Goal: Task Accomplishment & Management: Manage account settings

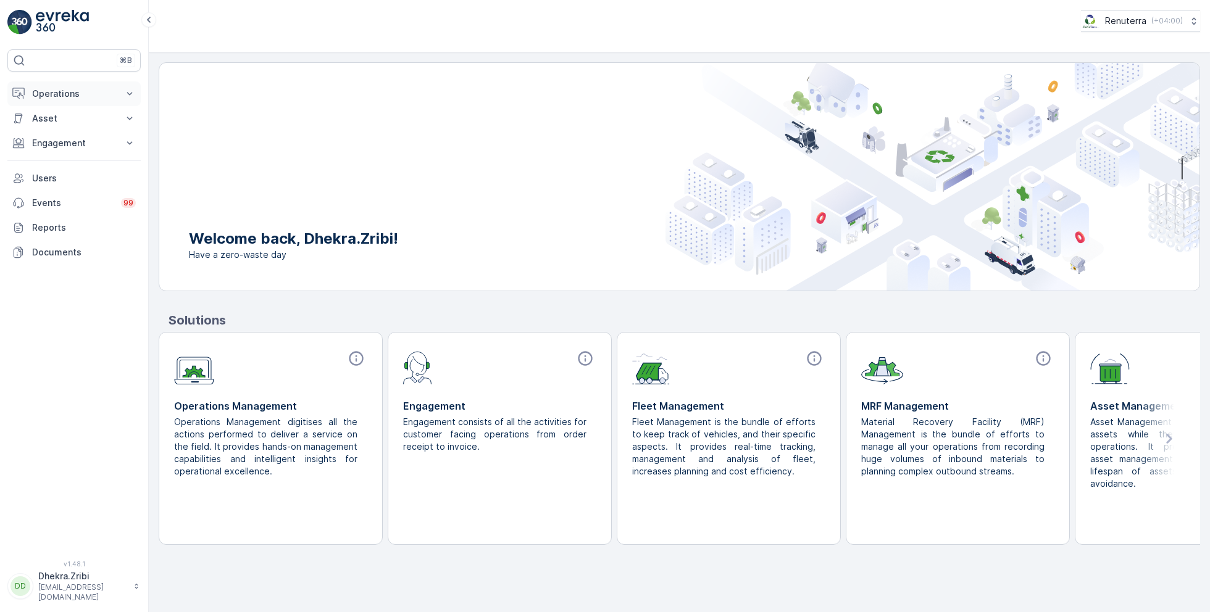
click at [65, 92] on p "Operations" at bounding box center [74, 94] width 84 height 12
click at [62, 146] on p "Routes & Tasks" at bounding box center [63, 149] width 64 height 12
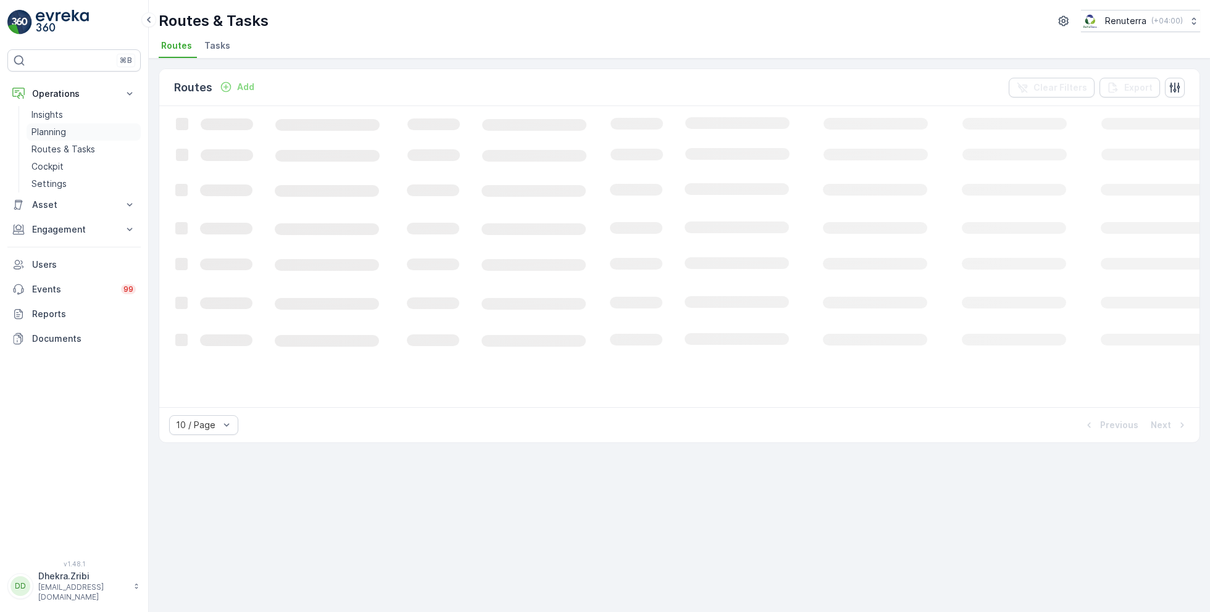
click at [65, 138] on link "Planning" at bounding box center [84, 131] width 114 height 17
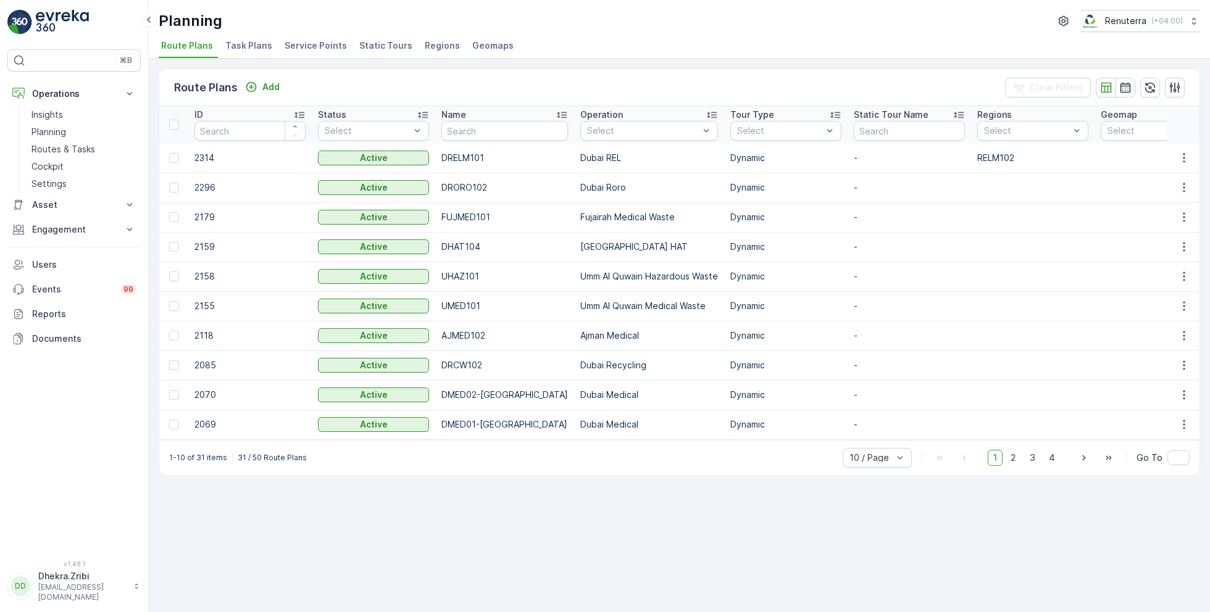
click at [325, 32] on div "Planning Renuterra ( +04:00 ) Route Plans Task Plans Service Points Static Tour…" at bounding box center [679, 29] width 1061 height 59
click at [325, 40] on span "Service Points" at bounding box center [316, 46] width 62 height 12
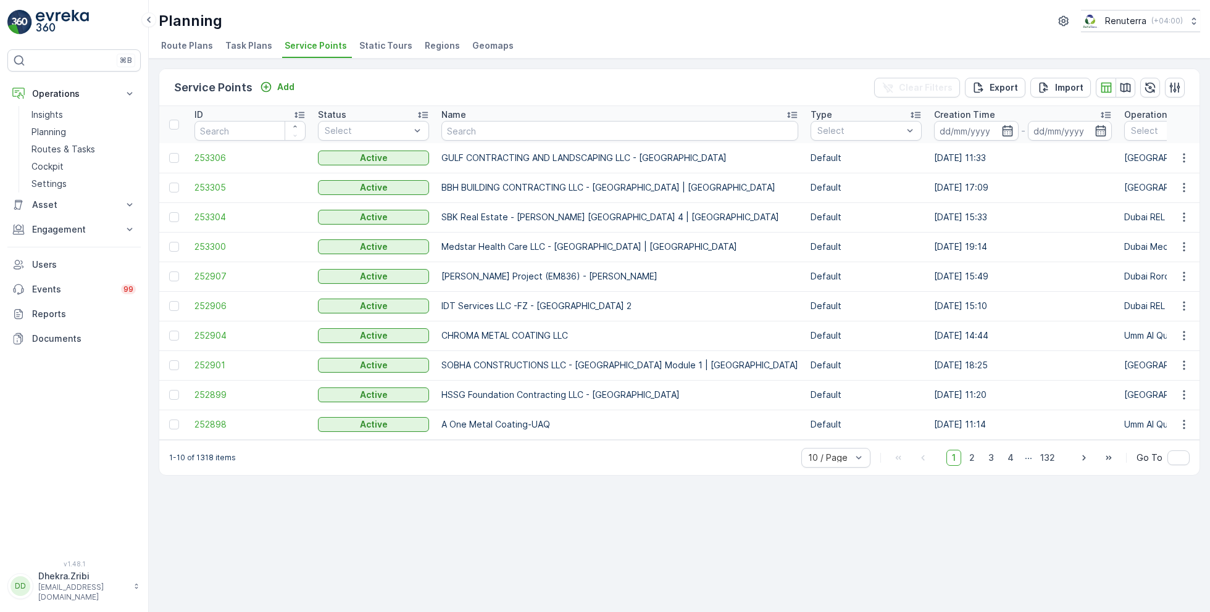
drag, startPoint x: 73, startPoint y: 146, endPoint x: 412, endPoint y: 5, distance: 367.2
click at [0, 0] on div "⌘B Operations Insights Planning Routes & Tasks Cockpit Settings Asset Assets En…" at bounding box center [74, 306] width 149 height 612
click at [461, 135] on input "text" at bounding box center [619, 131] width 357 height 20
type input "Motor"
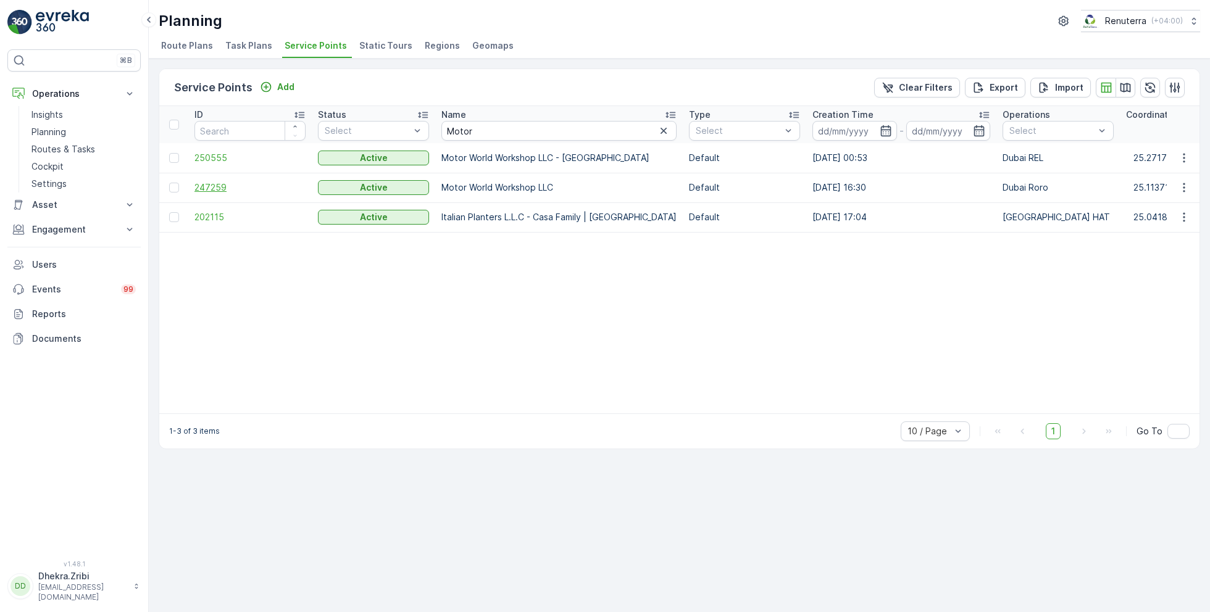
click at [212, 181] on span "247259" at bounding box center [249, 187] width 111 height 12
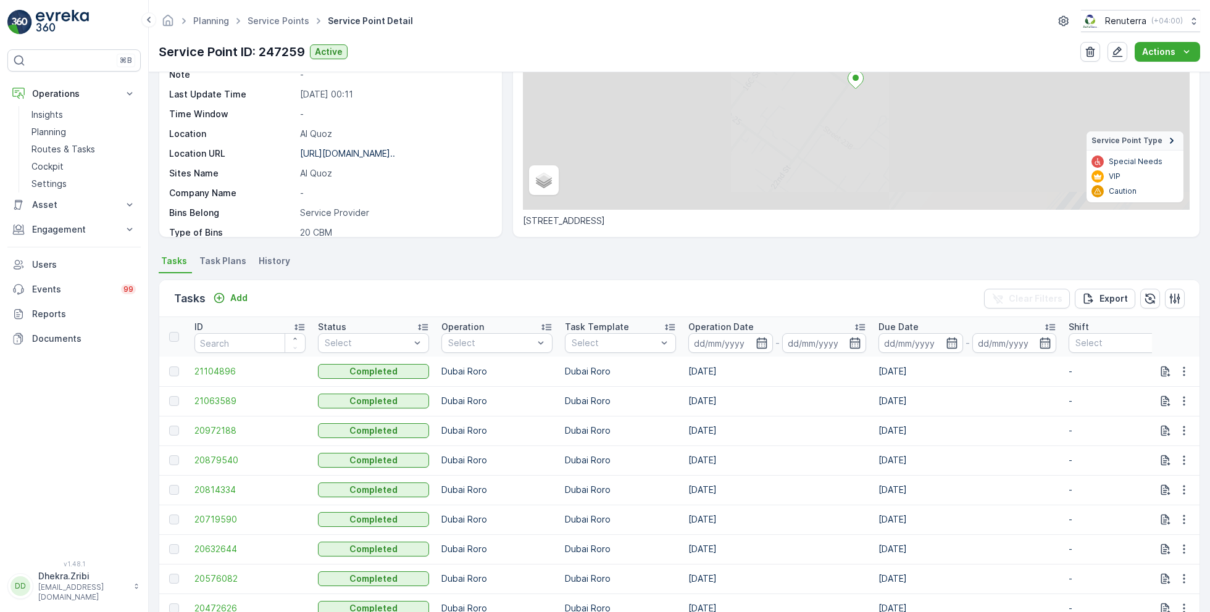
scroll to position [196, 0]
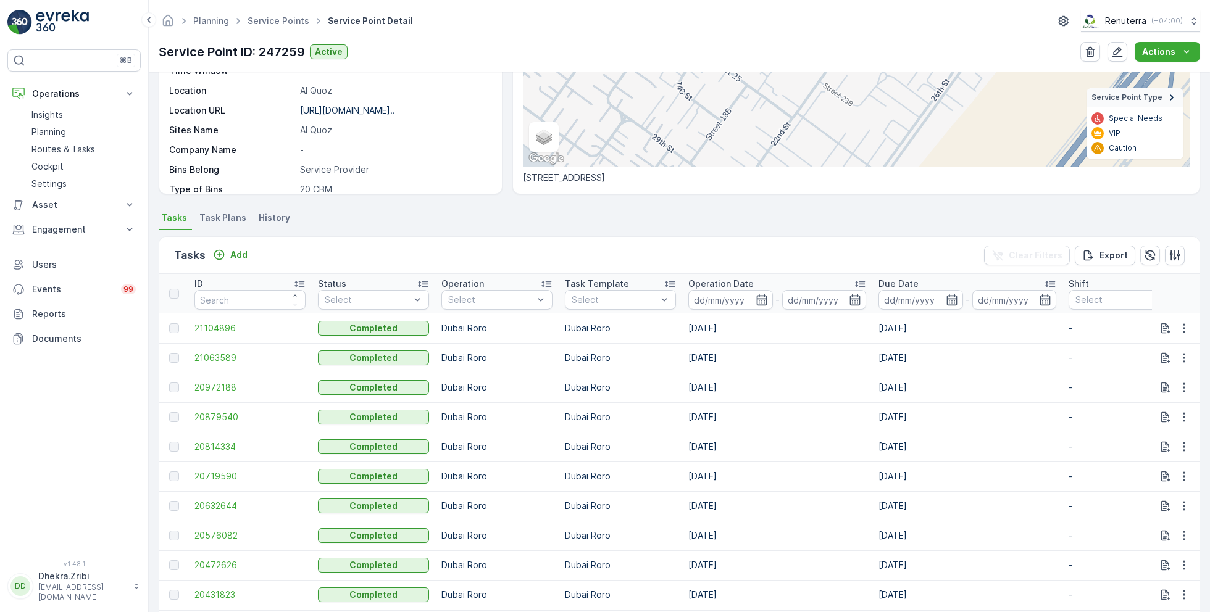
click at [233, 267] on div "Tasks Add Clear Filters Export" at bounding box center [679, 255] width 1040 height 37
click at [233, 259] on p "Add" at bounding box center [238, 255] width 17 height 12
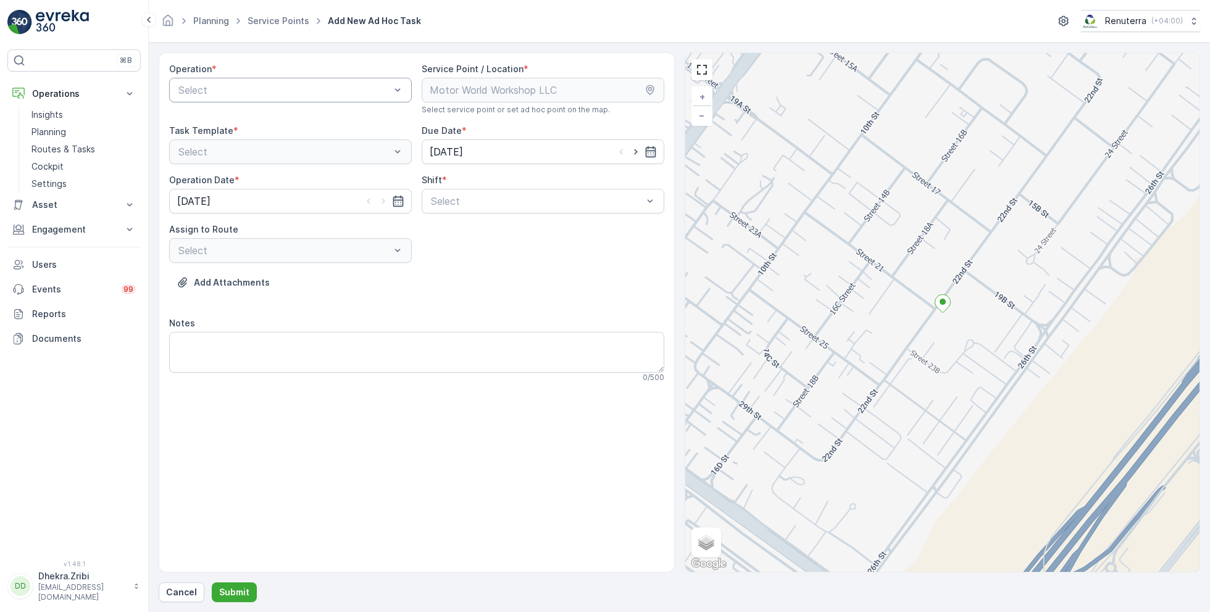
click at [256, 80] on div "Select" at bounding box center [290, 90] width 243 height 25
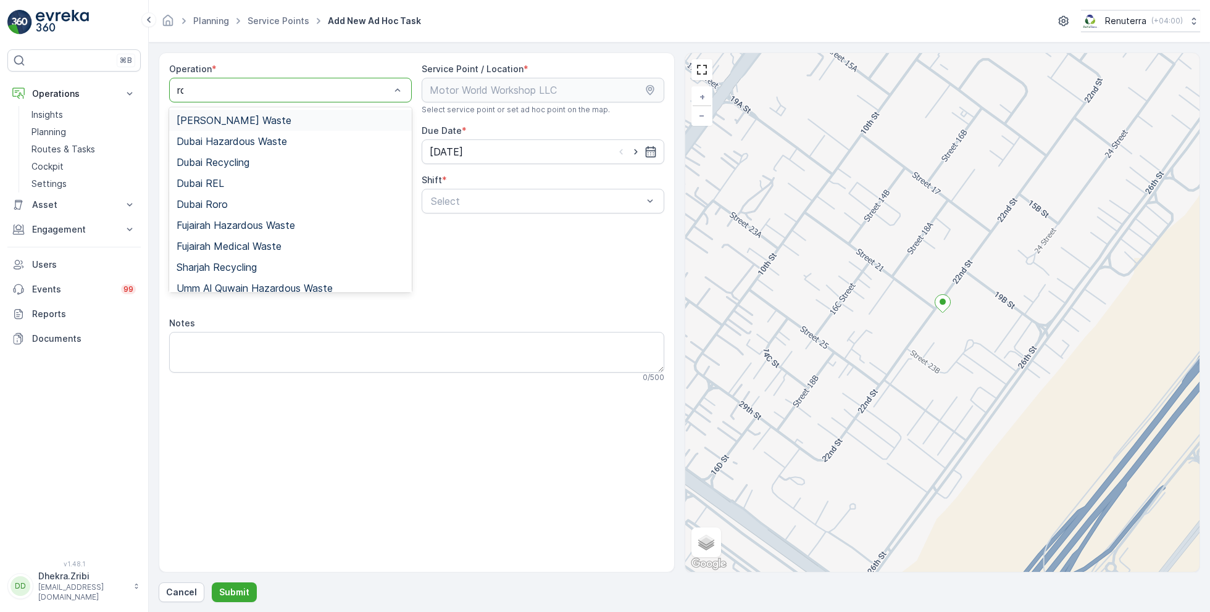
type input "ror"
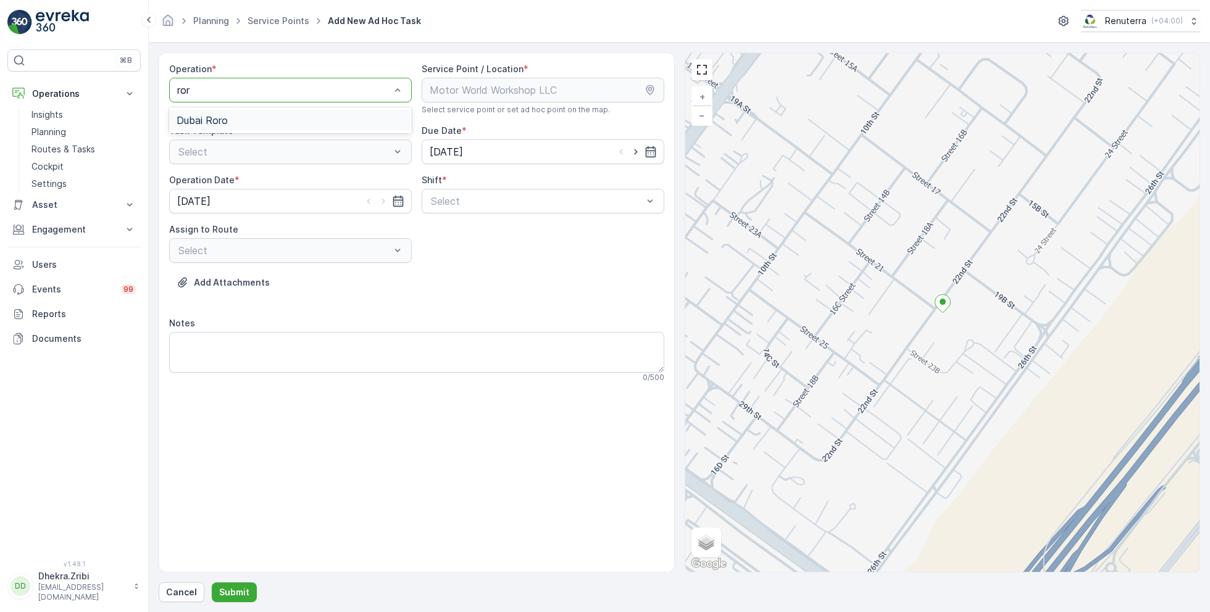
click at [226, 131] on div "Dubai Roro" at bounding box center [290, 120] width 243 height 26
click at [226, 127] on div "Dubai Roro" at bounding box center [290, 120] width 243 height 21
click at [475, 180] on div "Shift *" at bounding box center [543, 180] width 243 height 12
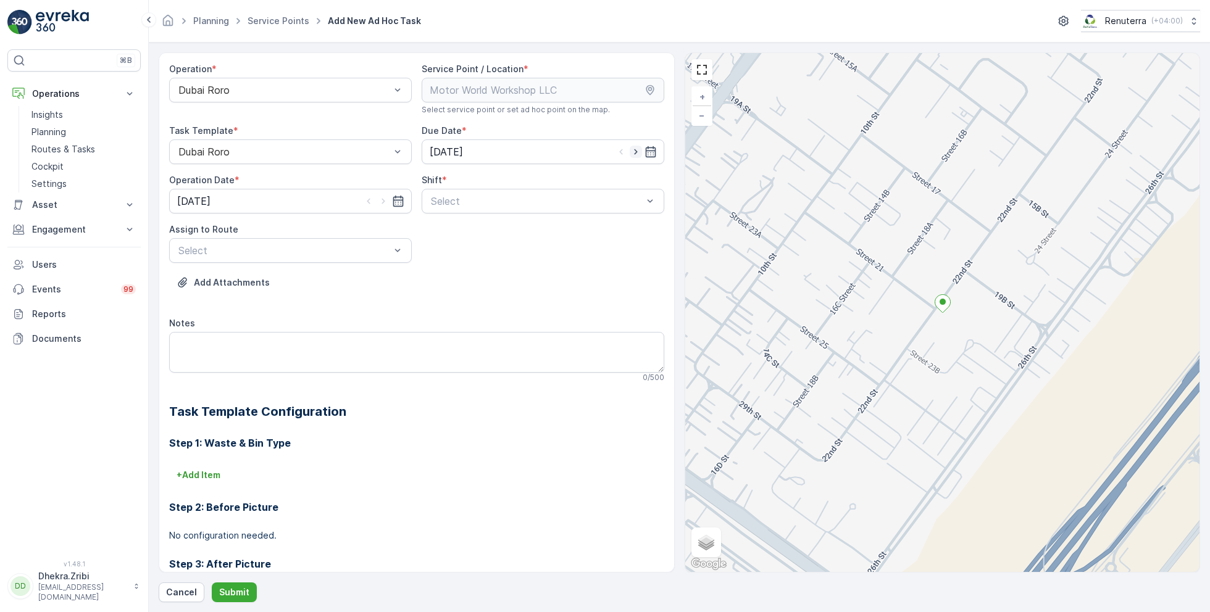
click at [630, 151] on icon "button" at bounding box center [636, 152] width 12 height 12
type input "[DATE]"
click at [382, 200] on icon "button" at bounding box center [383, 202] width 3 height 6
type input "[DATE]"
click at [459, 202] on div at bounding box center [537, 201] width 214 height 11
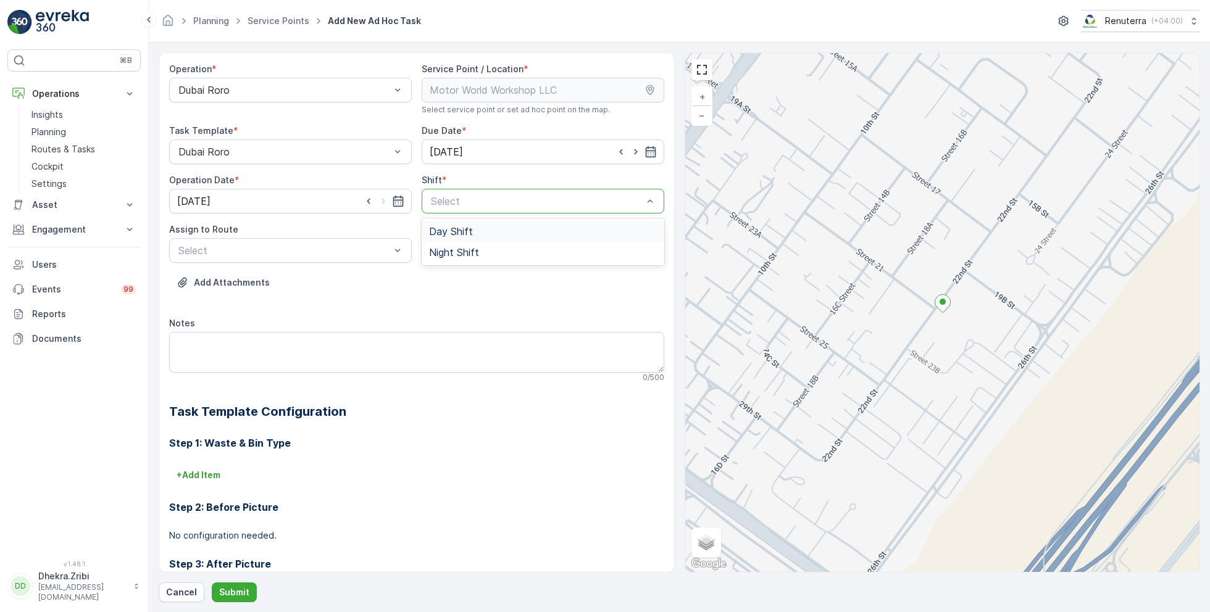
click at [456, 230] on span "Day Shift" at bounding box center [451, 231] width 44 height 11
click at [399, 241] on div at bounding box center [397, 250] width 12 height 23
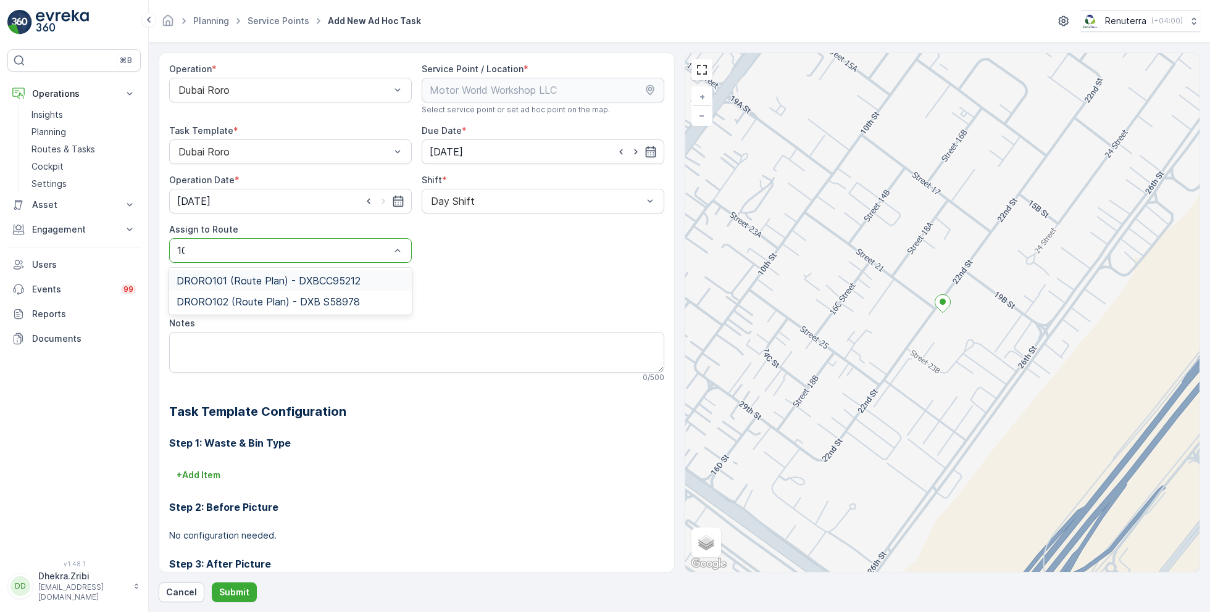
type input "101"
click at [345, 270] on div "DRORO101 (Route Plan) - DXBCC95212" at bounding box center [290, 280] width 243 height 21
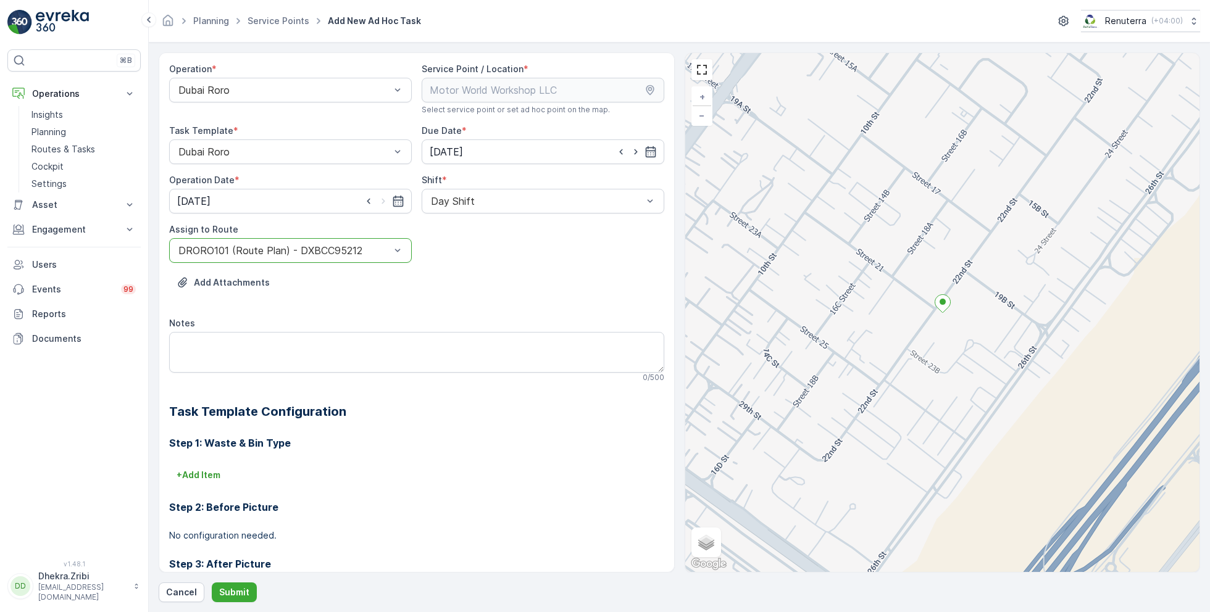
click at [244, 578] on div "Operation * Dubai Roro Service Point / Location * Select service point or set a…" at bounding box center [679, 327] width 1041 height 550
click at [240, 589] on p "Submit" at bounding box center [234, 592] width 30 height 12
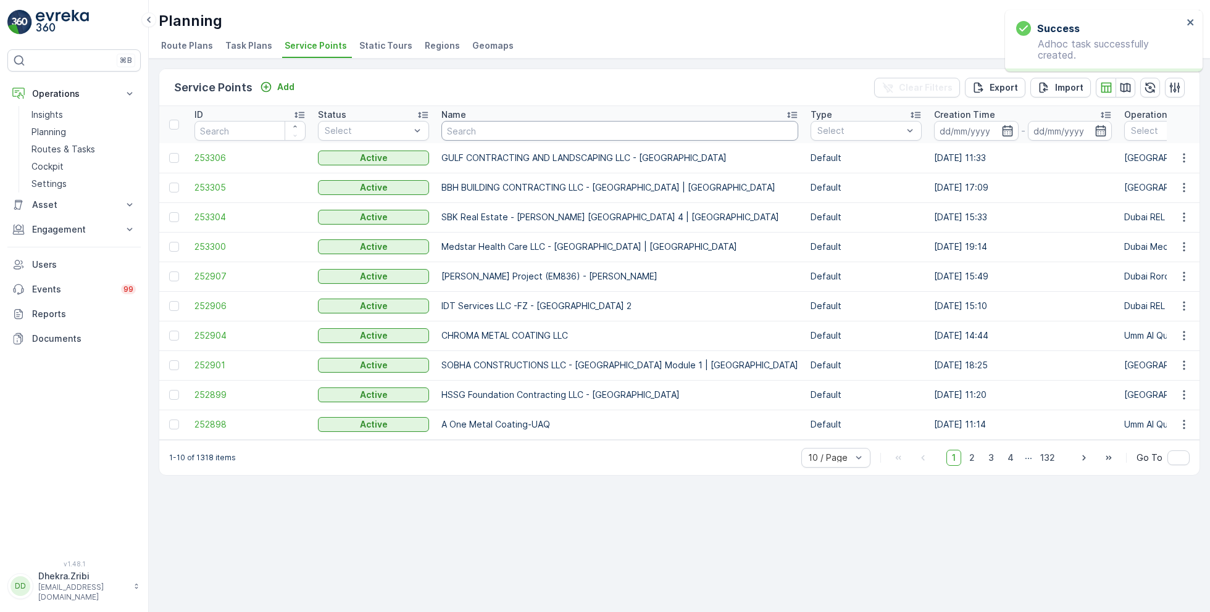
click at [514, 132] on input "text" at bounding box center [619, 131] width 357 height 20
type input "KTC"
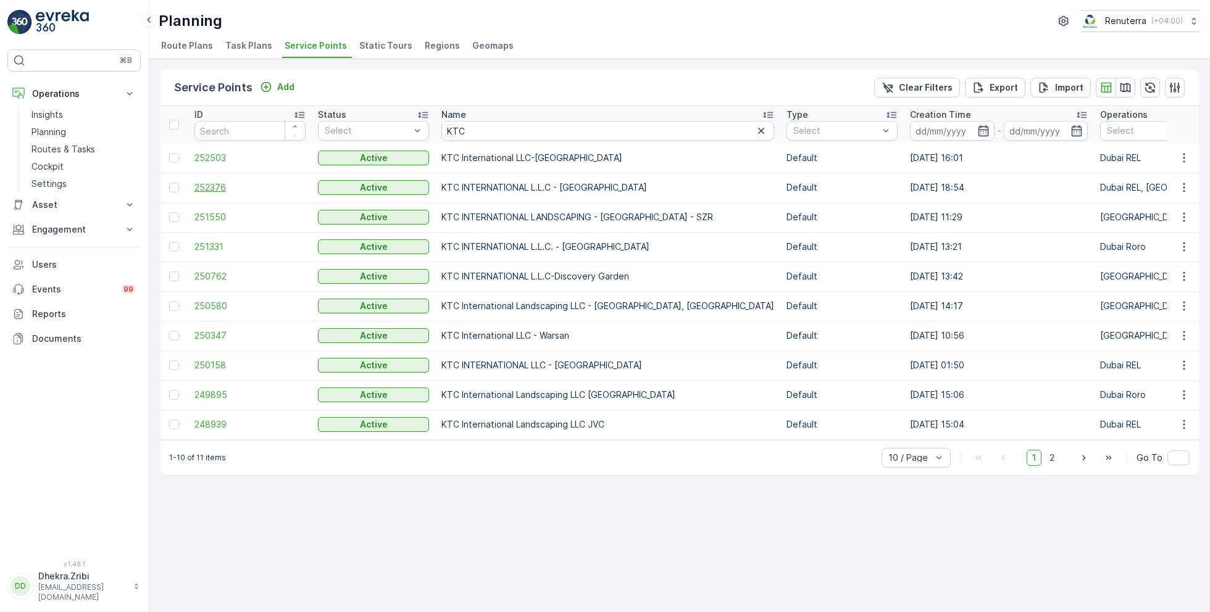
click at [231, 186] on span "252376" at bounding box center [249, 187] width 111 height 12
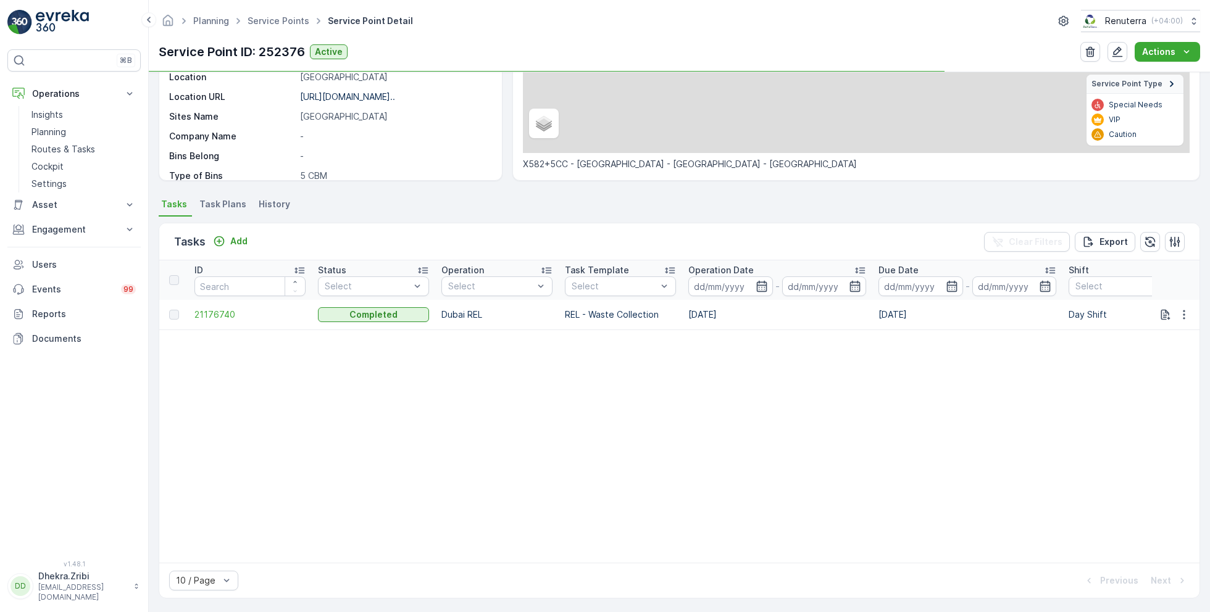
scroll to position [210, 0]
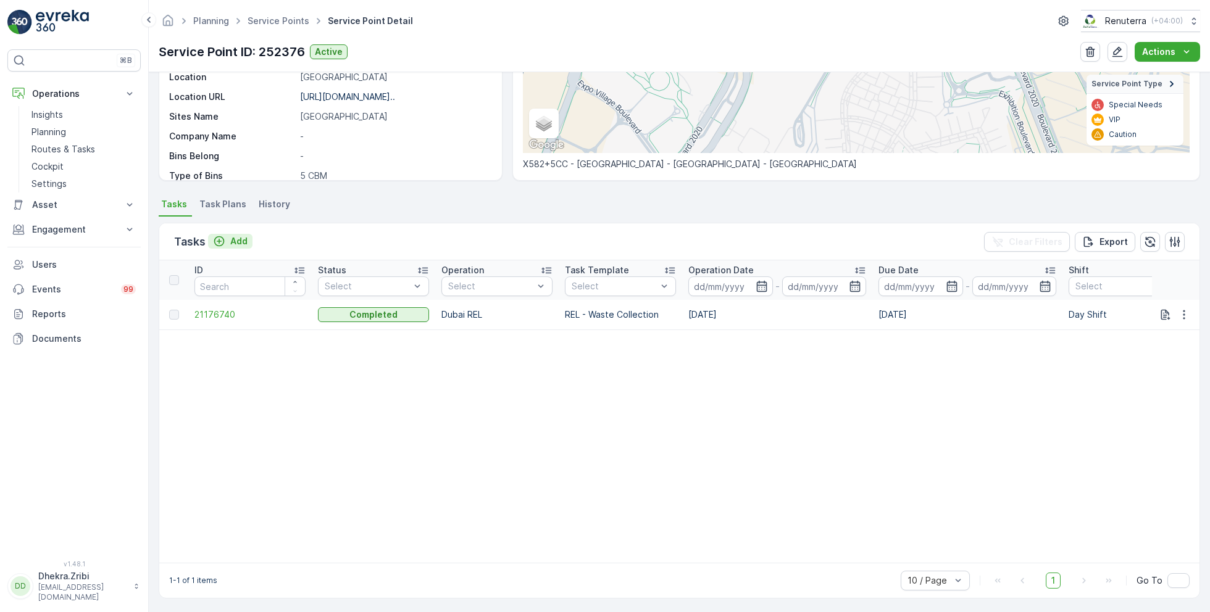
click at [237, 240] on p "Add" at bounding box center [238, 241] width 17 height 12
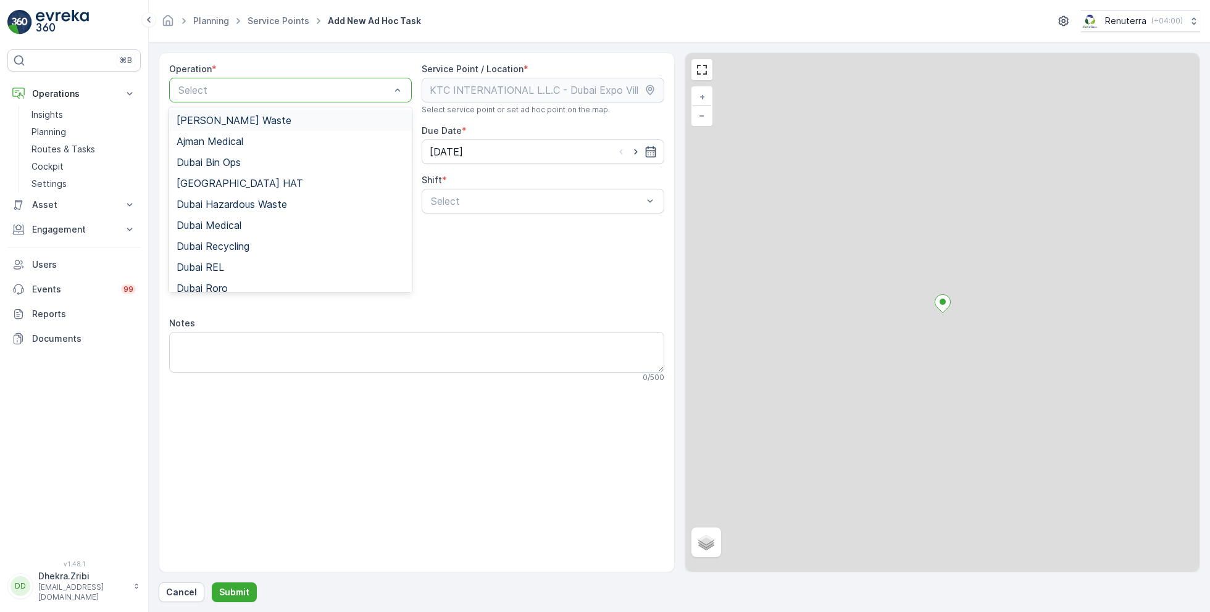
click at [232, 91] on div at bounding box center [284, 90] width 214 height 11
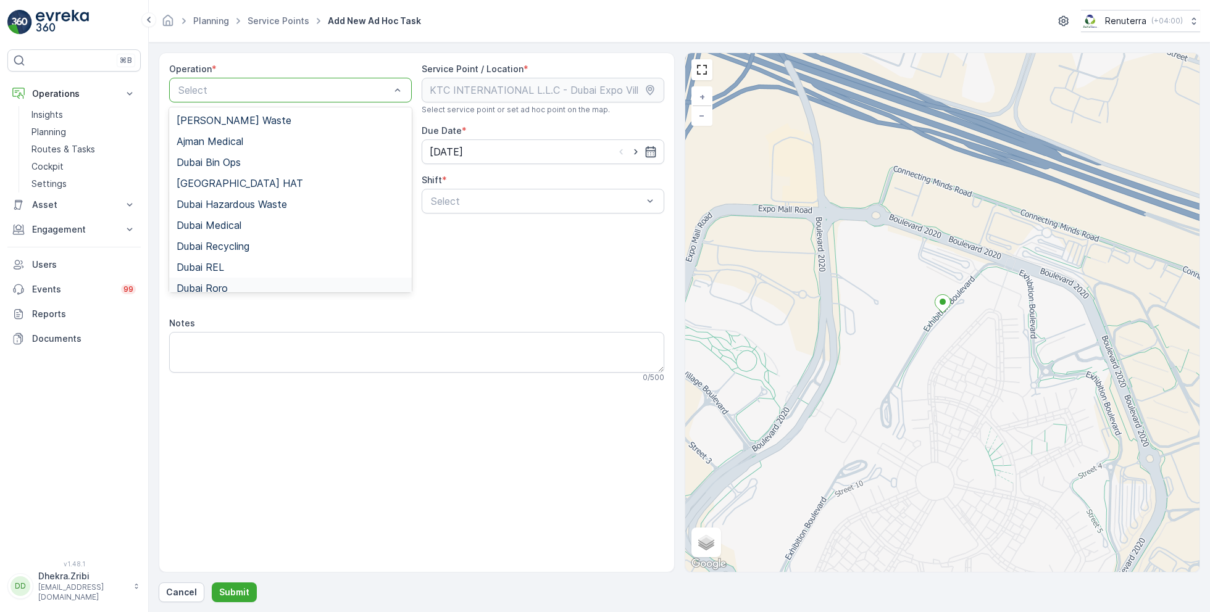
click at [222, 283] on span "Dubai Roro" at bounding box center [202, 288] width 51 height 11
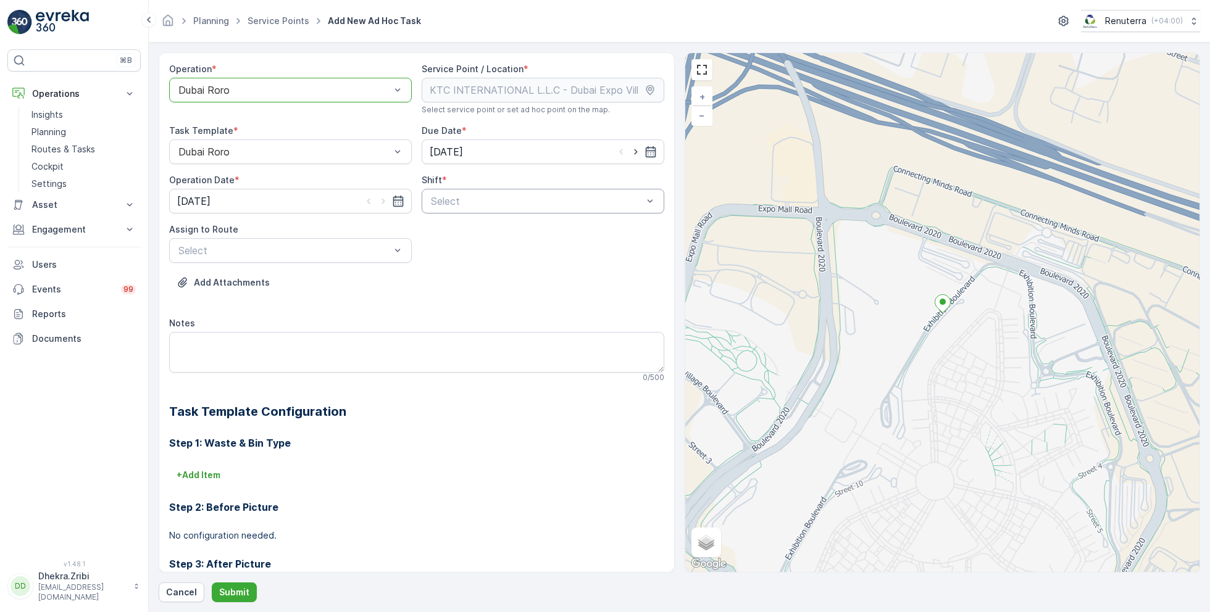
click at [437, 202] on div at bounding box center [537, 201] width 214 height 11
click at [440, 227] on span "Day Shift" at bounding box center [451, 231] width 44 height 11
click at [634, 152] on icon "button" at bounding box center [635, 152] width 3 height 6
type input "[DATE]"
click at [383, 202] on icon "button" at bounding box center [383, 201] width 12 height 12
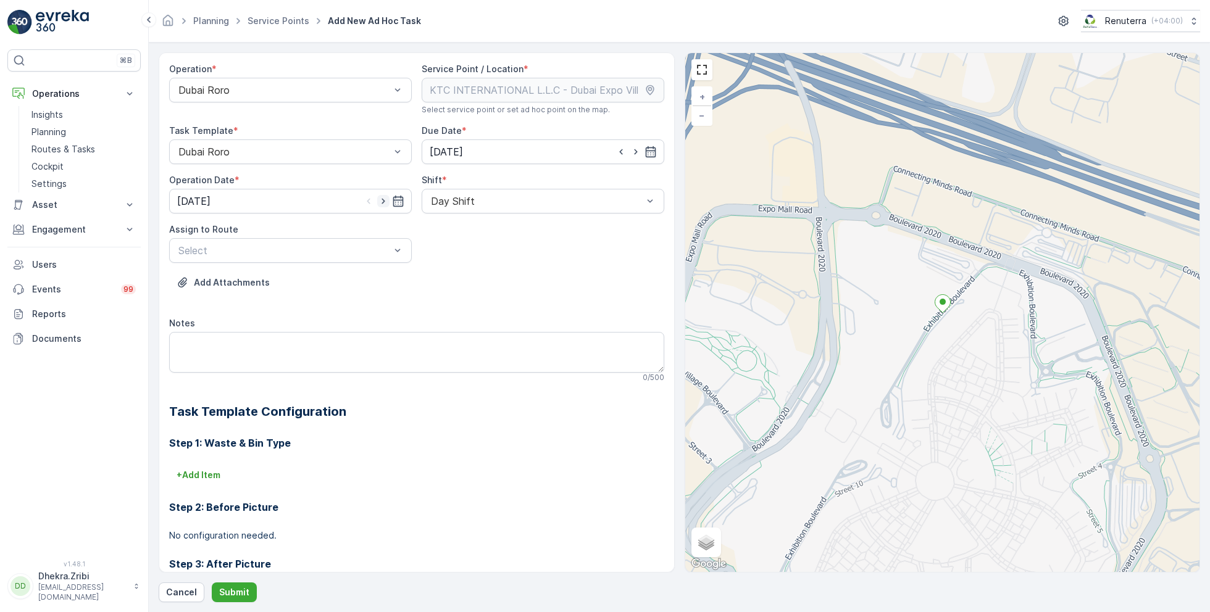
type input "[DATE]"
click at [332, 277] on span "DRORO101 (Route Plan) - DXBCC95212" at bounding box center [269, 280] width 184 height 11
click at [241, 594] on p "Submit" at bounding box center [234, 592] width 30 height 12
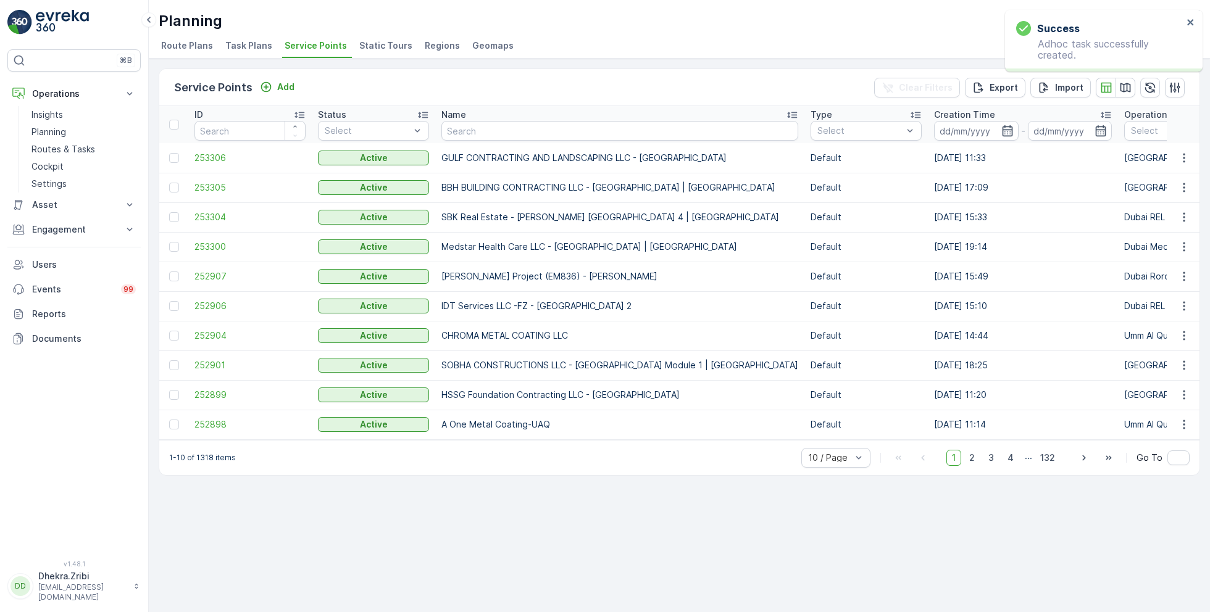
click at [509, 106] on th "Name" at bounding box center [619, 124] width 369 height 37
click at [479, 129] on input "text" at bounding box center [619, 131] width 357 height 20
type input "KTC"
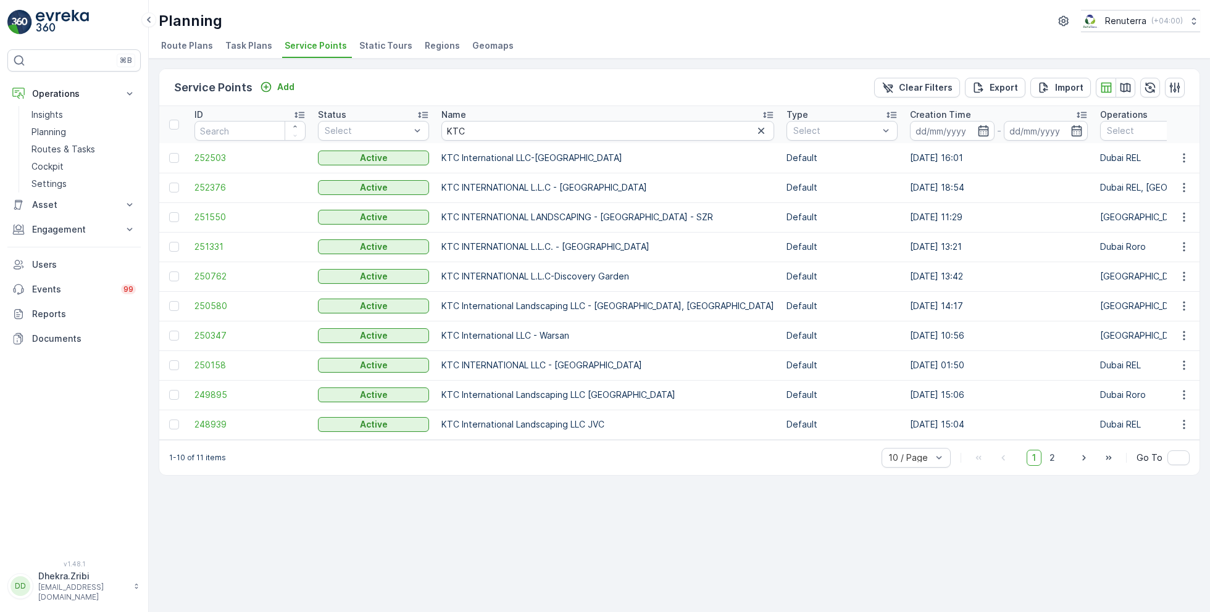
click at [244, 194] on td "252376" at bounding box center [249, 188] width 123 height 30
click at [240, 188] on span "252376" at bounding box center [249, 187] width 111 height 12
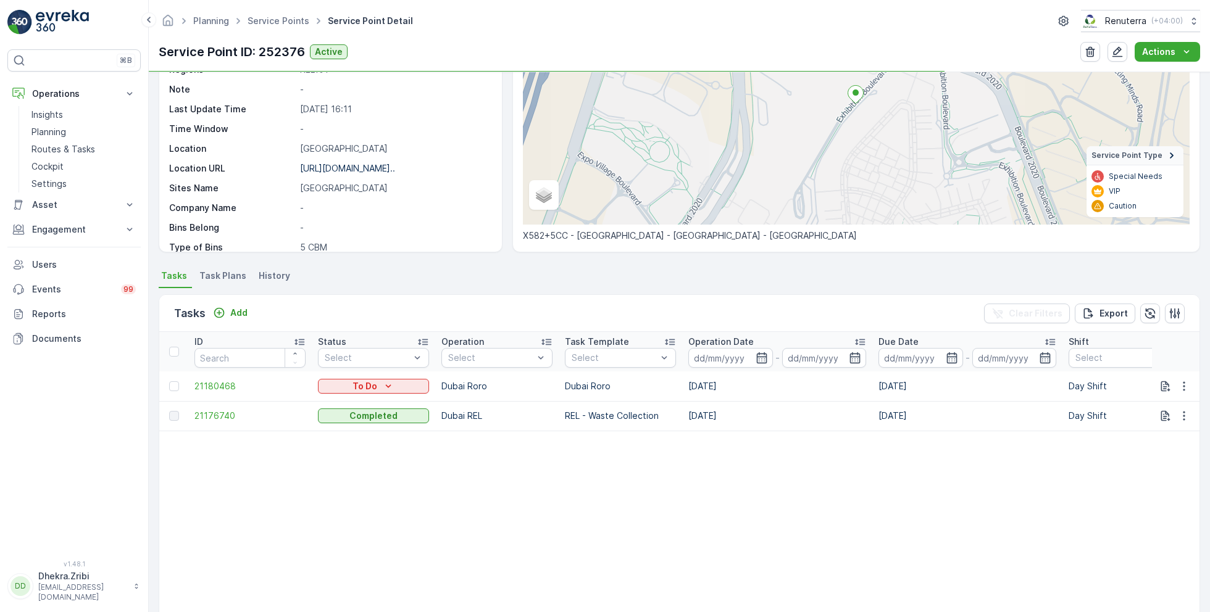
scroll to position [221, 0]
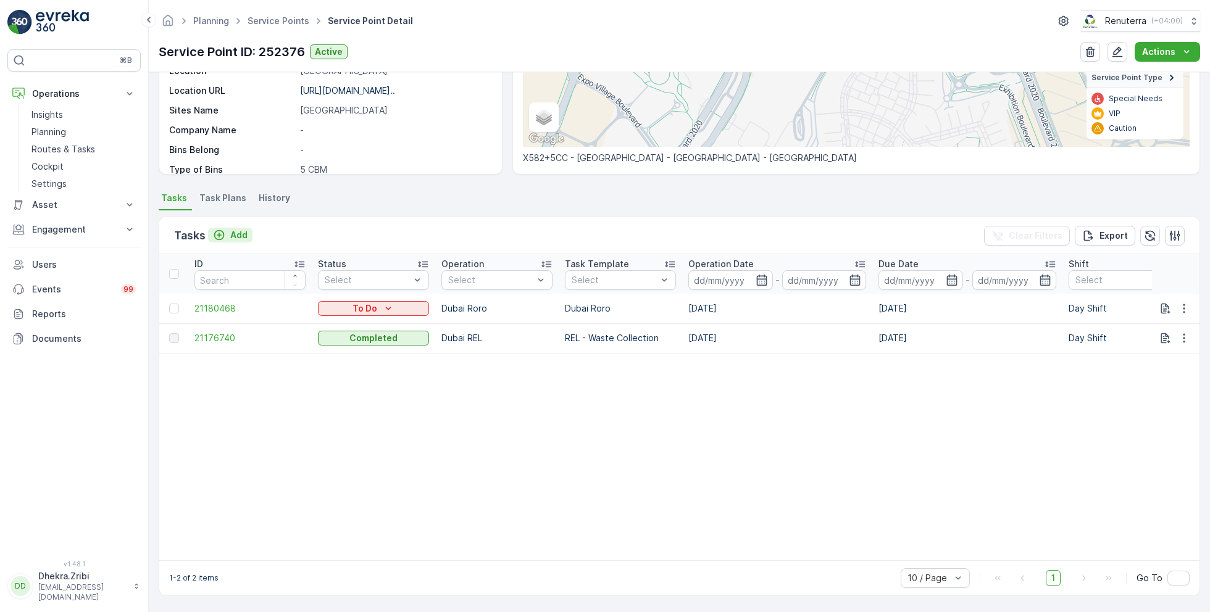
click at [229, 231] on div "Add" at bounding box center [230, 235] width 35 height 12
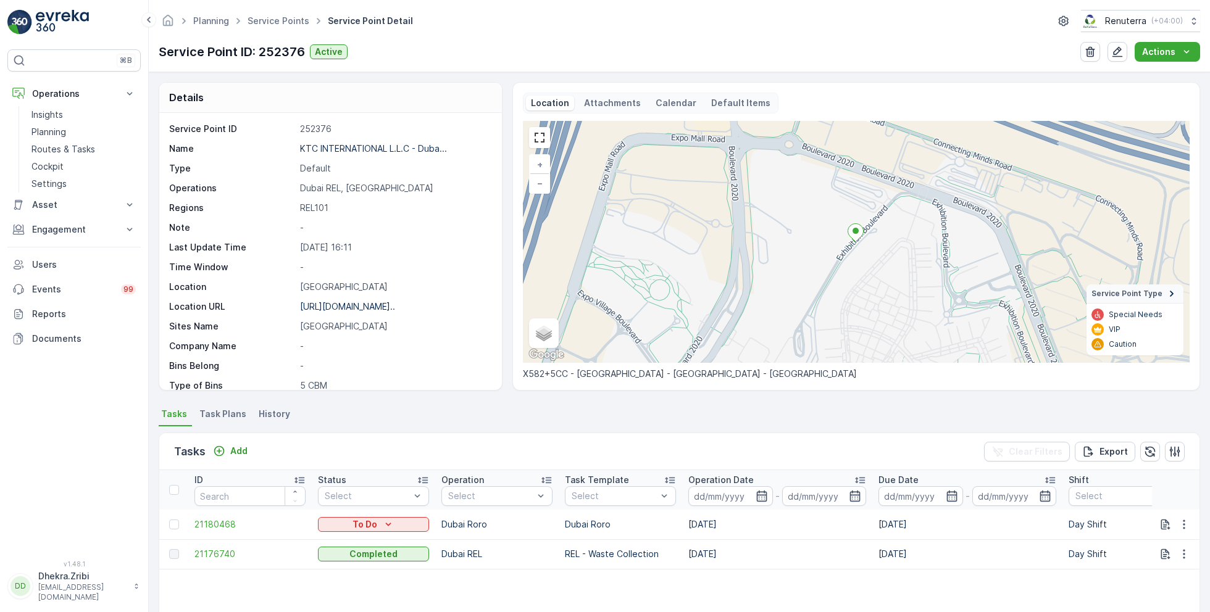
click at [235, 441] on div "Tasks Add Clear Filters Export" at bounding box center [679, 451] width 1040 height 37
click at [235, 444] on div "Add" at bounding box center [230, 451] width 44 height 15
click at [235, 446] on p "Add" at bounding box center [238, 451] width 17 height 12
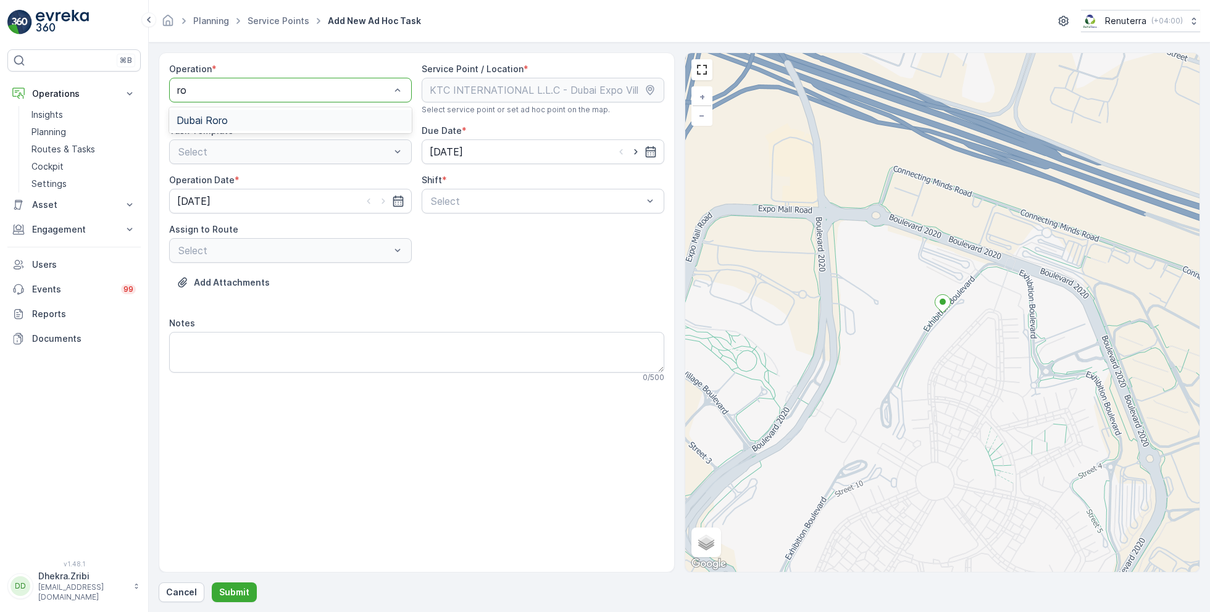
type input "ror"
click at [236, 112] on div "Dubai Roro" at bounding box center [290, 120] width 243 height 21
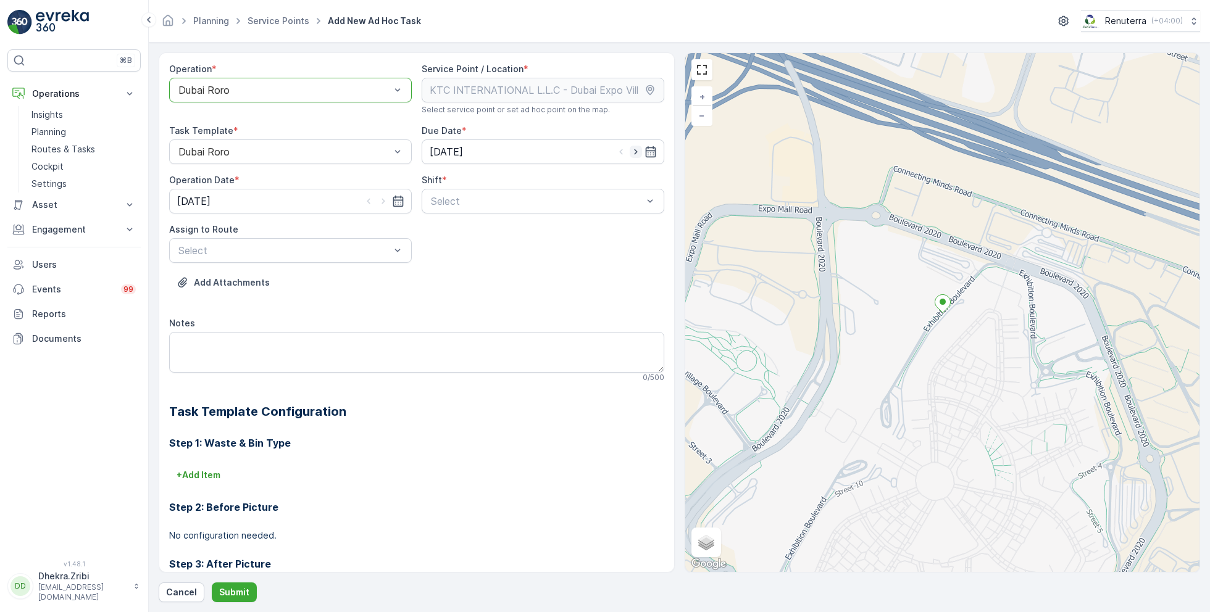
click at [630, 155] on icon "button" at bounding box center [636, 152] width 12 height 12
type input "[DATE]"
click at [388, 198] on div at bounding box center [383, 201] width 42 height 12
click at [386, 202] on icon "button" at bounding box center [383, 201] width 12 height 12
type input "[DATE]"
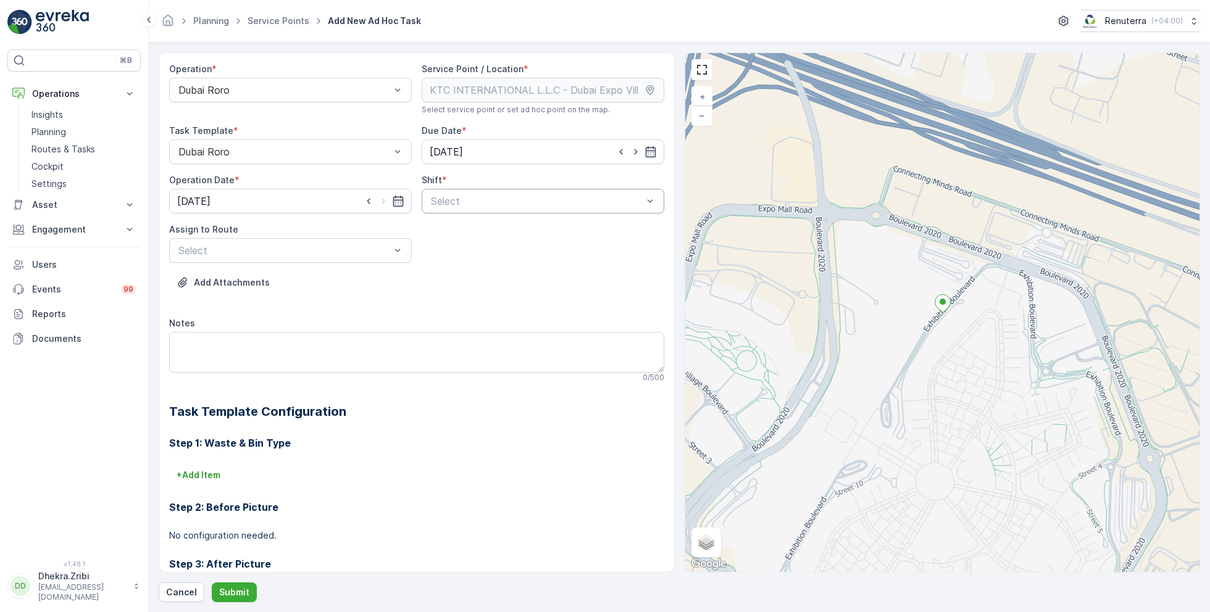
click at [464, 201] on div at bounding box center [537, 201] width 214 height 11
click at [457, 229] on span "Day Shift" at bounding box center [451, 231] width 44 height 11
click at [378, 240] on div "Select" at bounding box center [290, 250] width 243 height 25
click at [354, 275] on span "DRORO101 (Route Plan) - DXBCC95212" at bounding box center [269, 280] width 184 height 11
click at [248, 590] on button "Submit" at bounding box center [234, 593] width 45 height 20
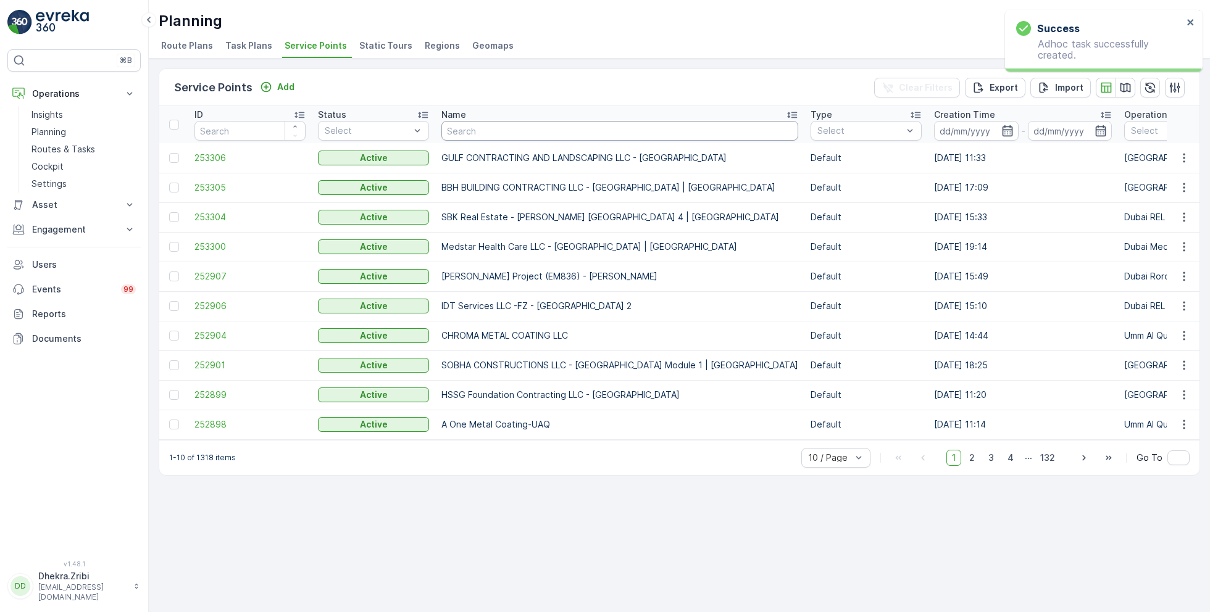
click at [451, 124] on input "text" at bounding box center [619, 131] width 357 height 20
type input "KTC"
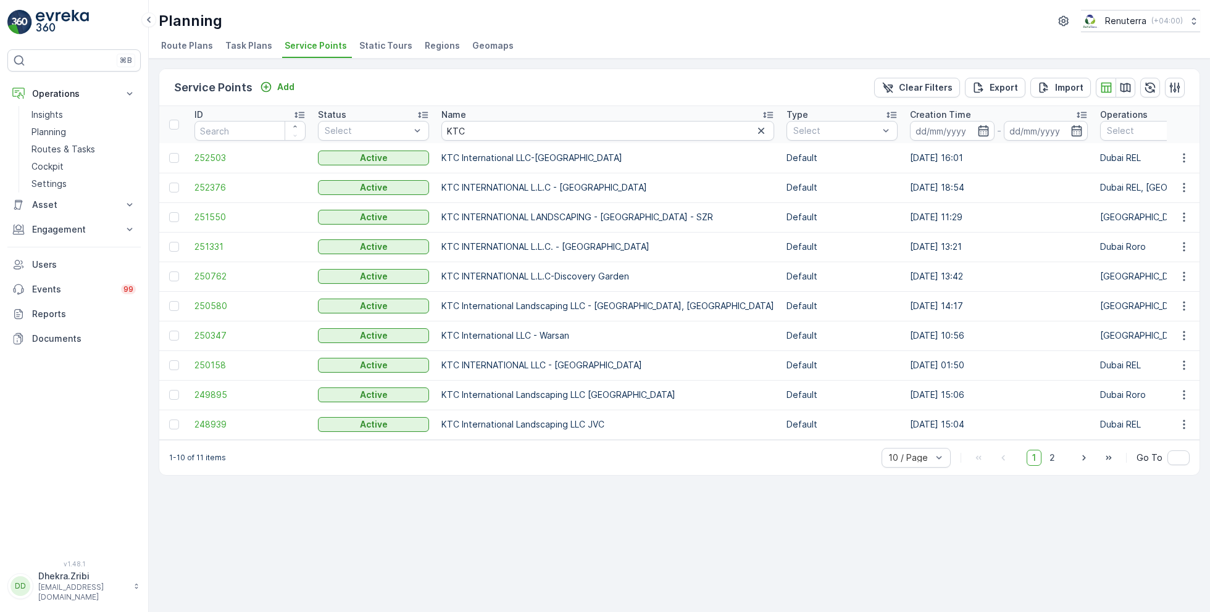
click at [219, 194] on td "252376" at bounding box center [249, 188] width 123 height 30
click at [219, 190] on span "252376" at bounding box center [249, 187] width 111 height 12
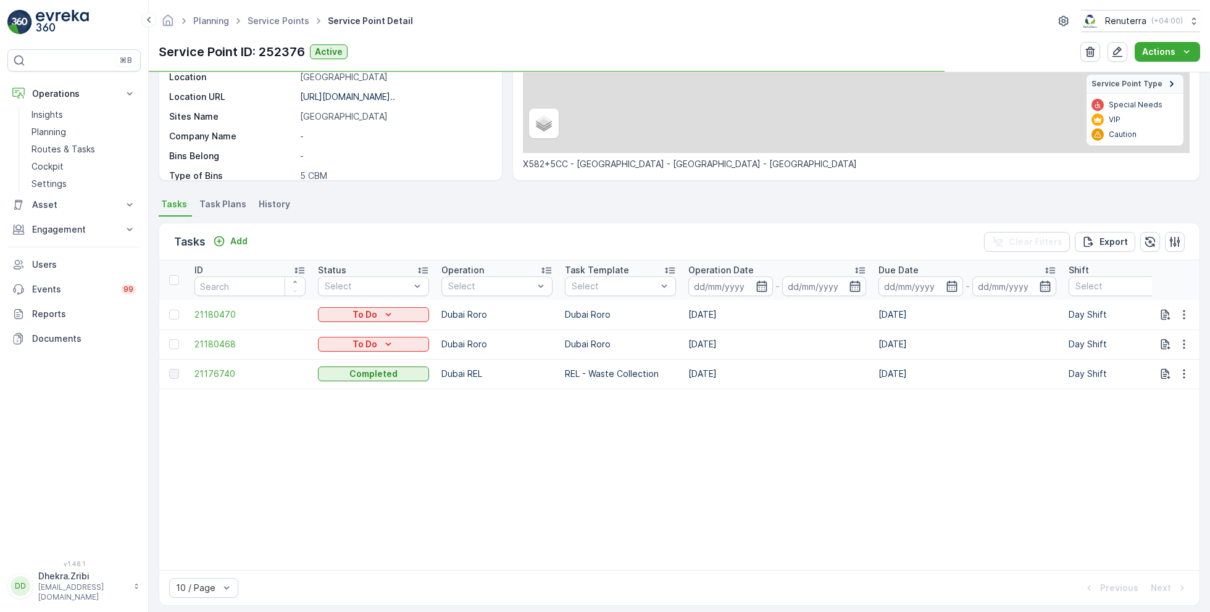
scroll to position [210, 0]
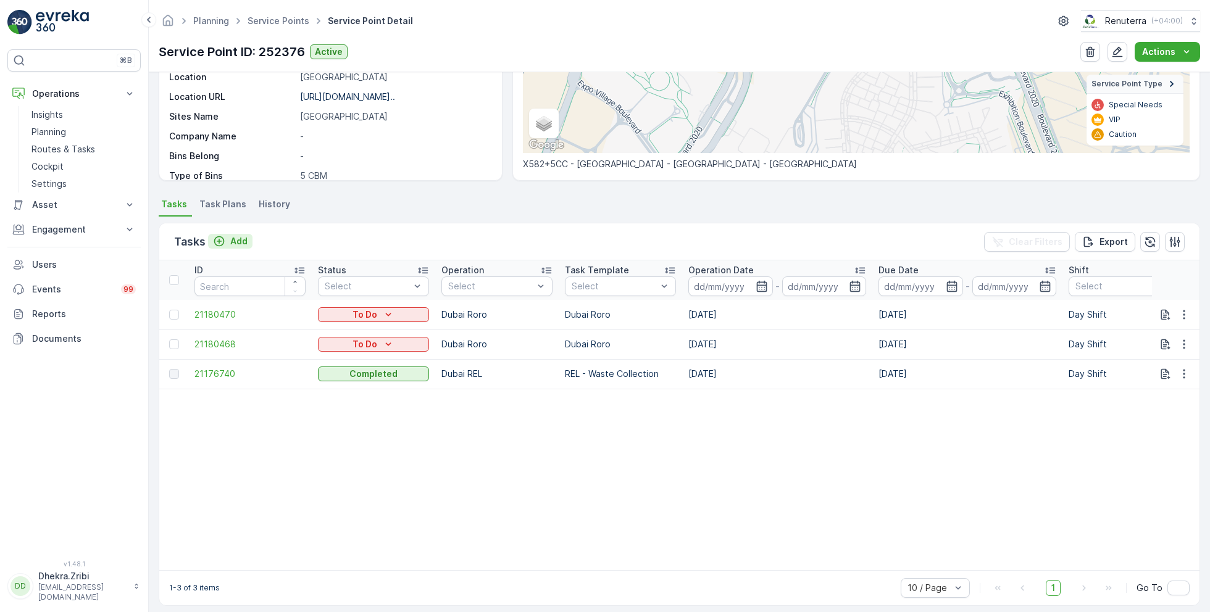
click at [236, 235] on p "Add" at bounding box center [238, 241] width 17 height 12
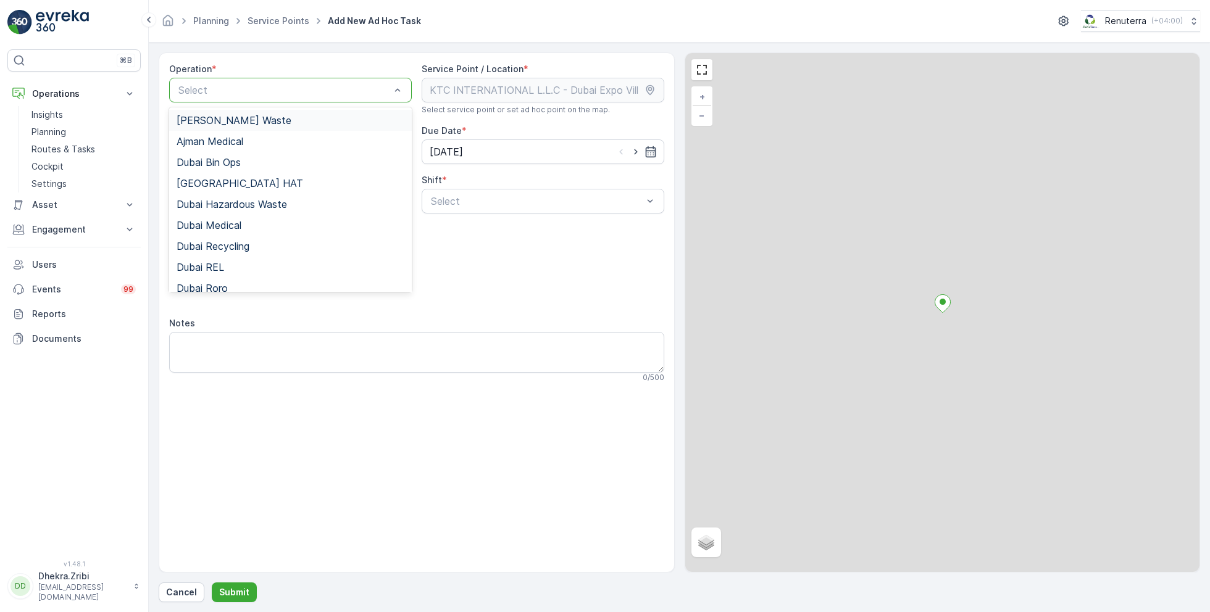
click at [262, 78] on div "Select" at bounding box center [290, 90] width 243 height 25
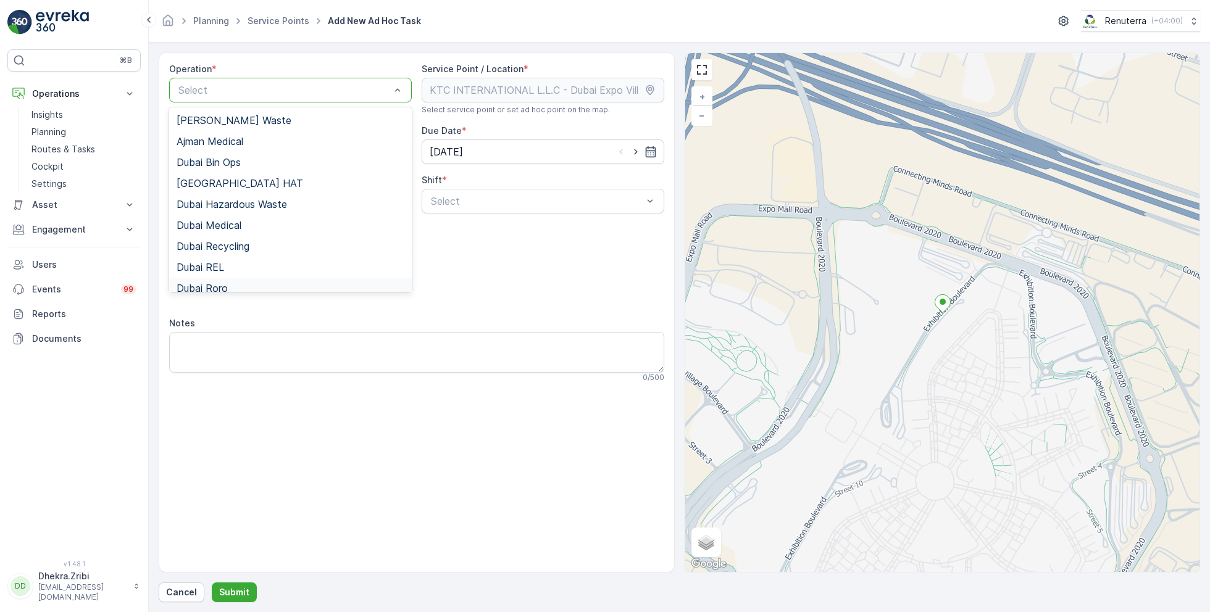
click at [233, 279] on div "Dubai Roro" at bounding box center [290, 288] width 243 height 21
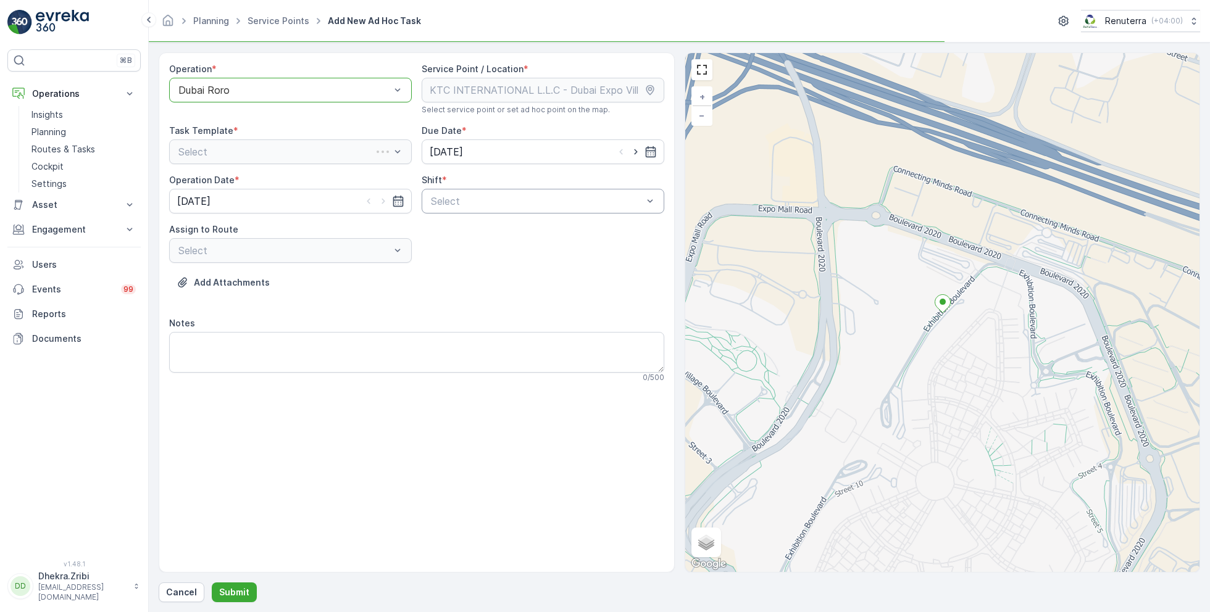
click at [443, 202] on div at bounding box center [537, 201] width 214 height 11
click at [466, 240] on div "Day Shift" at bounding box center [543, 231] width 243 height 21
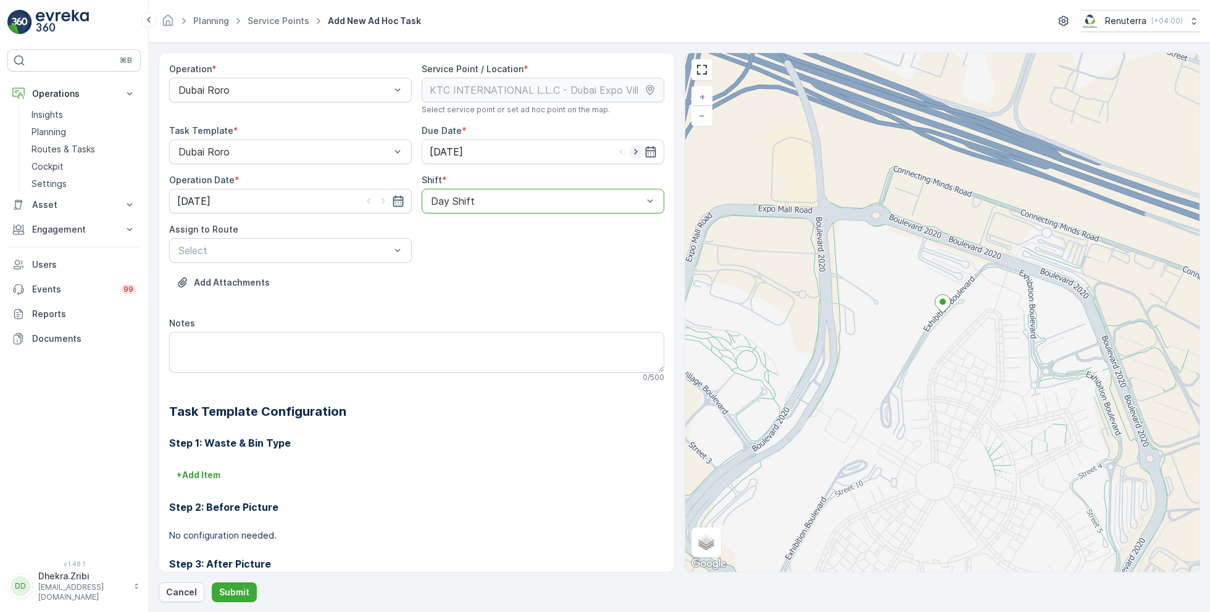
click at [630, 153] on icon "button" at bounding box center [636, 152] width 12 height 12
type input "[DATE]"
click at [377, 201] on icon "button" at bounding box center [383, 201] width 12 height 12
type input "[DATE]"
click at [352, 257] on div "Select" at bounding box center [290, 250] width 243 height 25
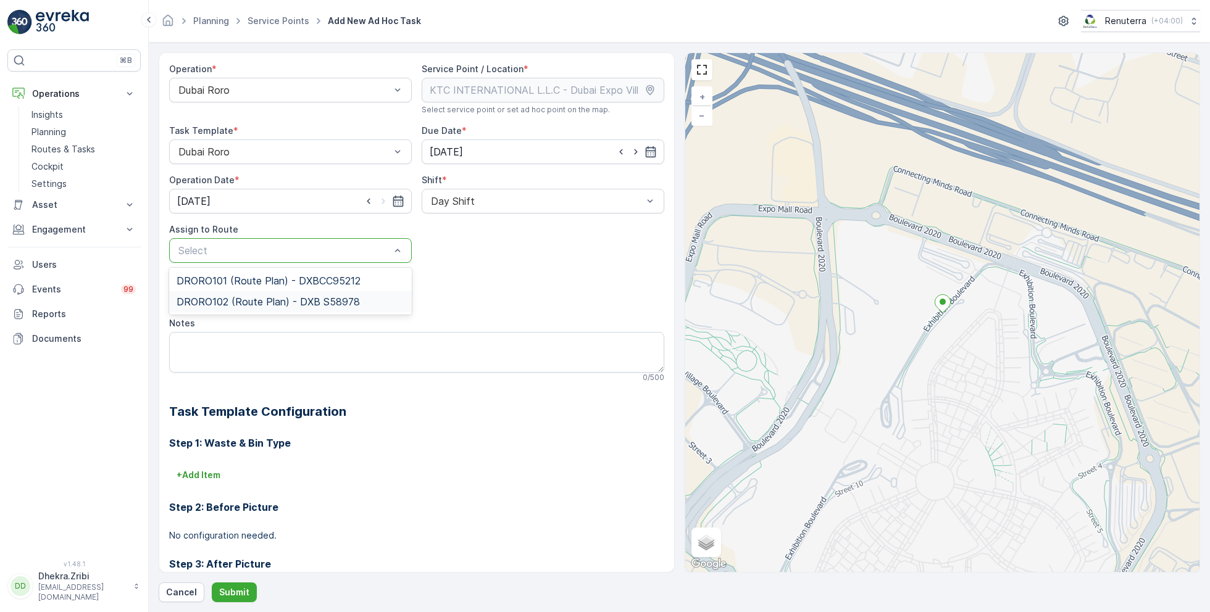
click at [332, 299] on span "DRORO102 (Route Plan) - DXB S58978" at bounding box center [268, 301] width 183 height 11
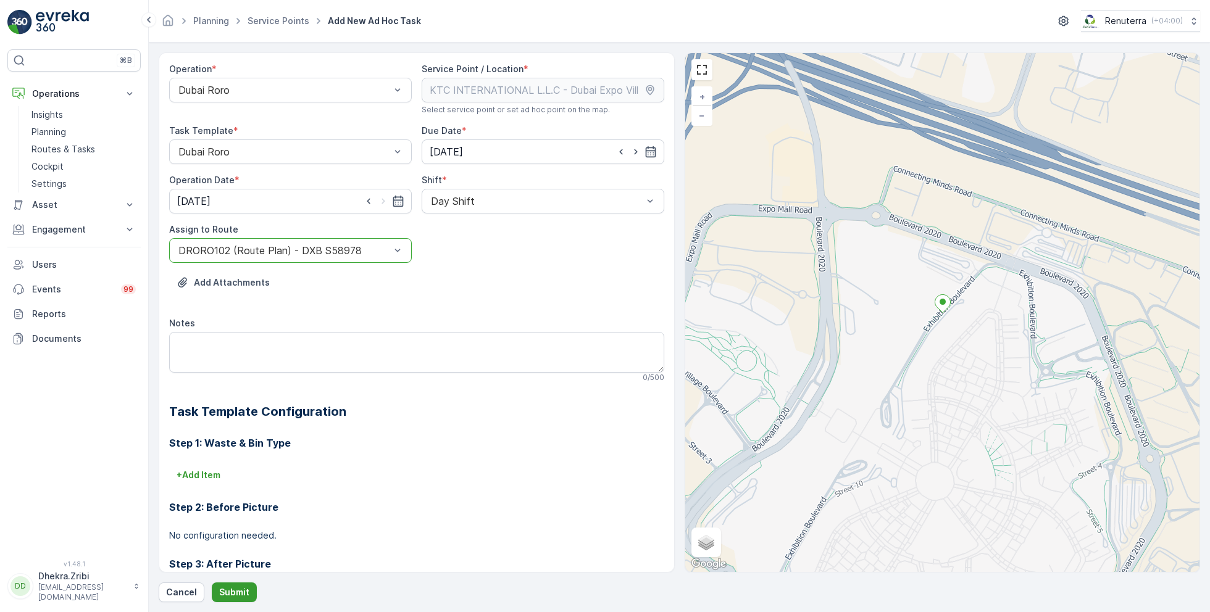
click at [236, 593] on p "Submit" at bounding box center [234, 592] width 30 height 12
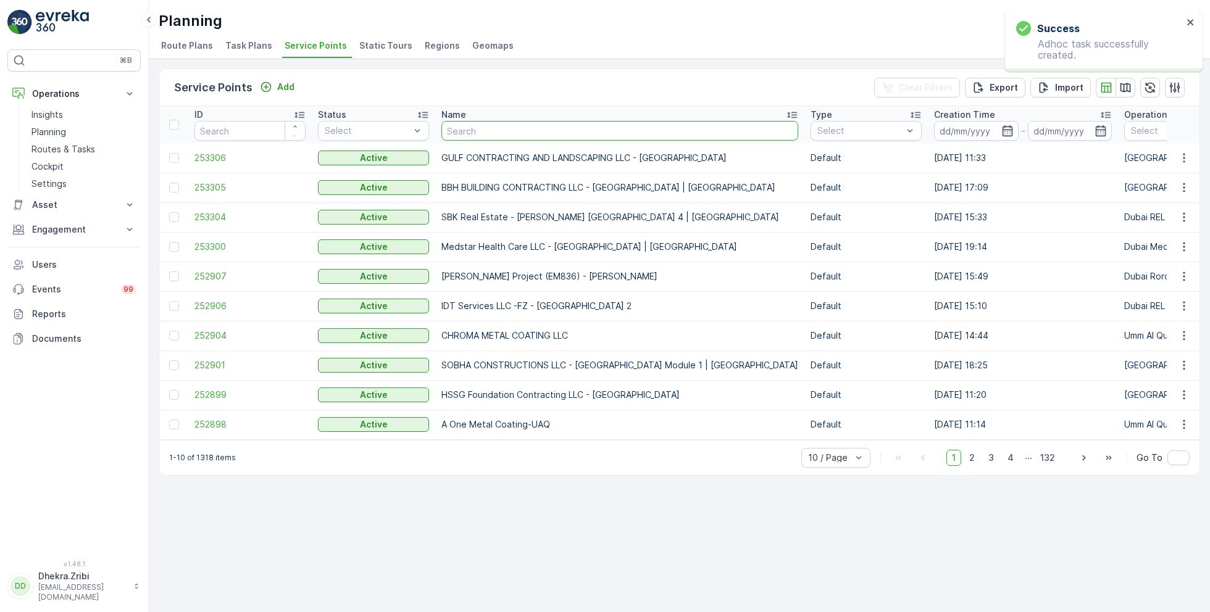
click at [520, 132] on input "text" at bounding box center [619, 131] width 357 height 20
type input "expo"
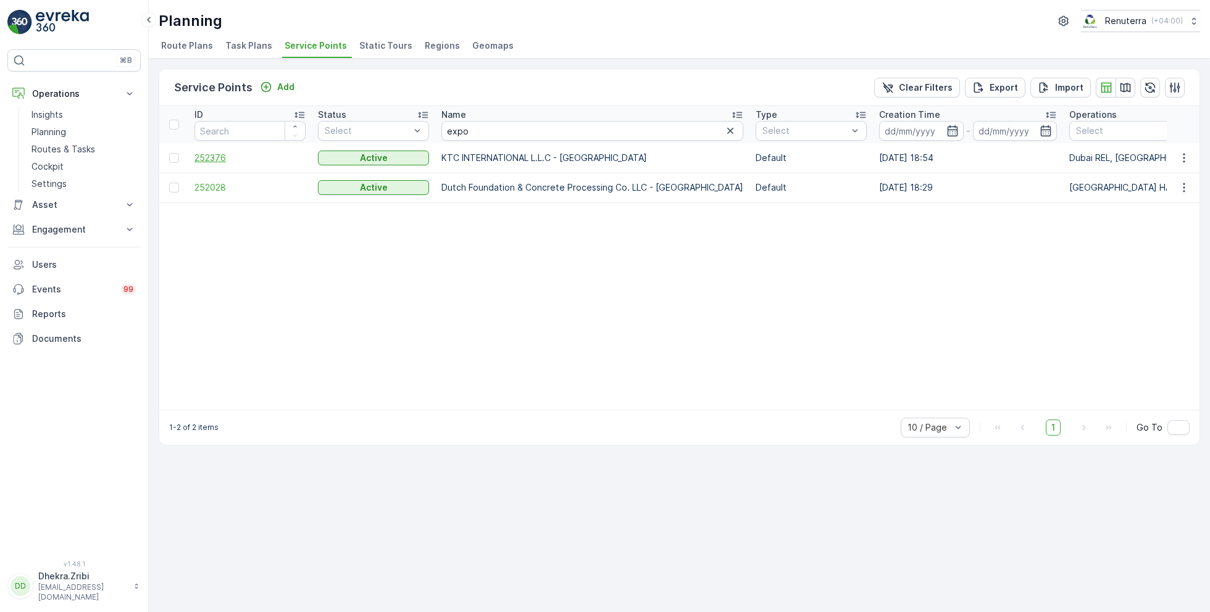
click at [234, 154] on span "252376" at bounding box center [249, 158] width 111 height 12
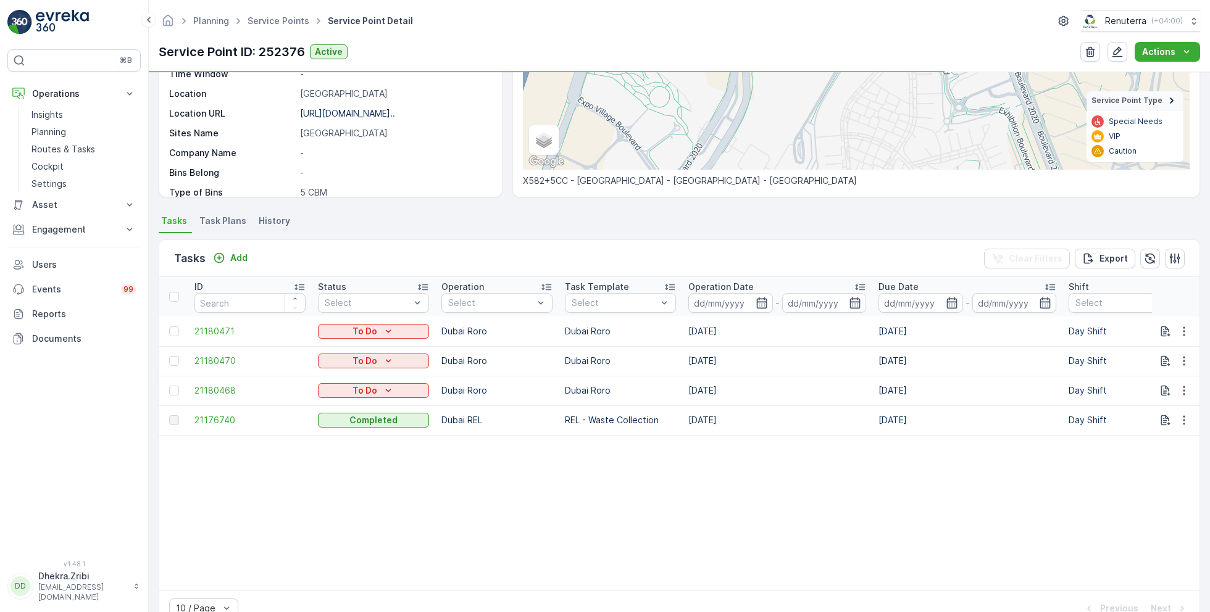
scroll to position [228, 0]
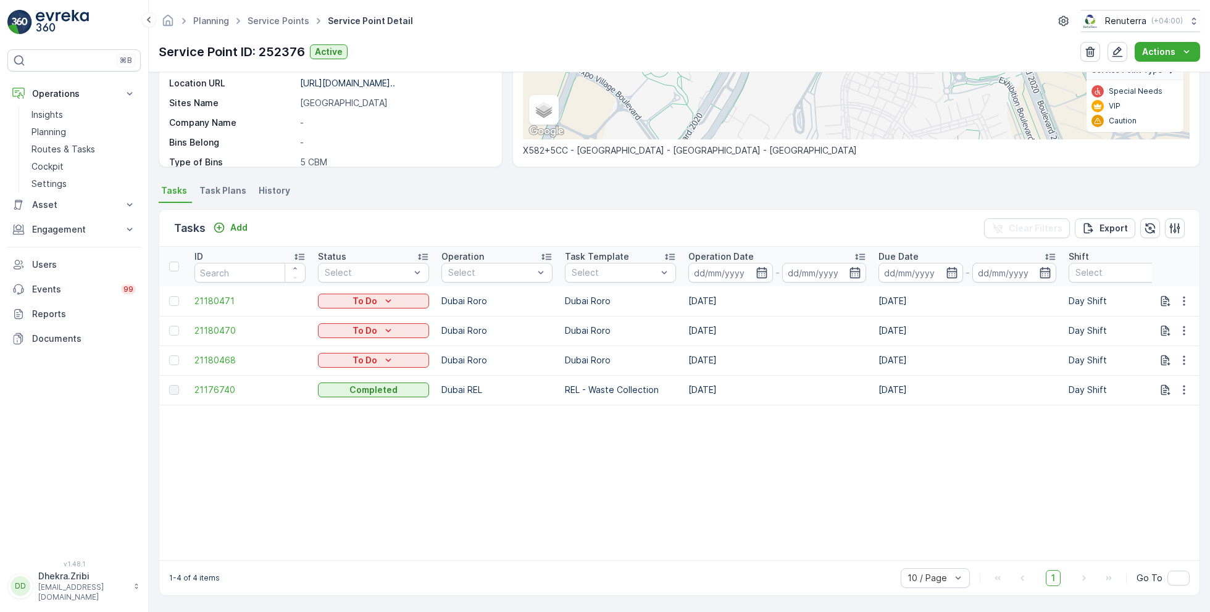
click at [765, 375] on td "[DATE]" at bounding box center [777, 390] width 190 height 30
click at [265, 233] on div "Tasks Add Clear Filters Export" at bounding box center [679, 228] width 1040 height 37
click at [251, 225] on button "Add" at bounding box center [230, 227] width 44 height 15
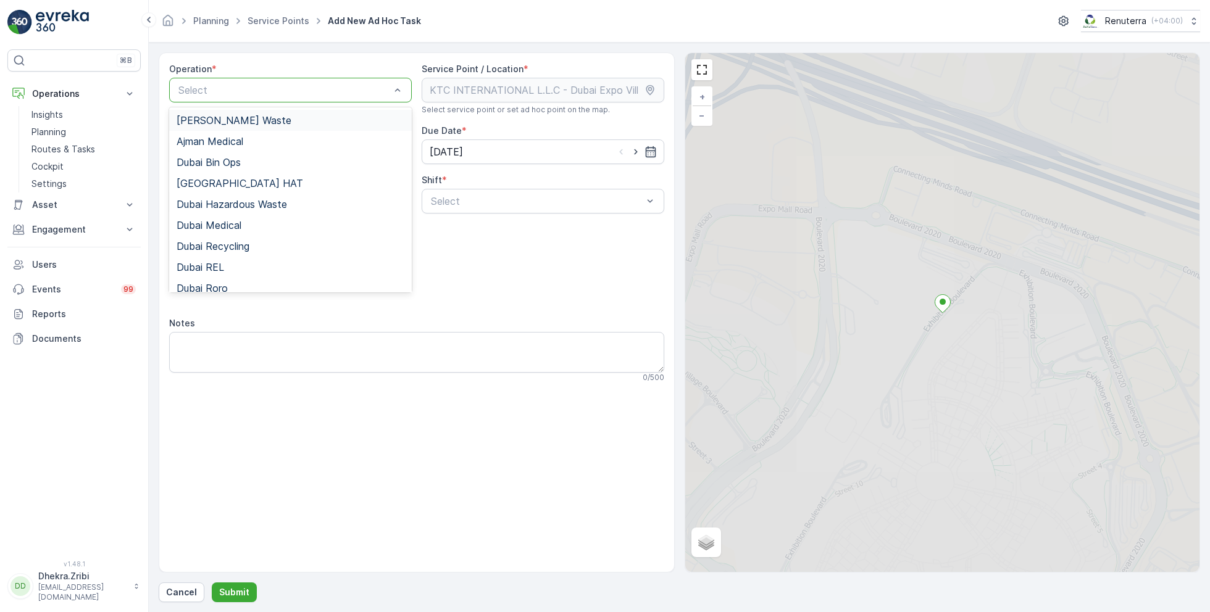
click at [246, 85] on div at bounding box center [284, 90] width 214 height 11
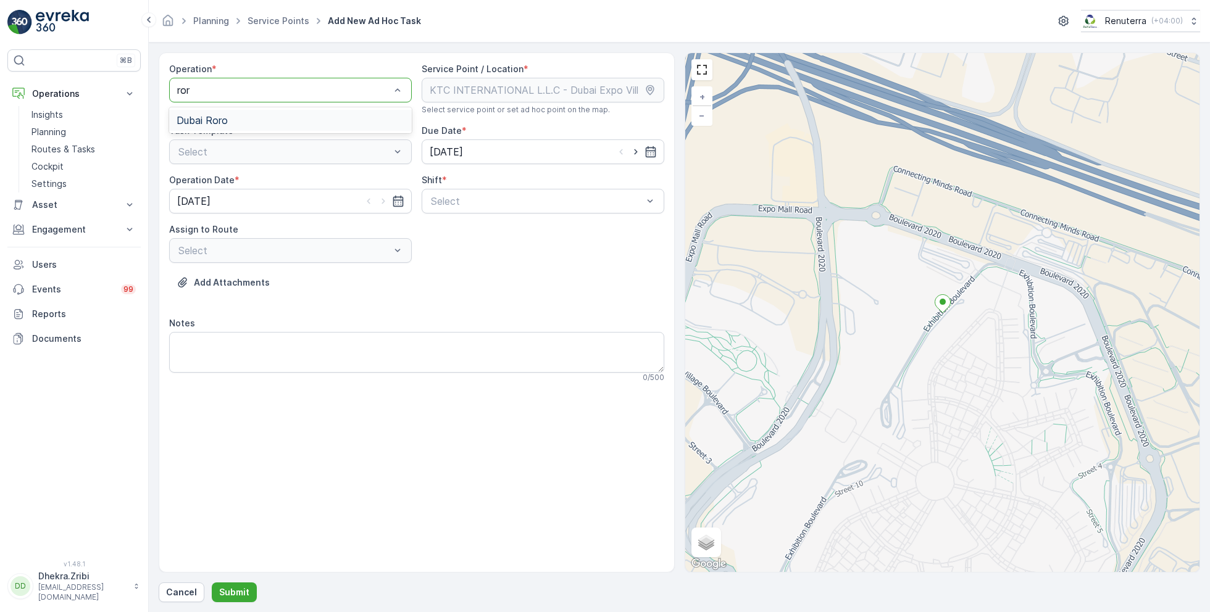
type input "ror"
click at [234, 145] on div "Select" at bounding box center [290, 152] width 243 height 25
click at [246, 71] on div "Operation *" at bounding box center [290, 69] width 243 height 12
type input "ror"
click at [231, 138] on div "Task Template * Select" at bounding box center [290, 145] width 243 height 40
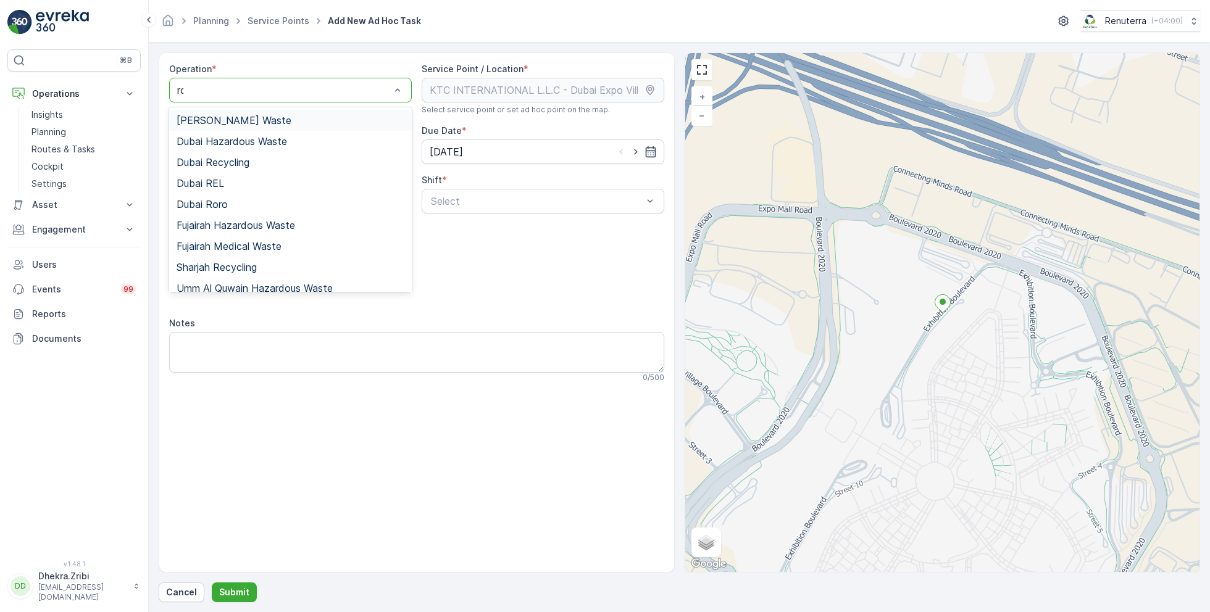
type input "ror"
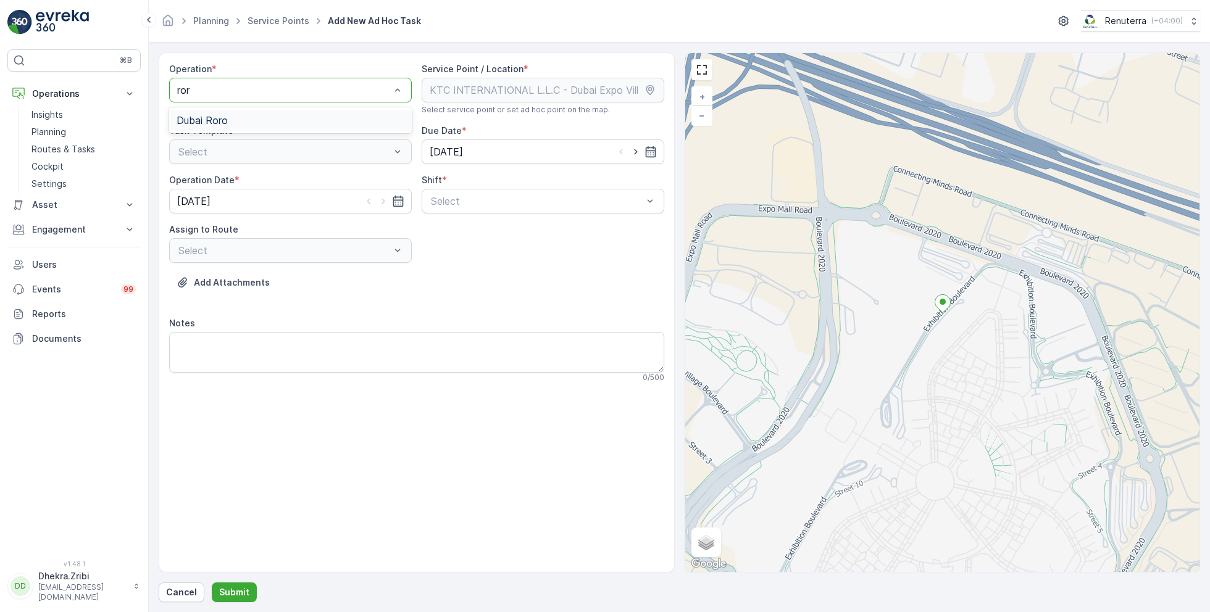
click at [215, 107] on div "Dubai Roro" at bounding box center [290, 120] width 243 height 26
click at [228, 115] on div "Dubai Roro" at bounding box center [291, 120] width 228 height 11
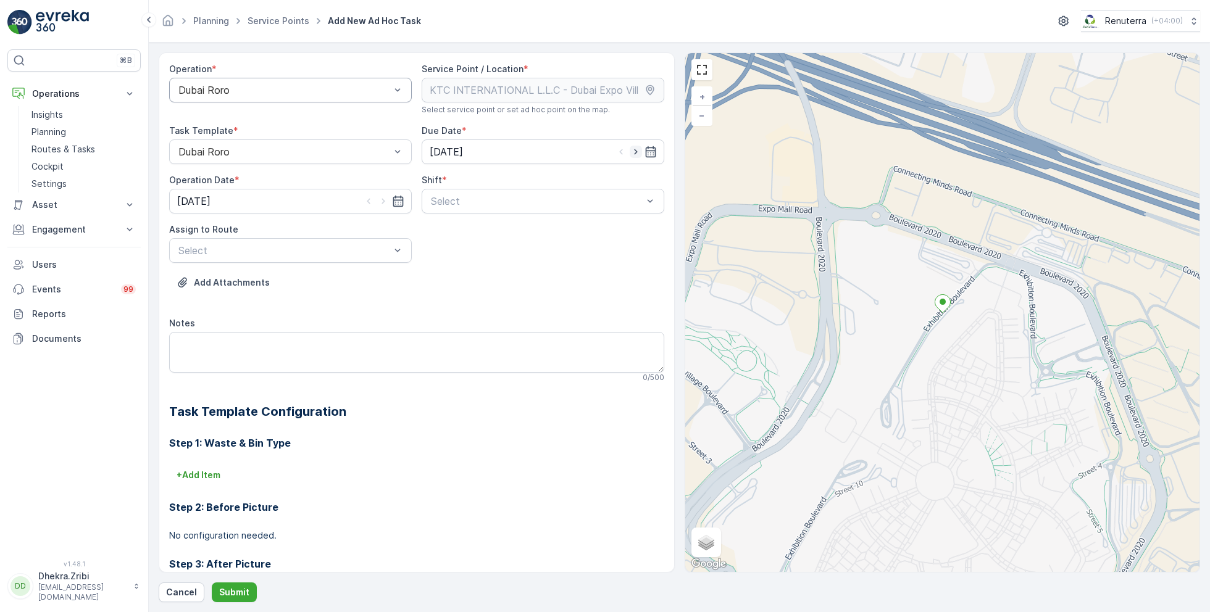
click at [631, 151] on icon "button" at bounding box center [636, 152] width 12 height 12
type input "[DATE]"
click at [386, 195] on icon "button" at bounding box center [383, 201] width 12 height 12
type input "[DATE]"
click at [453, 211] on div "Select" at bounding box center [543, 201] width 243 height 25
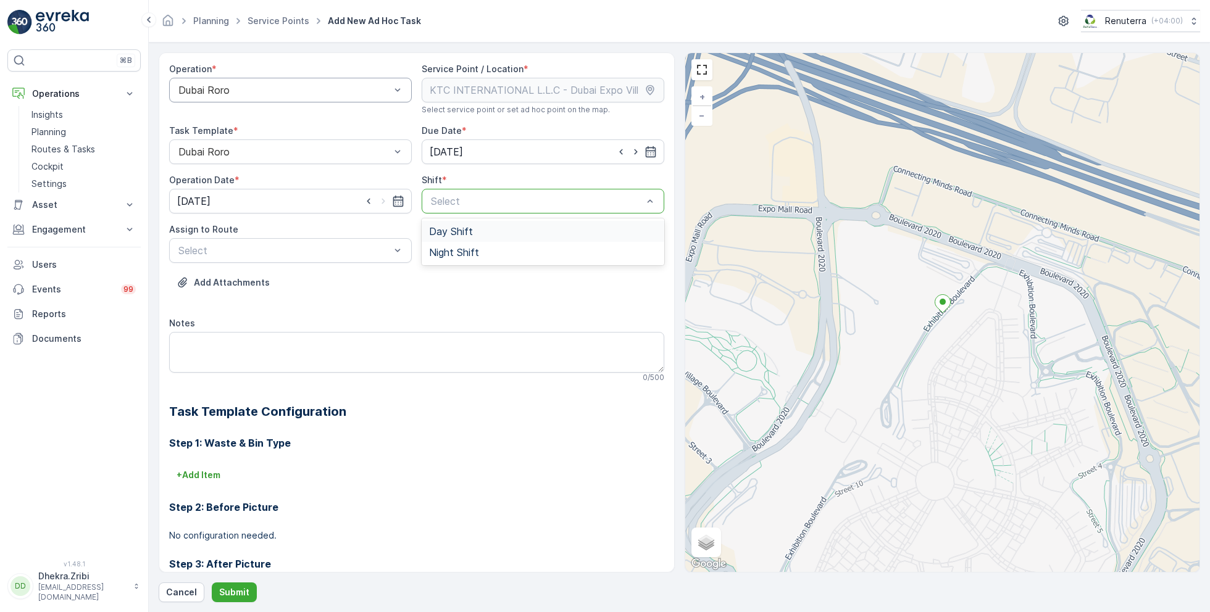
click at [454, 228] on span "Day Shift" at bounding box center [451, 231] width 44 height 11
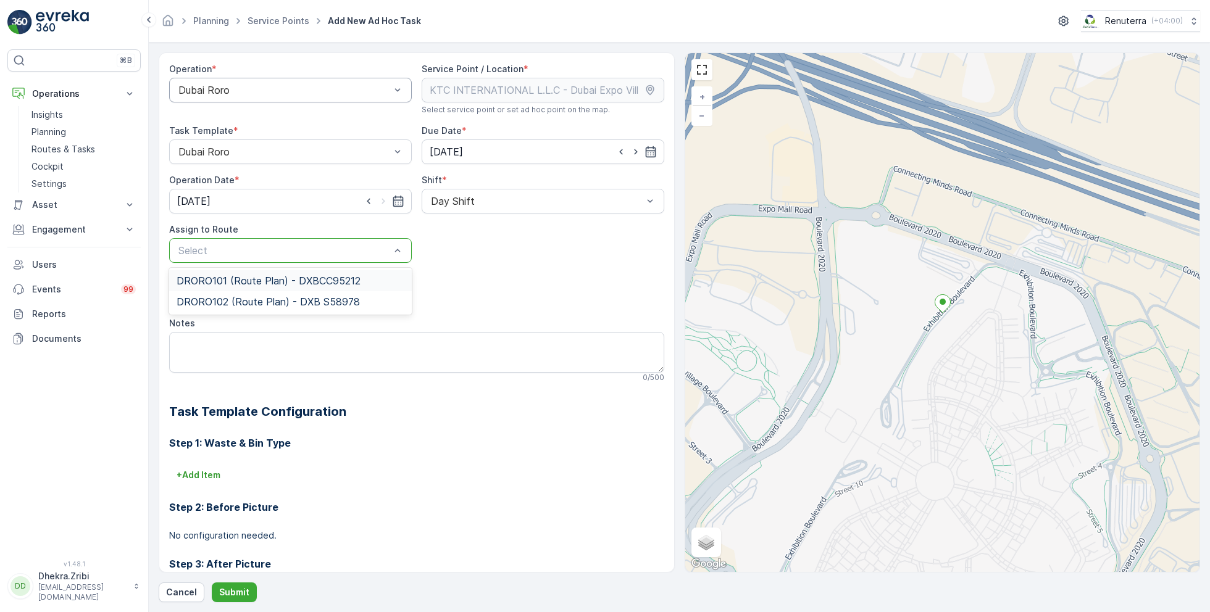
click at [344, 258] on div "Select" at bounding box center [290, 250] width 243 height 25
type input "102"
click at [341, 290] on div "DRORO102 (Route Plan) - DXB S58978" at bounding box center [290, 280] width 243 height 21
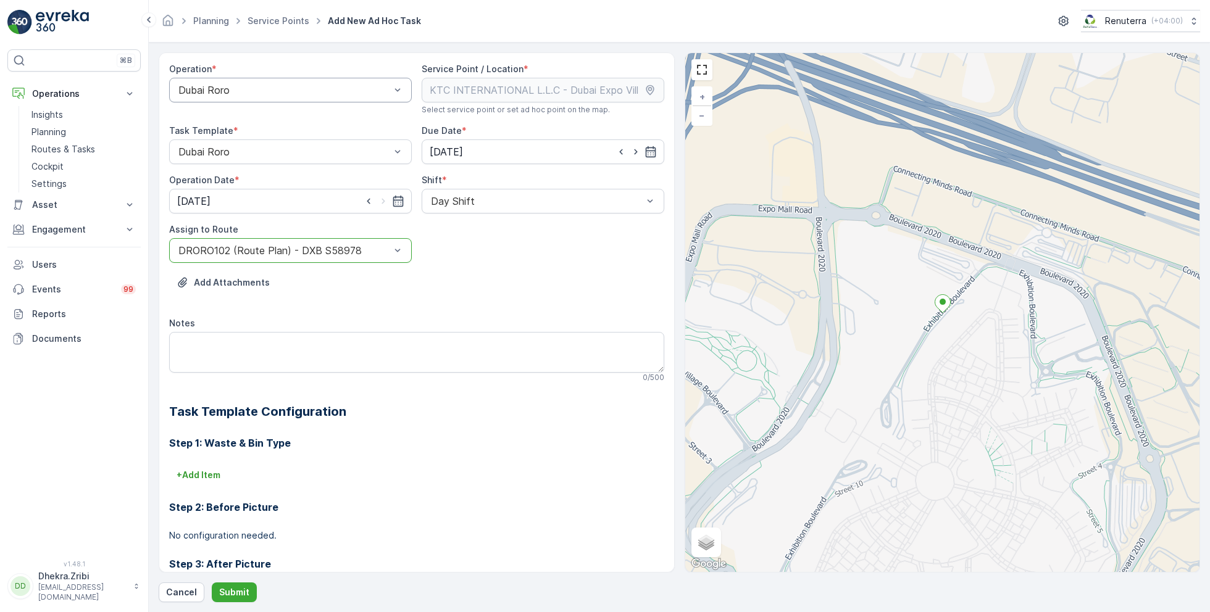
click at [257, 590] on div "Cancel Submit" at bounding box center [679, 593] width 1041 height 20
click at [249, 590] on button "Submit" at bounding box center [234, 593] width 45 height 20
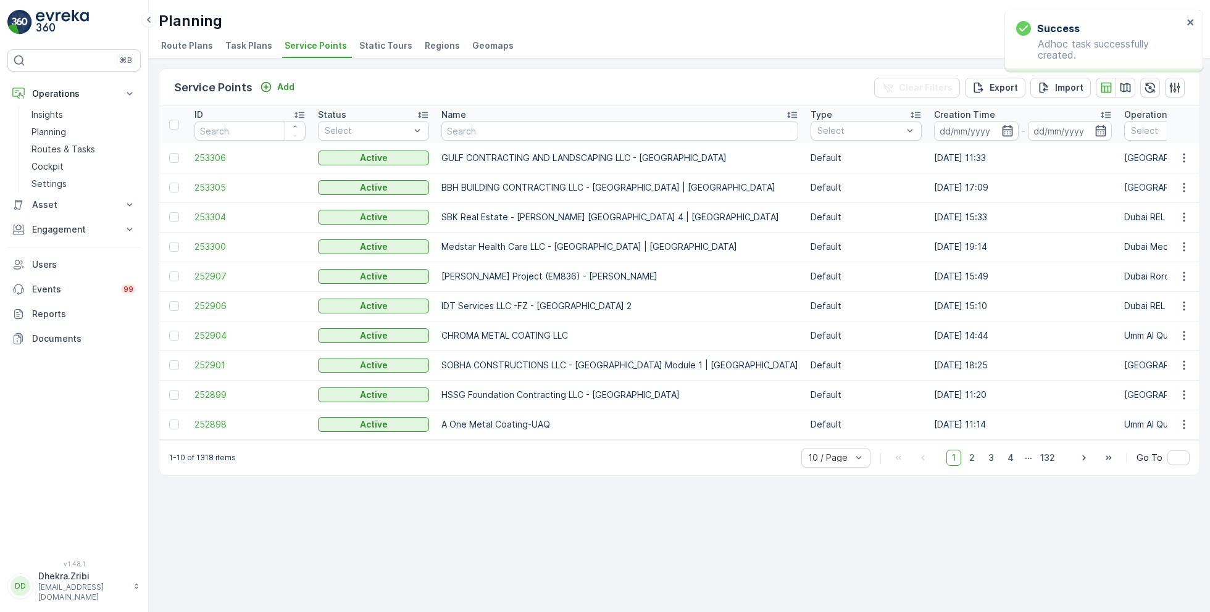
click at [504, 137] on input "text" at bounding box center [619, 131] width 357 height 20
type input "r"
type input "expo"
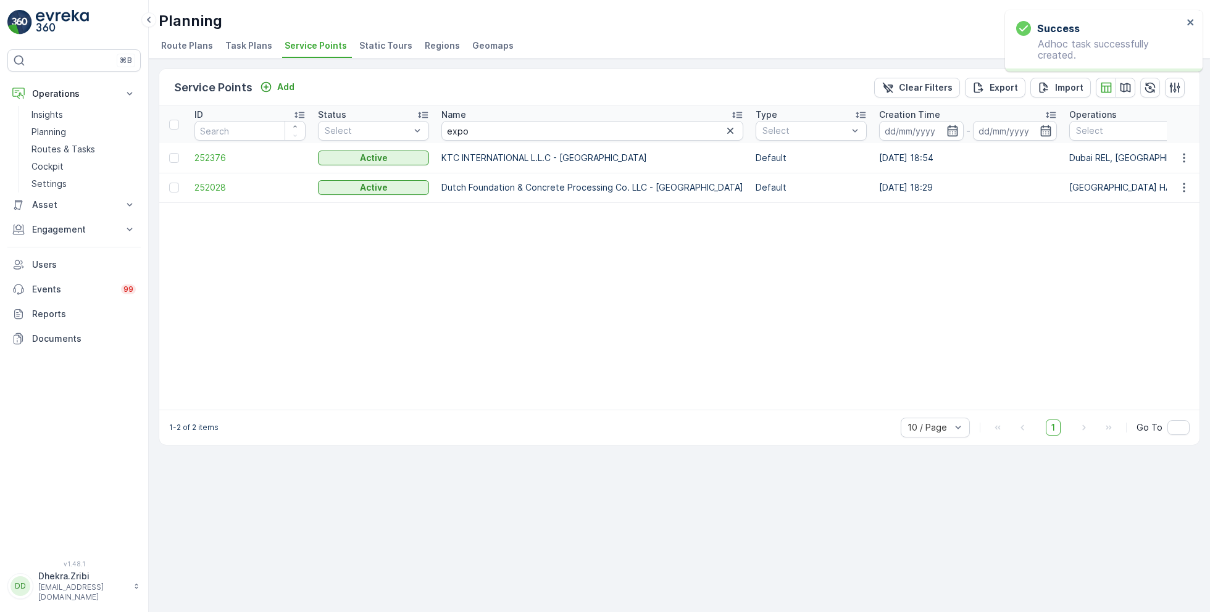
click at [221, 164] on td "252376" at bounding box center [249, 158] width 123 height 30
click at [223, 154] on span "252376" at bounding box center [249, 158] width 111 height 12
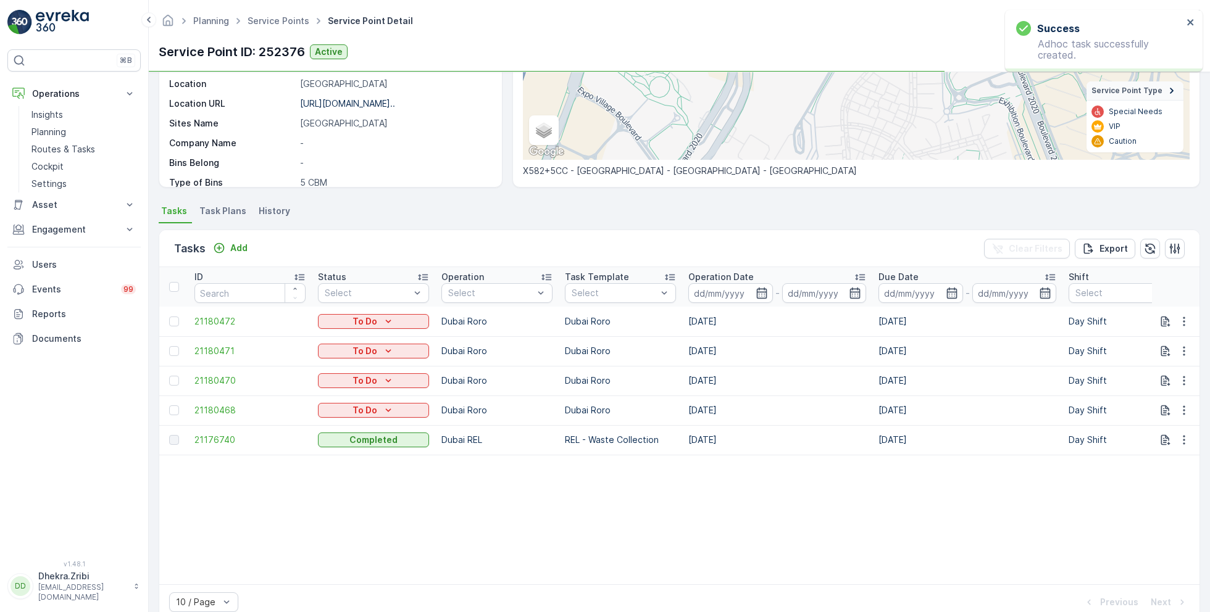
scroll to position [215, 0]
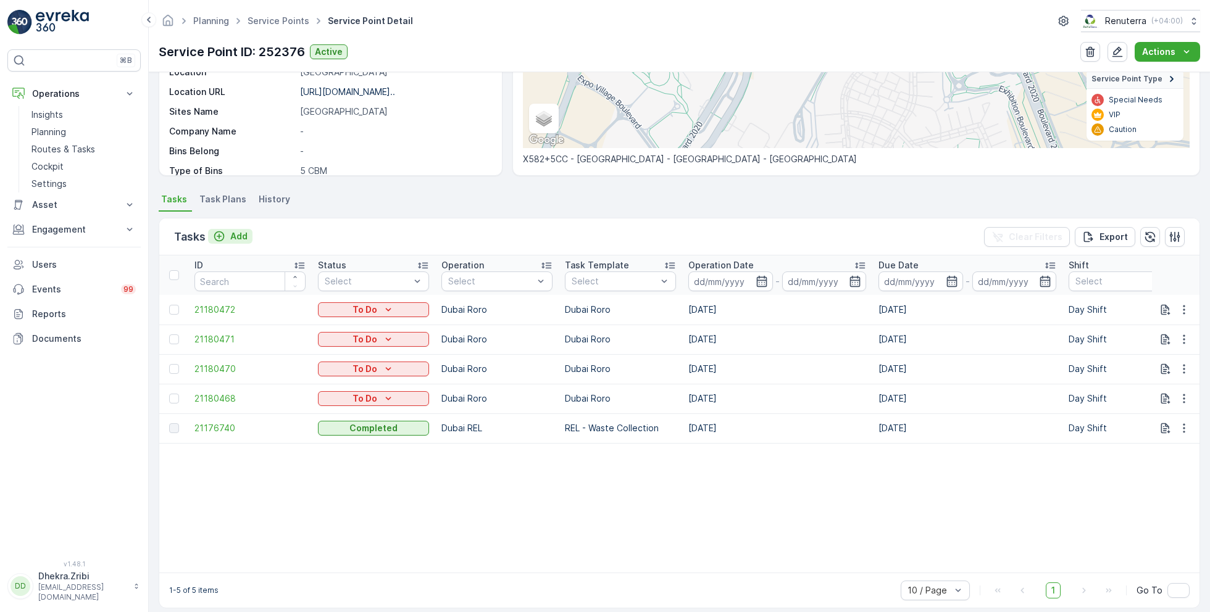
click at [217, 239] on icon "Add" at bounding box center [219, 236] width 12 height 12
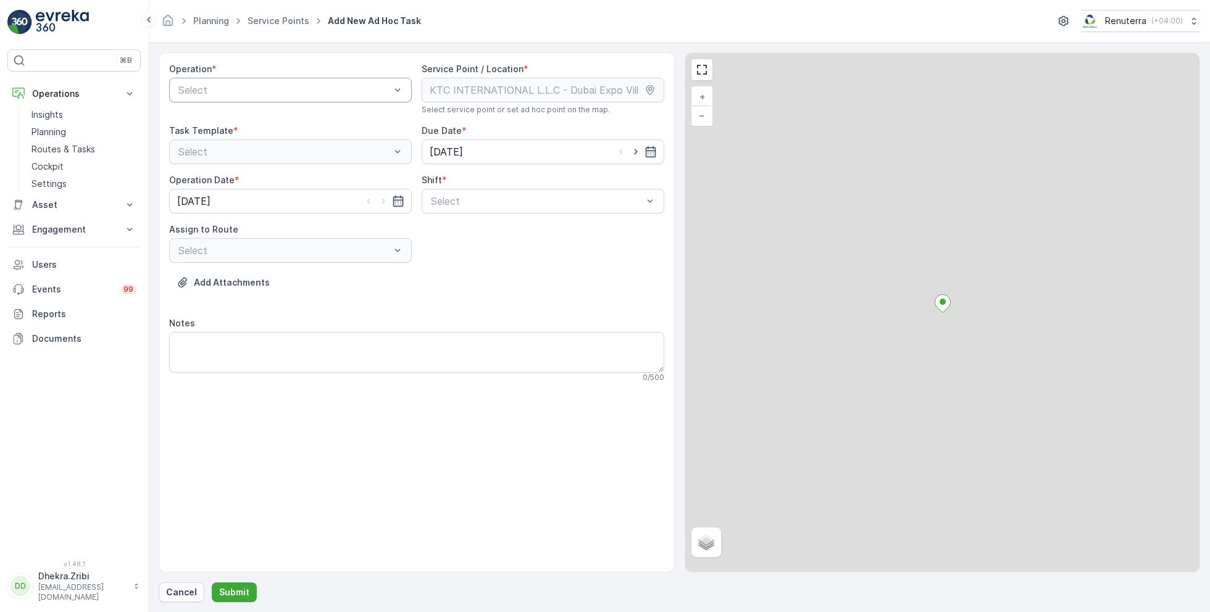
click at [291, 94] on div at bounding box center [284, 90] width 214 height 11
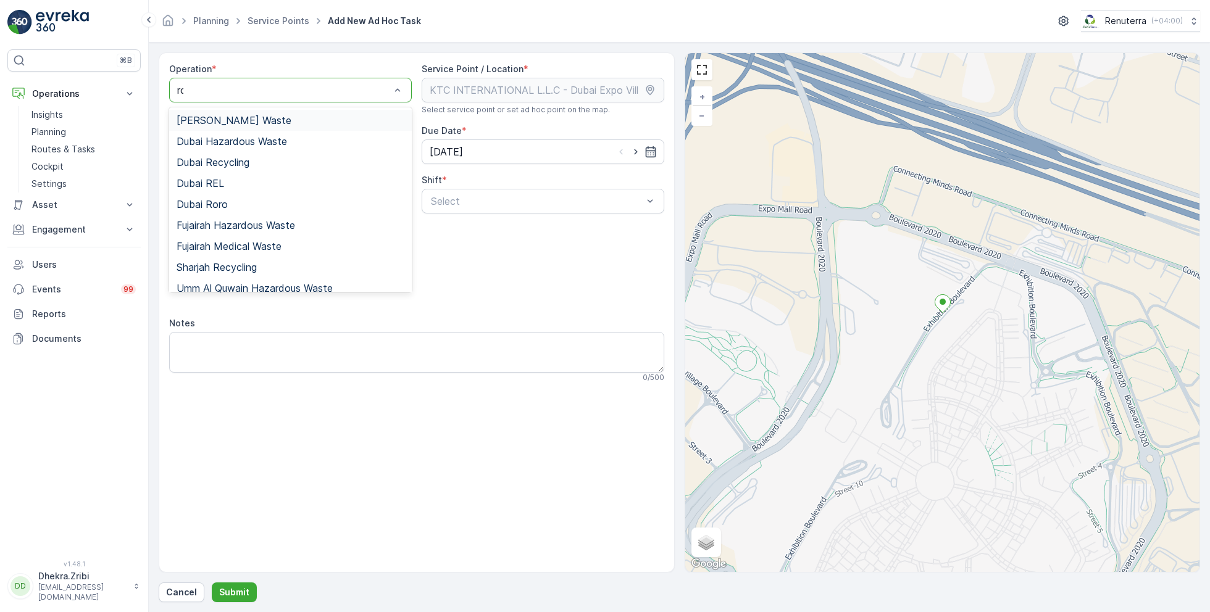
type input "ror"
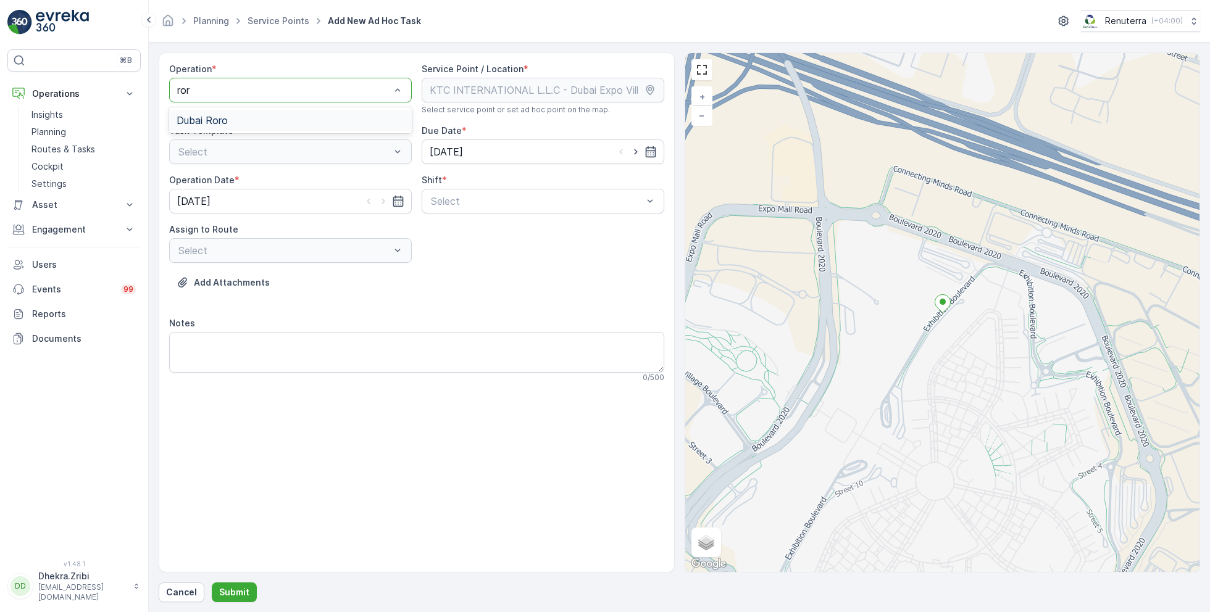
click at [267, 125] on div "Dubai Roro" at bounding box center [291, 120] width 228 height 11
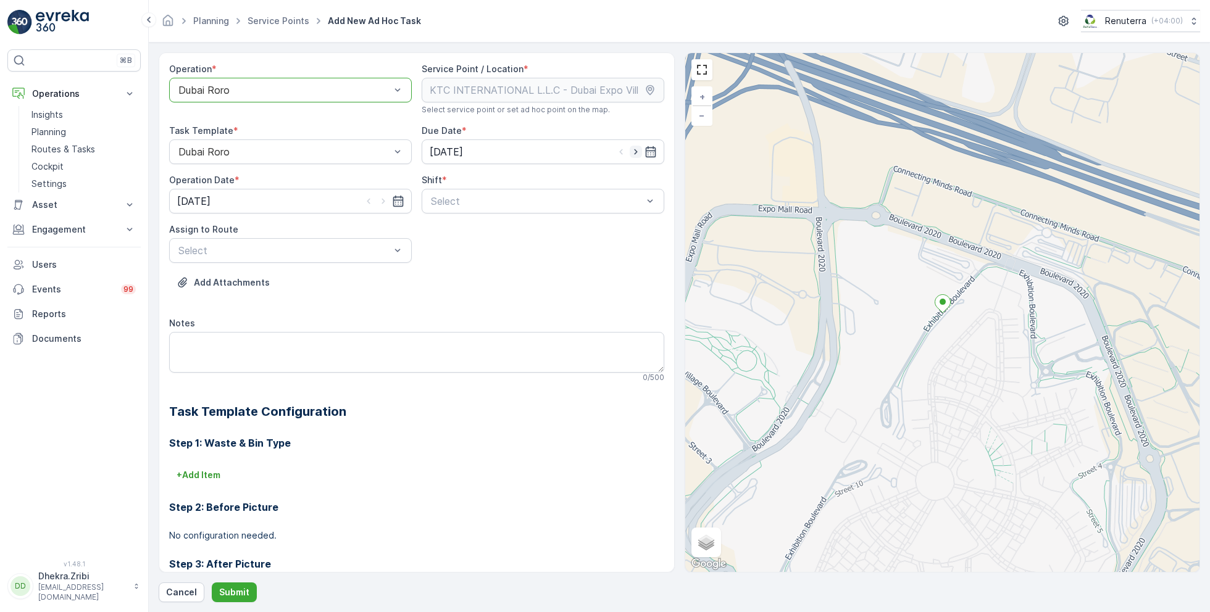
click at [636, 152] on icon "button" at bounding box center [636, 152] width 12 height 12
type input "[DATE]"
click at [384, 198] on icon "button" at bounding box center [383, 201] width 12 height 12
type input "[DATE]"
click at [454, 228] on span "Day Shift" at bounding box center [451, 231] width 44 height 11
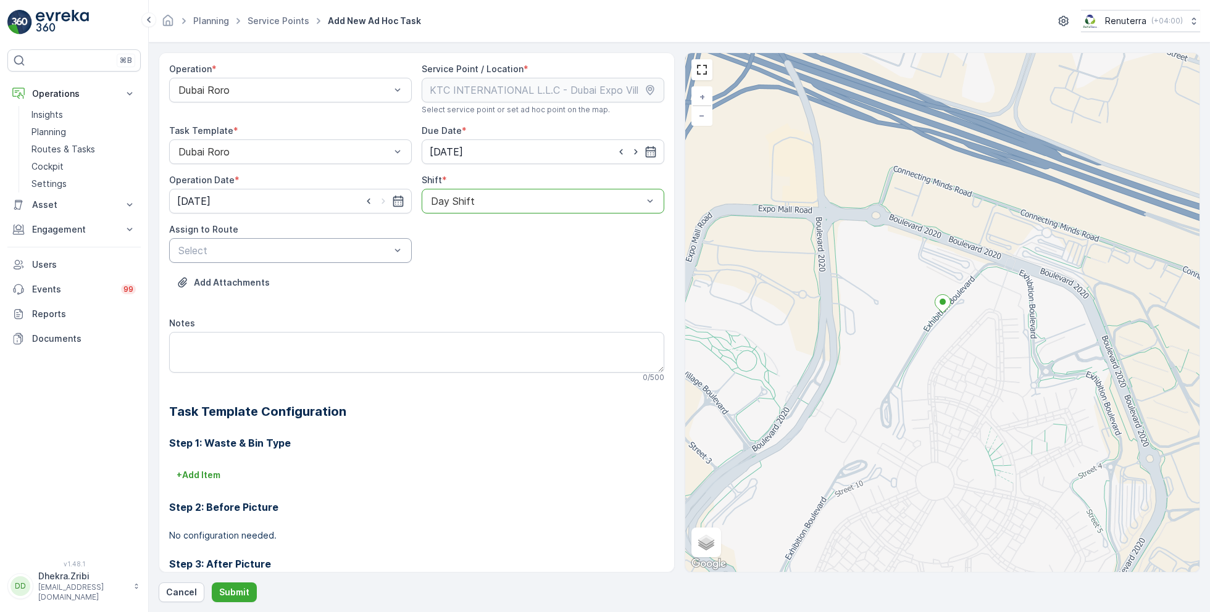
click at [370, 259] on div "Select" at bounding box center [290, 250] width 243 height 25
type input "102"
click at [339, 270] on div "DRORO102 (Route Plan) - DXB S58978" at bounding box center [290, 280] width 243 height 21
click at [236, 579] on div "Operation * Dubai Roro Service Point / Location * Select service point or set a…" at bounding box center [679, 327] width 1041 height 550
click at [232, 595] on p "Submit" at bounding box center [234, 592] width 30 height 12
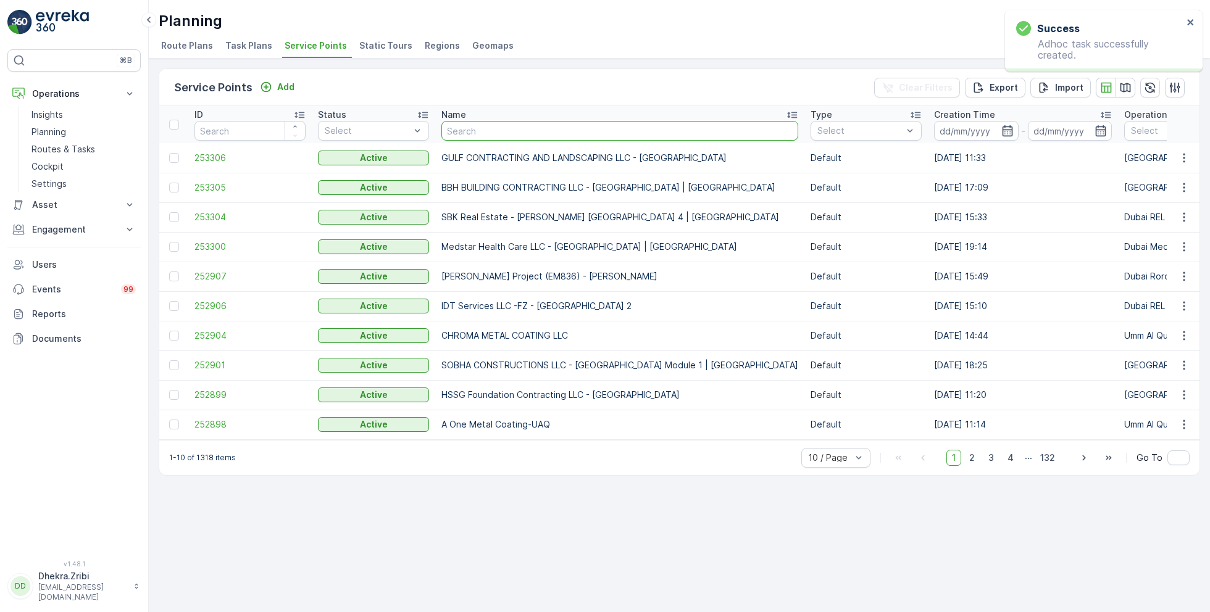
click at [483, 135] on input "text" at bounding box center [619, 131] width 357 height 20
type input "expo"
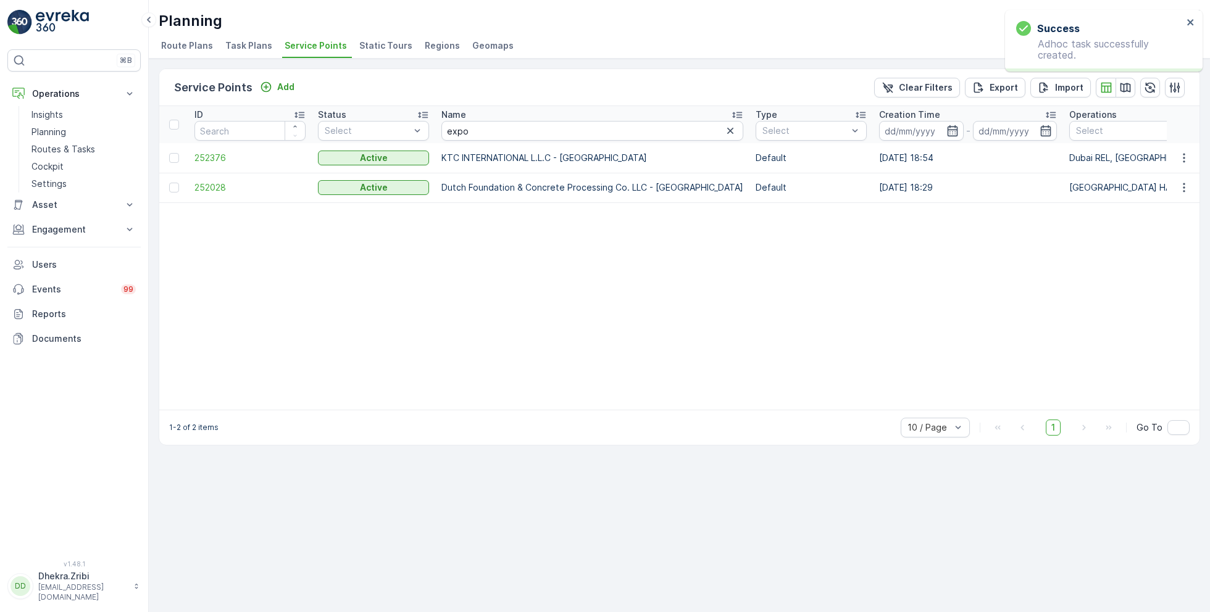
click at [193, 157] on td "252376" at bounding box center [249, 158] width 123 height 30
click at [202, 156] on span "252376" at bounding box center [249, 158] width 111 height 12
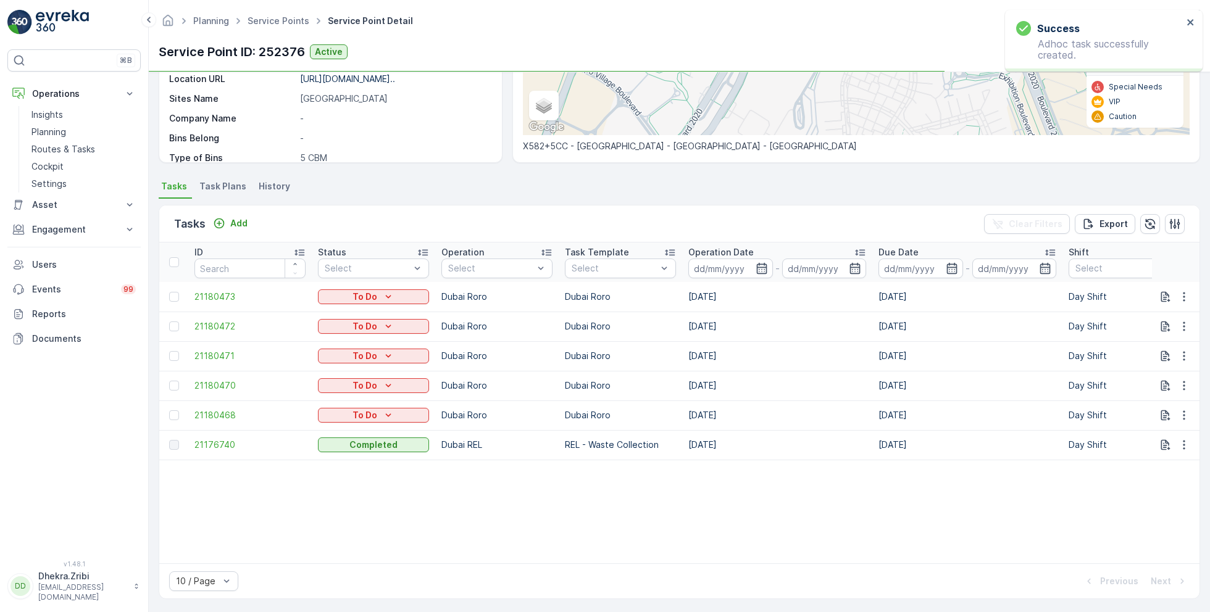
scroll to position [235, 0]
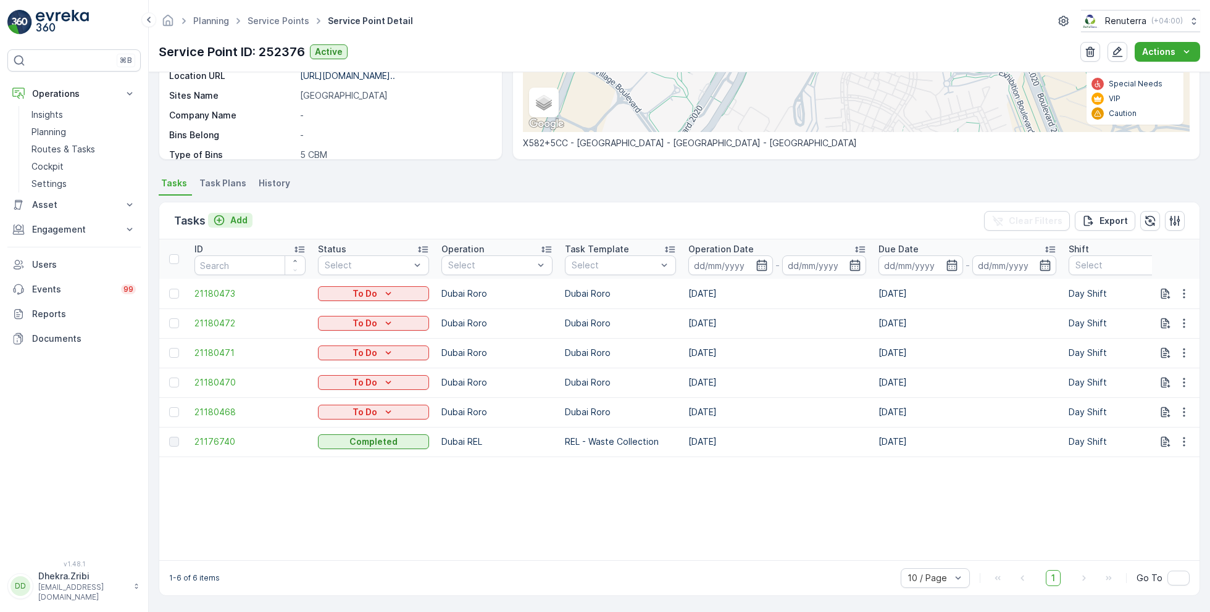
click at [238, 220] on p "Add" at bounding box center [238, 220] width 17 height 12
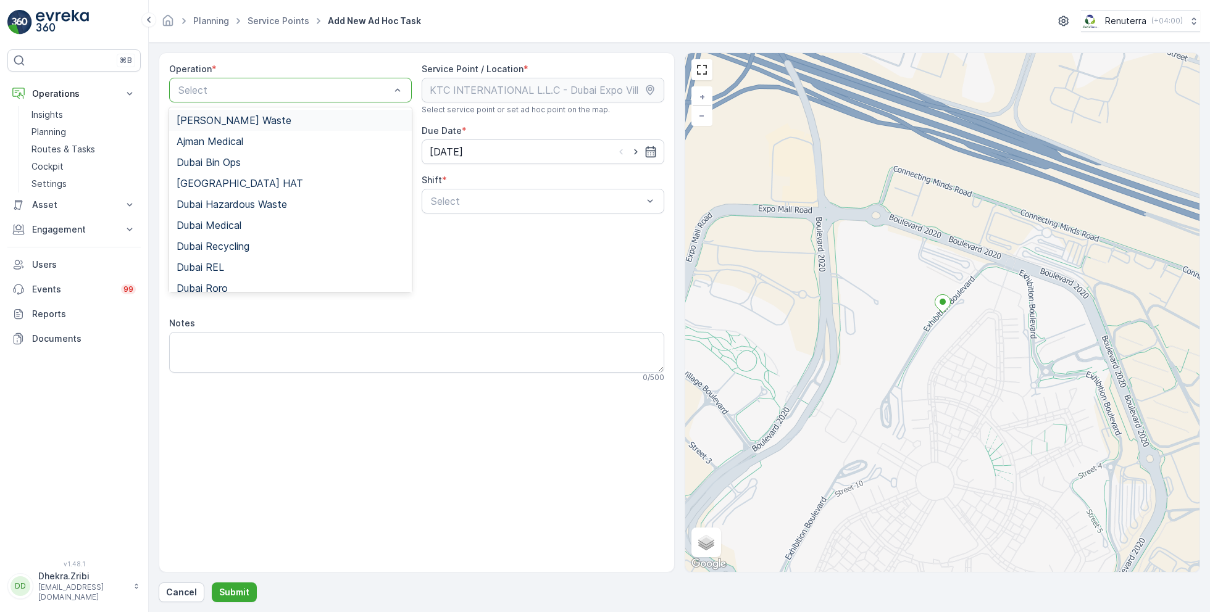
click at [264, 88] on div at bounding box center [284, 90] width 214 height 11
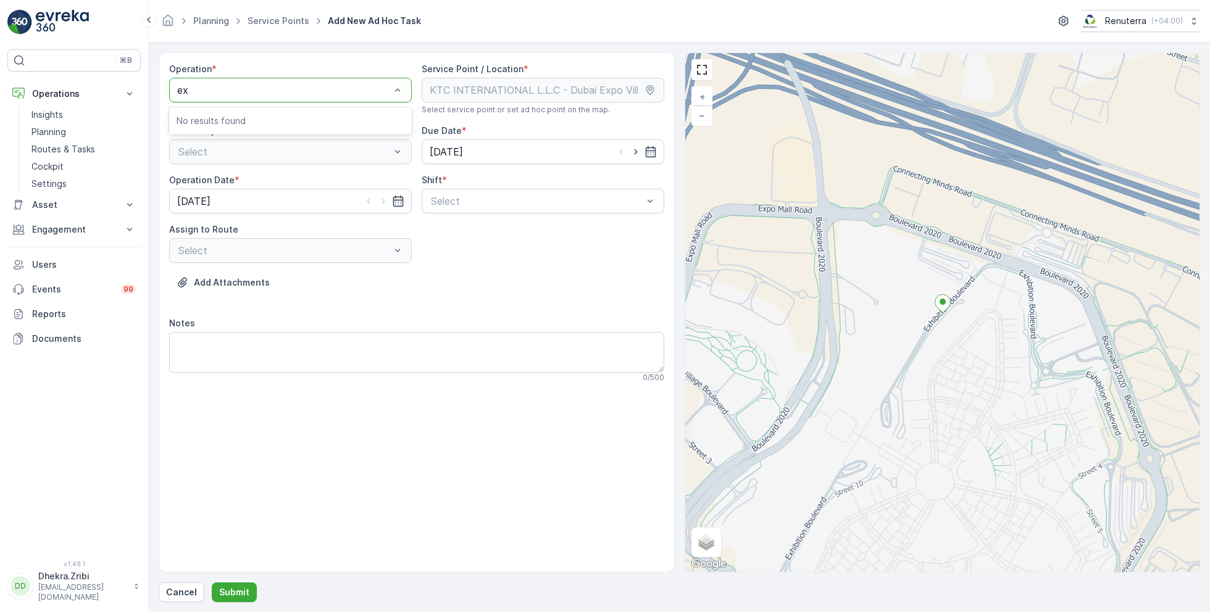
type input "e"
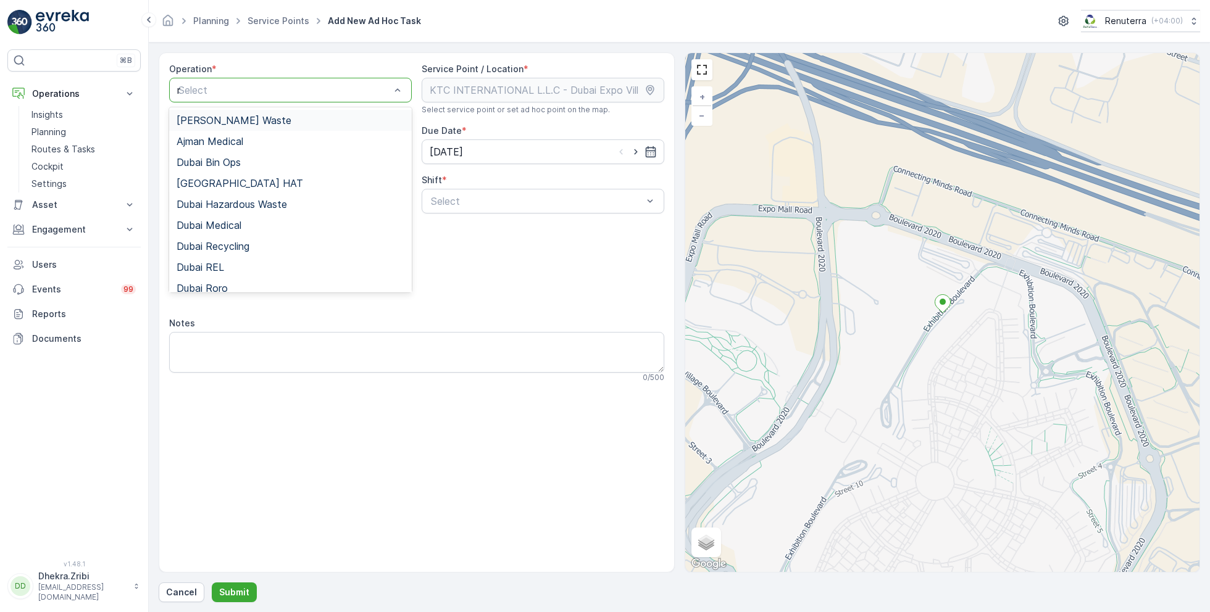
type input "ror"
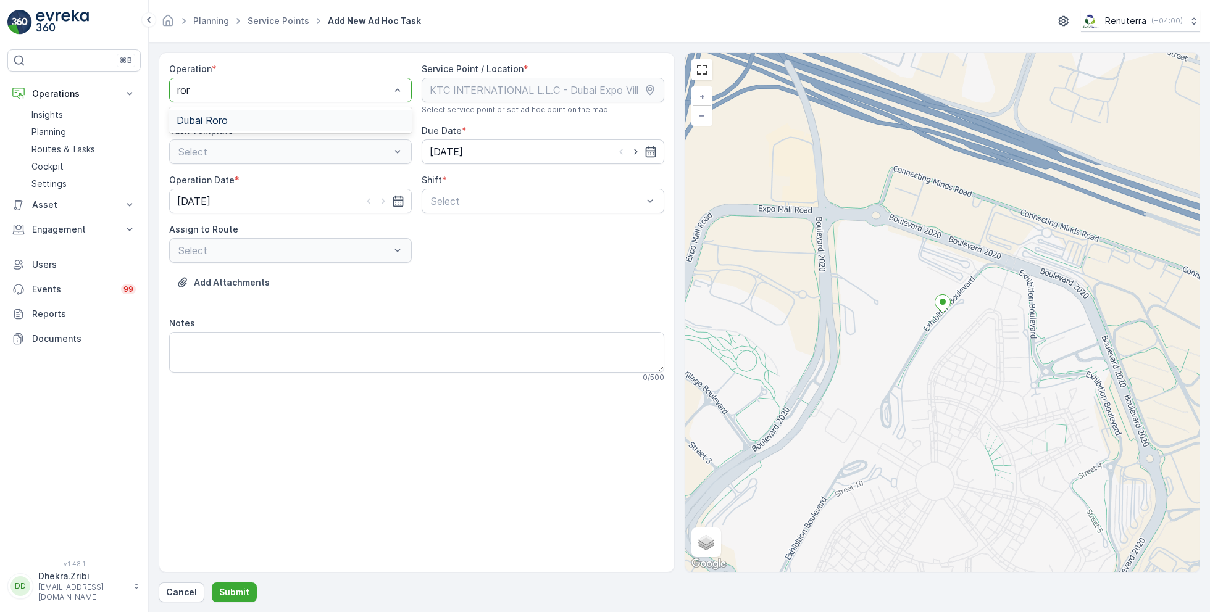
click at [217, 120] on span "Dubai Roro" at bounding box center [202, 120] width 51 height 11
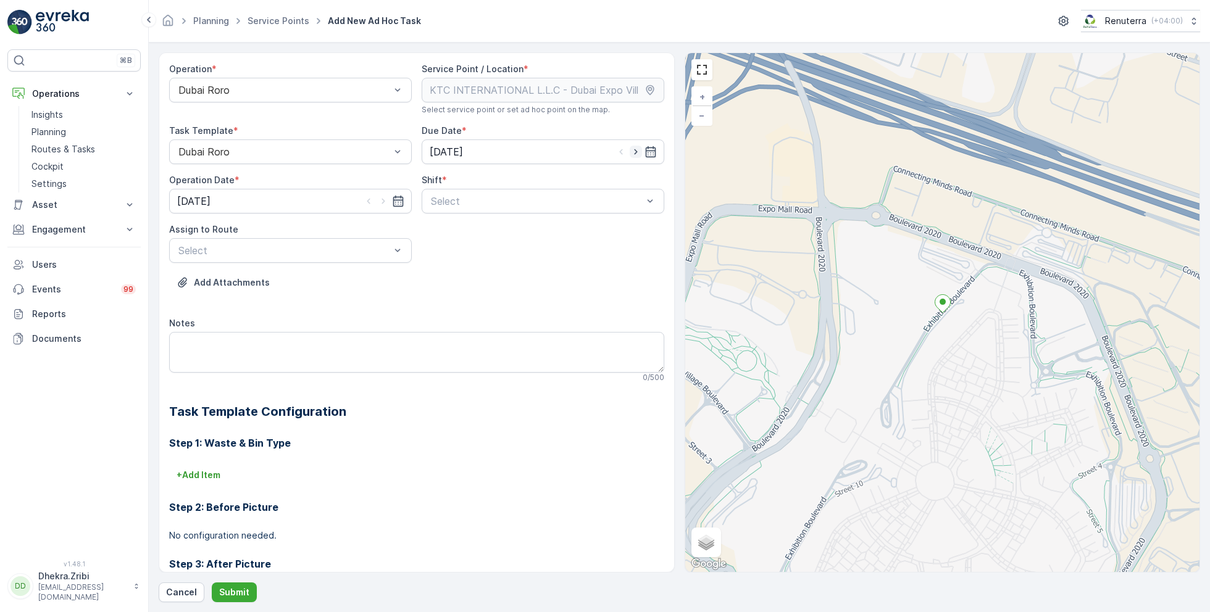
click at [630, 157] on icon "button" at bounding box center [636, 152] width 12 height 12
type input "[DATE]"
click at [386, 203] on icon "button" at bounding box center [383, 201] width 12 height 12
type input "[DATE]"
click at [460, 228] on span "Day Shift" at bounding box center [451, 231] width 44 height 11
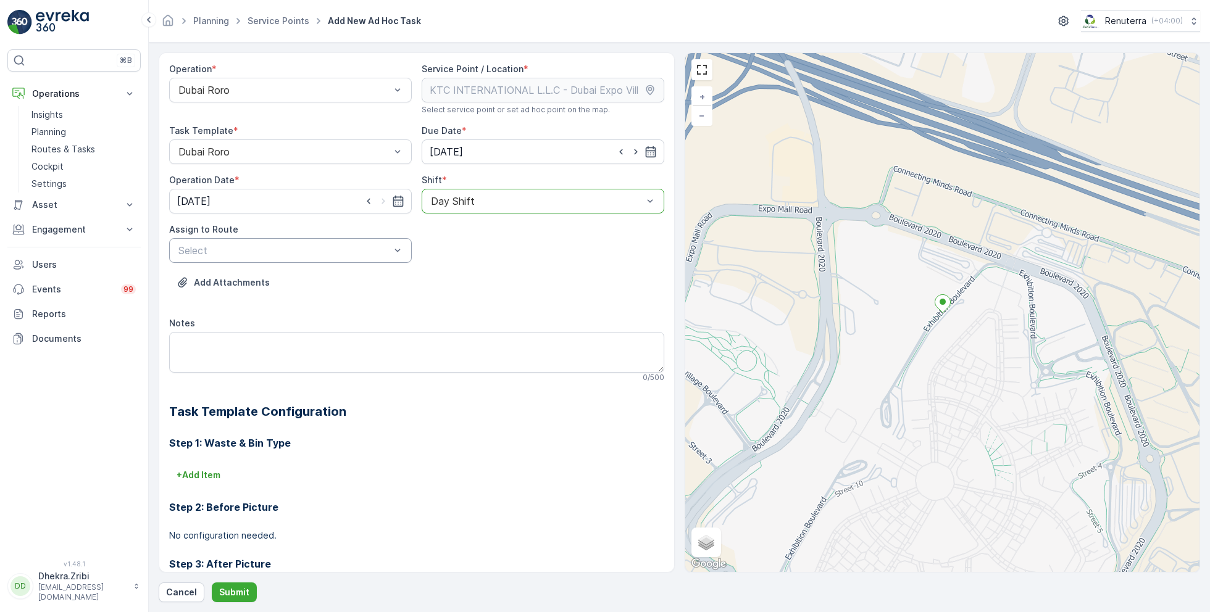
click at [389, 241] on div "Select" at bounding box center [290, 250] width 243 height 25
type input "102"
click at [368, 285] on div "DRORO102 (Route Plan) - DXB S58978" at bounding box center [291, 280] width 228 height 11
click at [230, 582] on div "Operation * Dubai Roro Service Point / Location * Select service point or set a…" at bounding box center [679, 327] width 1041 height 550
click at [230, 583] on button "Submit" at bounding box center [234, 593] width 45 height 20
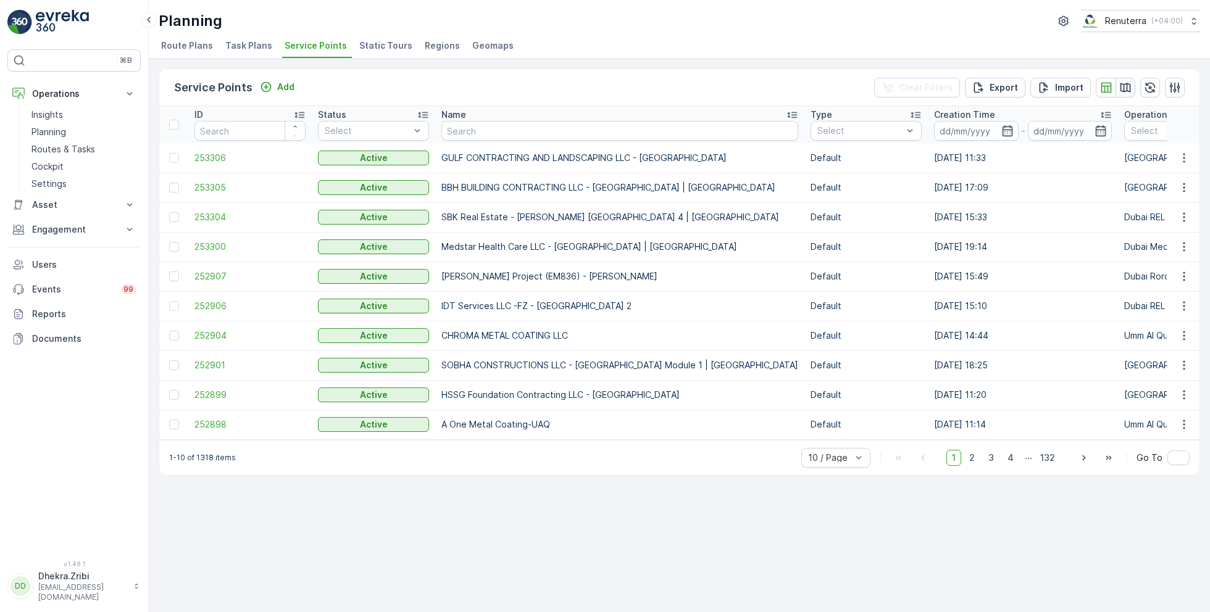
click at [1117, 88] on button "button" at bounding box center [1126, 88] width 20 height 20
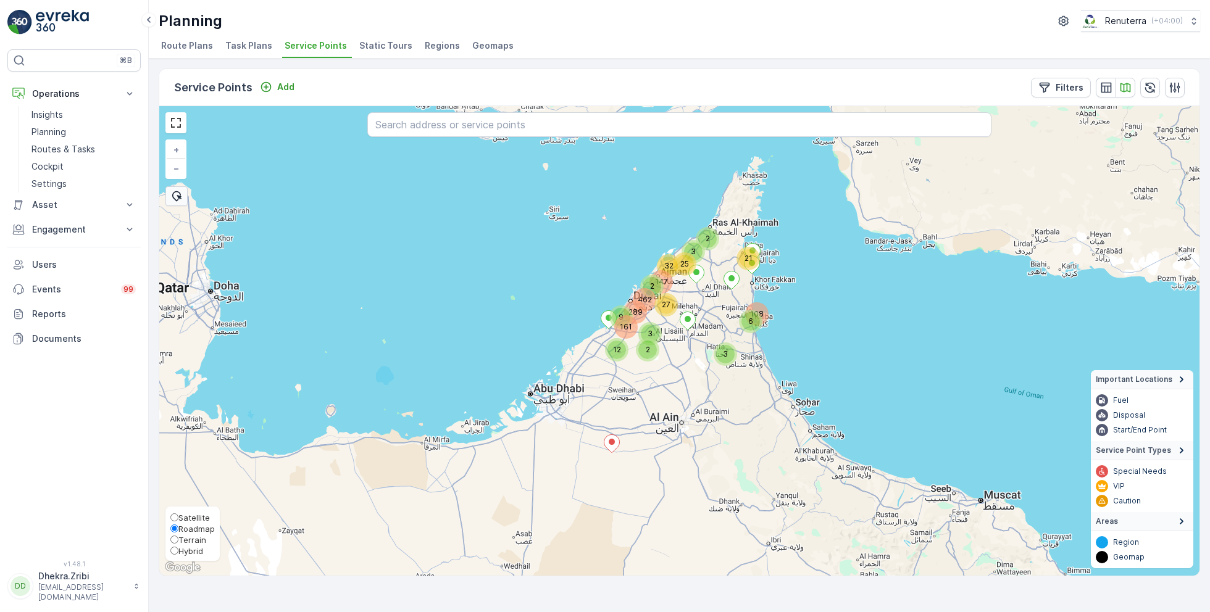
click at [188, 517] on span "Satellite" at bounding box center [193, 518] width 31 height 10
click at [178, 517] on input "Satellite" at bounding box center [174, 518] width 8 height 8
radio input "true"
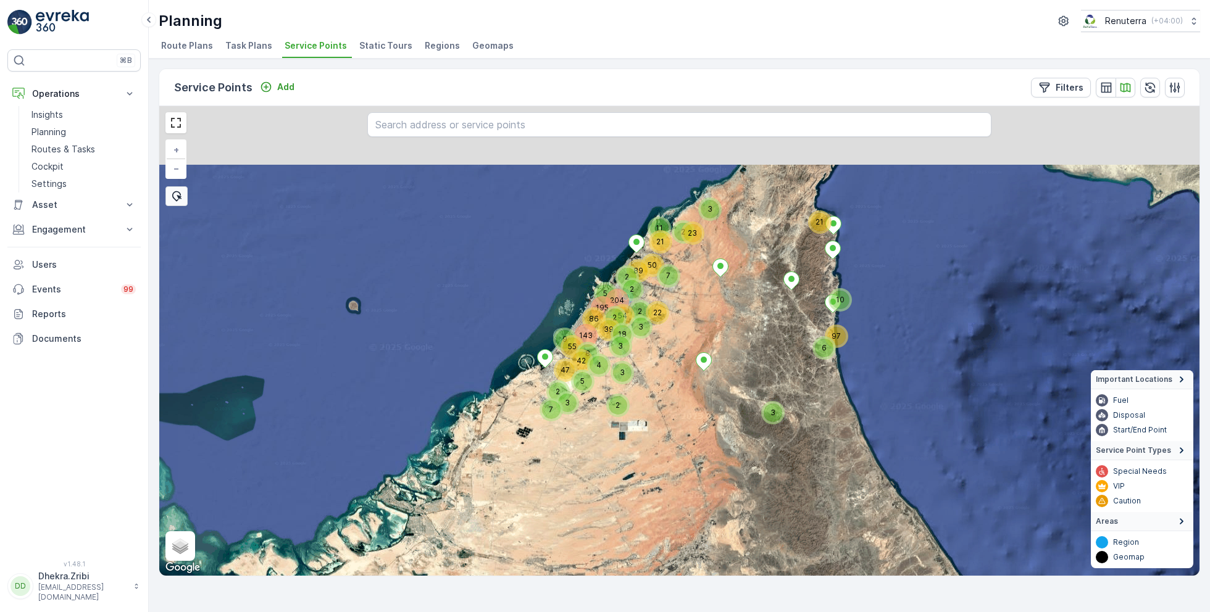
drag, startPoint x: 699, startPoint y: 339, endPoint x: 669, endPoint y: 464, distance: 128.8
click at [669, 464] on div "3 9 21 6 3 2 2 3 22 42 204 195 39 50 143 23 3 55 86 47 54 89 8 21 7 18 10 97 5 …" at bounding box center [679, 341] width 1040 height 470
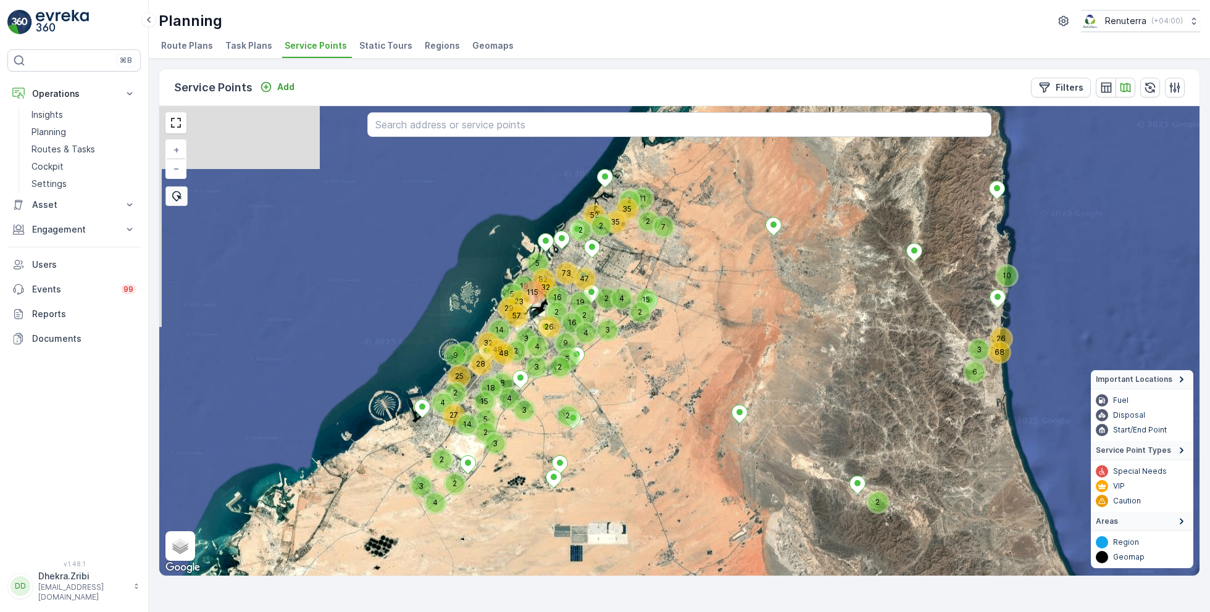
drag, startPoint x: 674, startPoint y: 424, endPoint x: 699, endPoint y: 498, distance: 77.7
click at [699, 498] on div "9 6 2 8 10 2 7 3 2 5 2 73 2 5 16 19 47 4 2 2 52 2 4 2 35 11 35 15 2 2 26 3 68 3…" at bounding box center [679, 341] width 1040 height 470
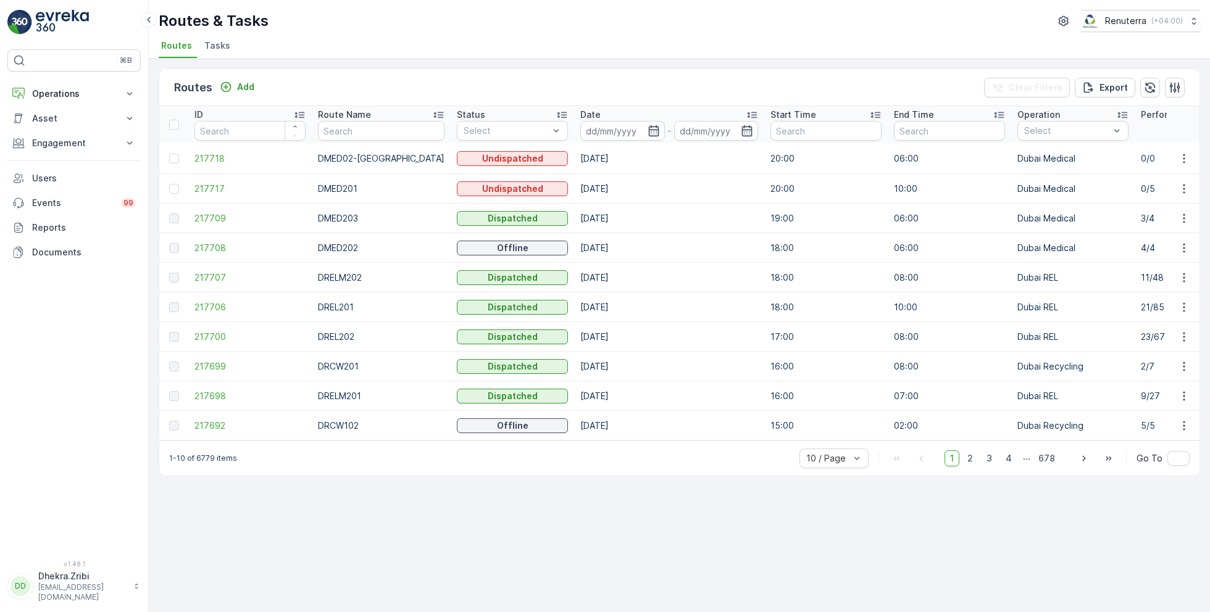
click at [204, 40] on span "Tasks" at bounding box center [217, 46] width 26 height 12
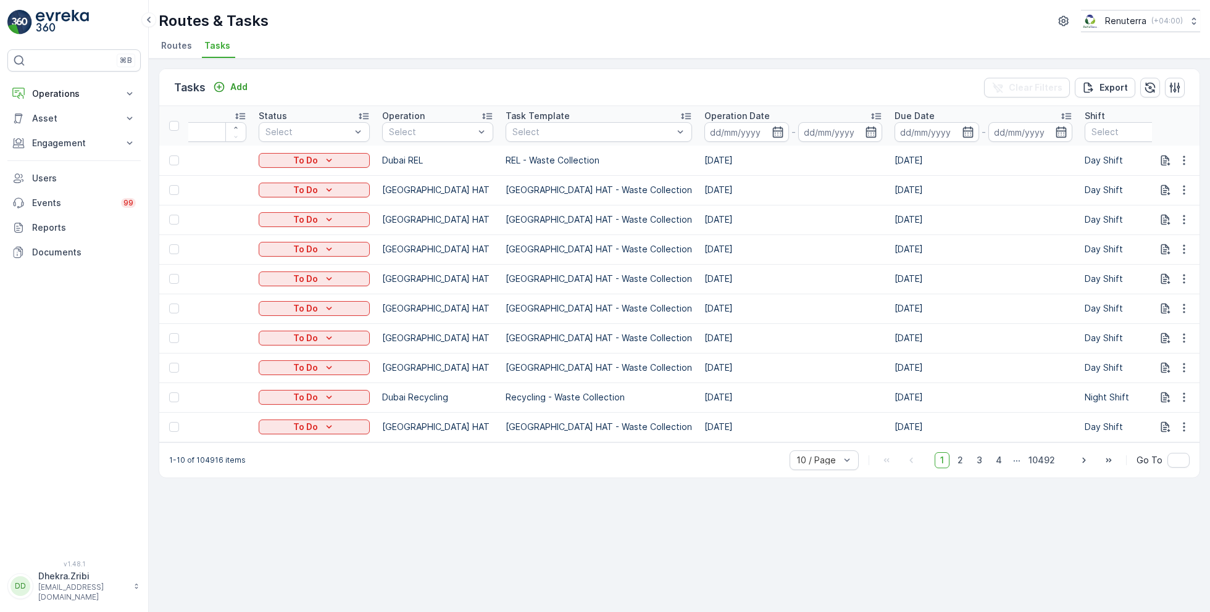
scroll to position [0, 88]
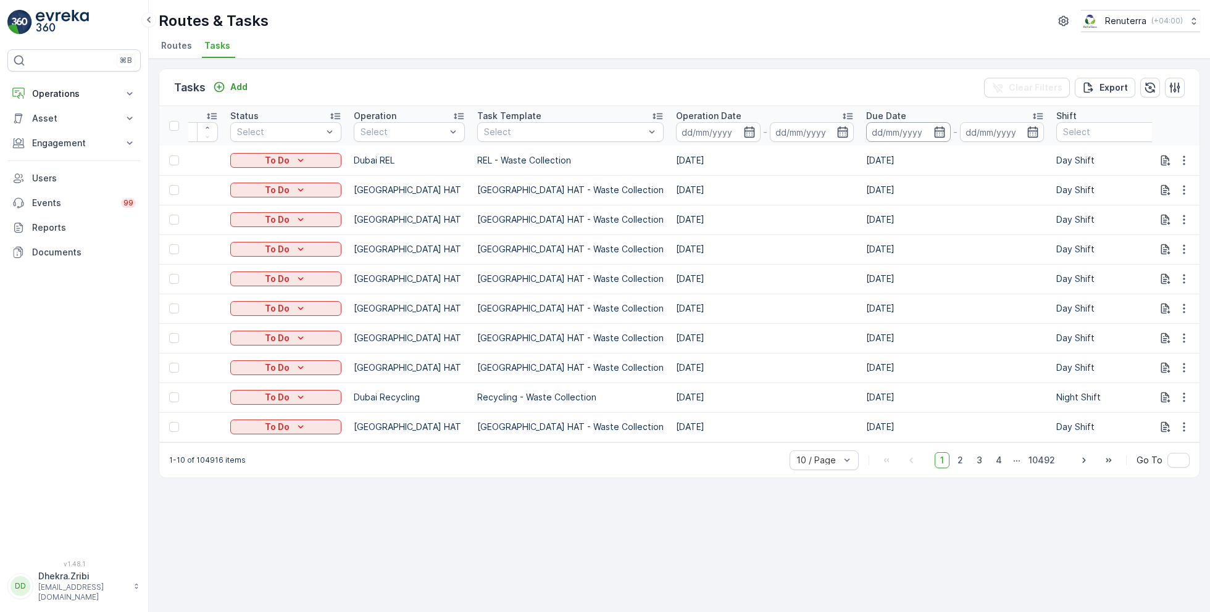
click at [866, 131] on input at bounding box center [908, 132] width 85 height 20
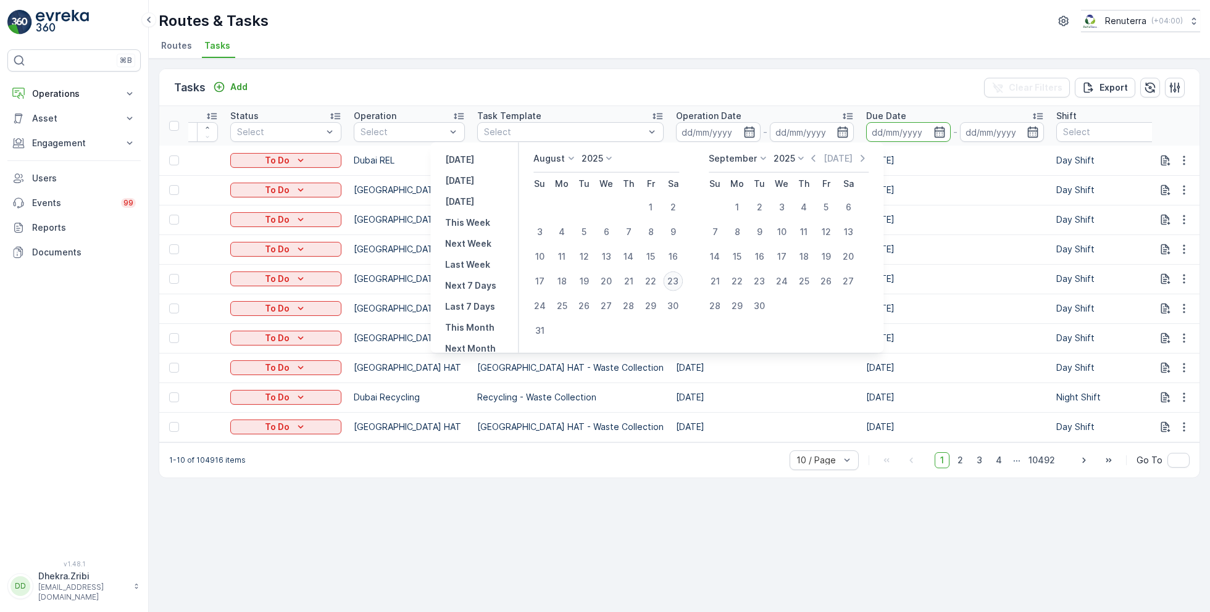
click at [681, 285] on div "23" at bounding box center [673, 282] width 20 height 20
type input "[DATE]"
click at [681, 285] on div "23" at bounding box center [673, 282] width 20 height 20
type input "[DATE]"
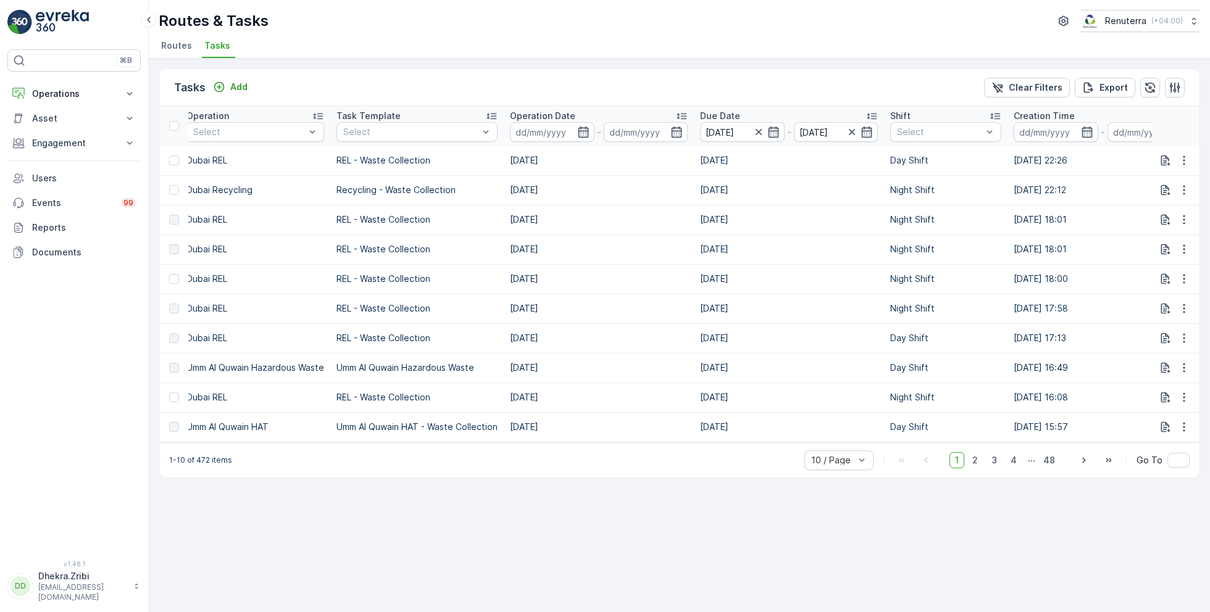
scroll to position [0, 185]
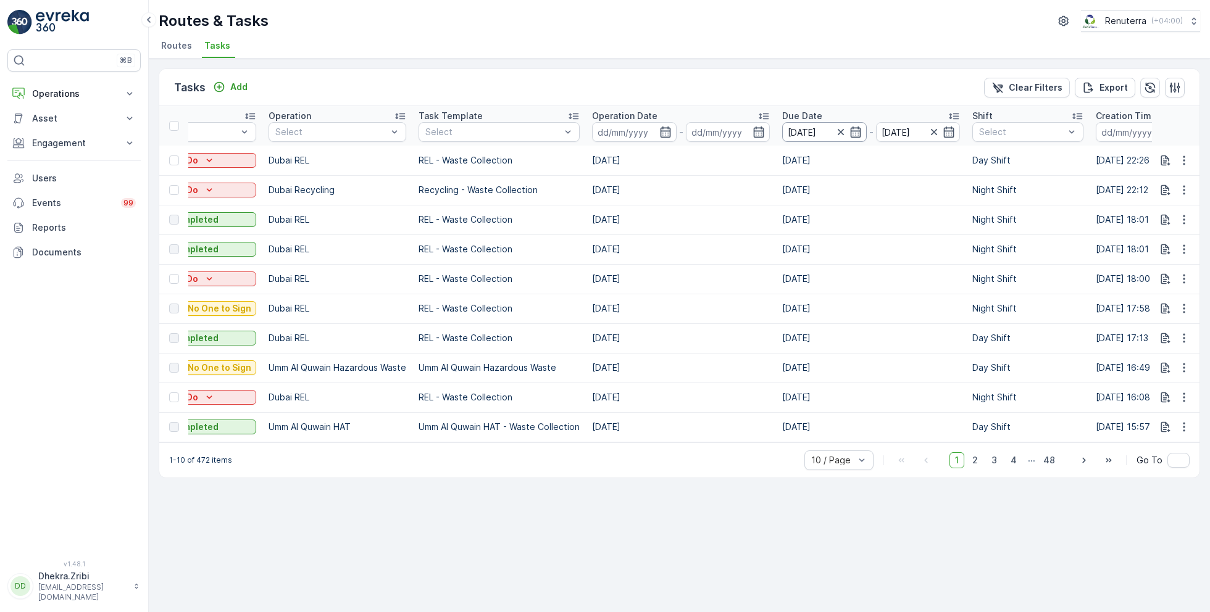
click at [819, 135] on input "[DATE]" at bounding box center [824, 132] width 85 height 20
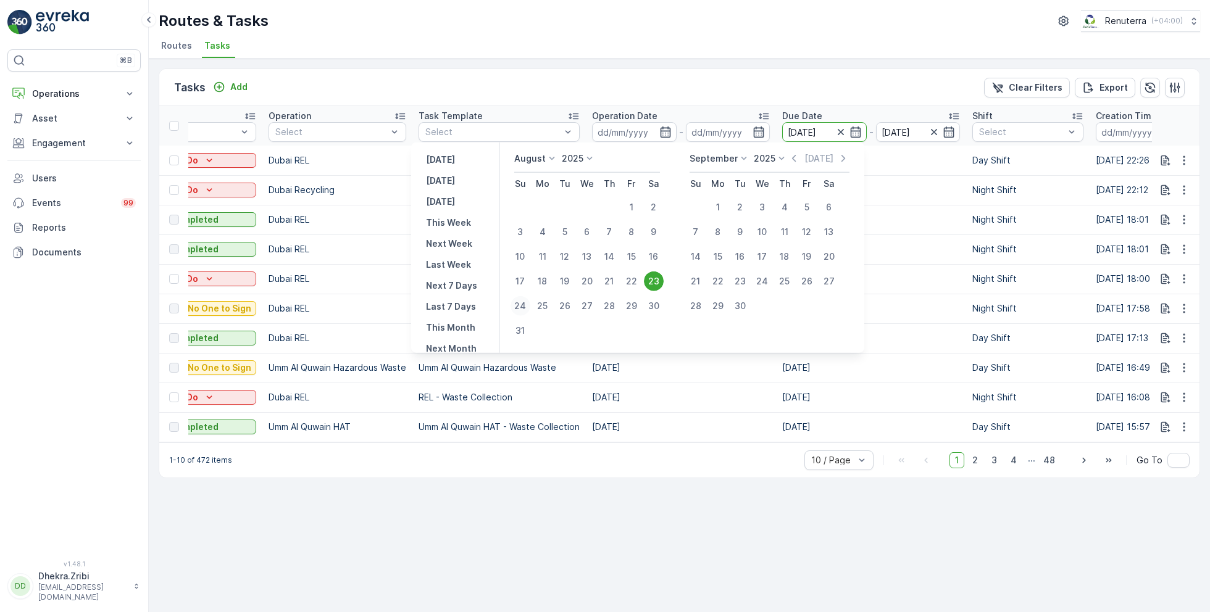
click at [527, 305] on div "24" at bounding box center [521, 306] width 20 height 20
type input "[DATE]"
click at [527, 305] on div "24" at bounding box center [521, 306] width 20 height 20
type input "[DATE]"
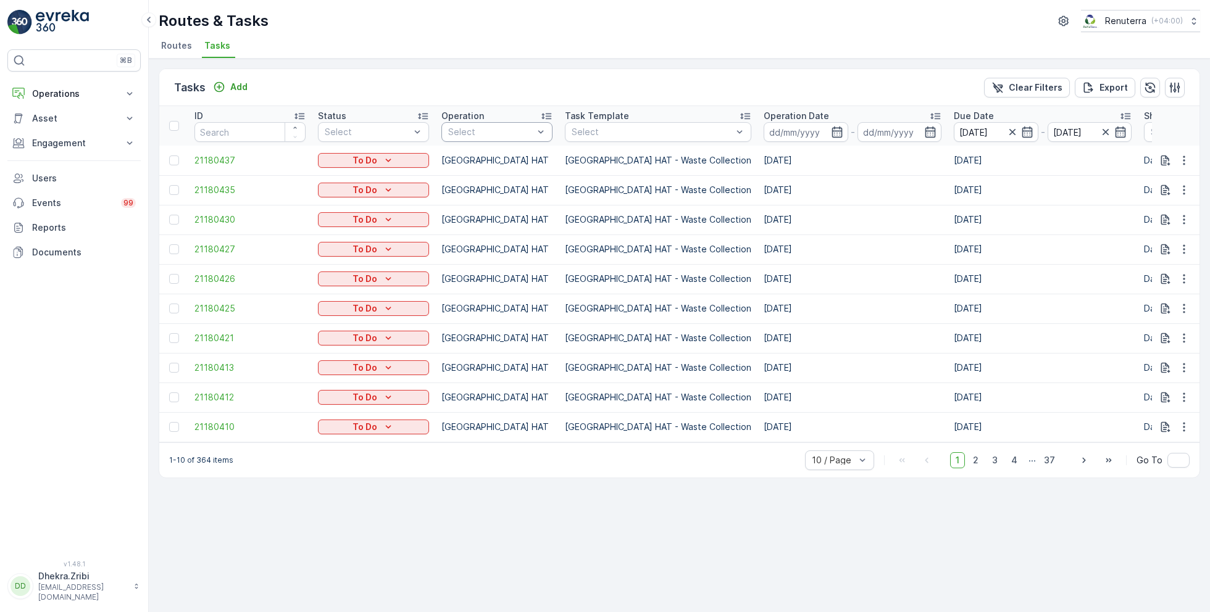
click at [454, 133] on div at bounding box center [491, 132] width 88 height 10
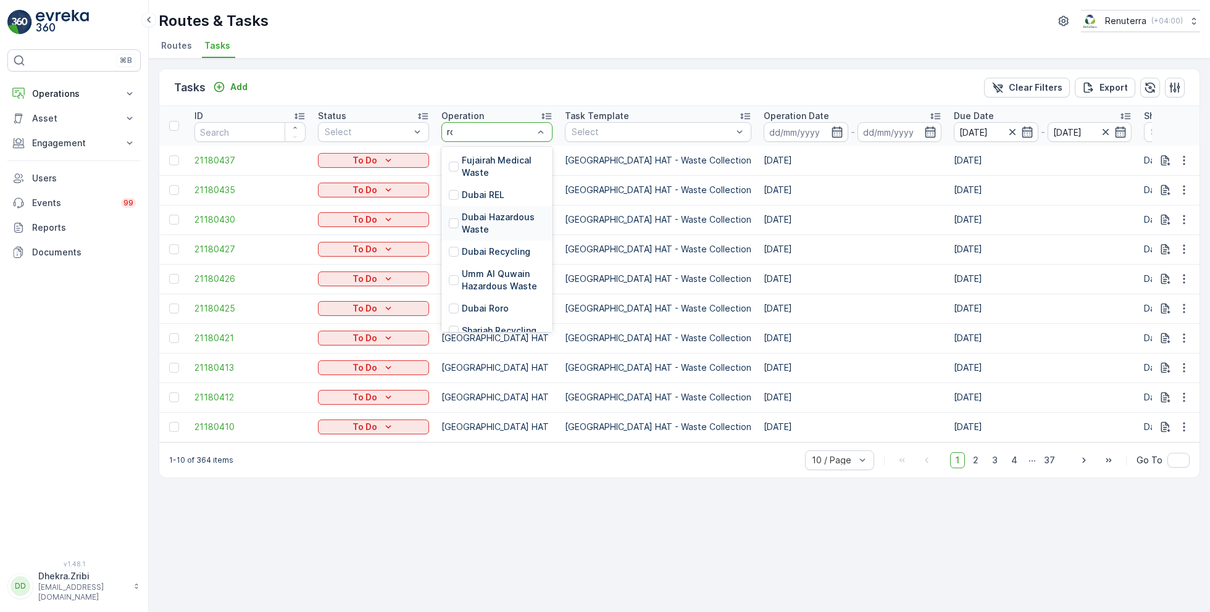
type input "ror"
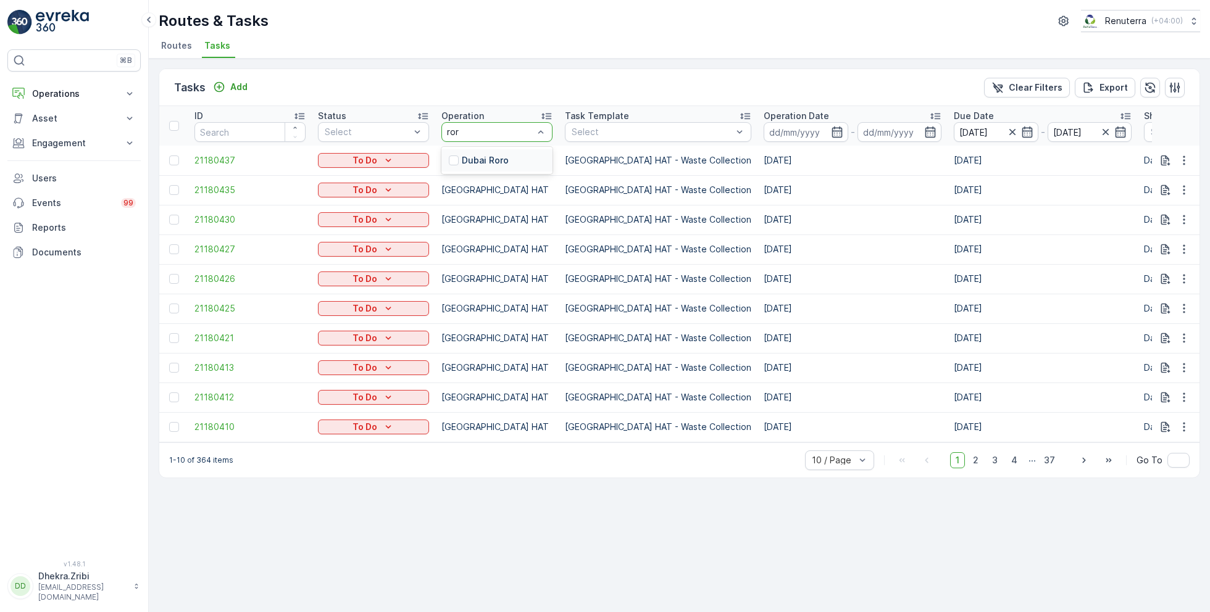
click at [512, 149] on div "Dubai Roro" at bounding box center [496, 160] width 111 height 22
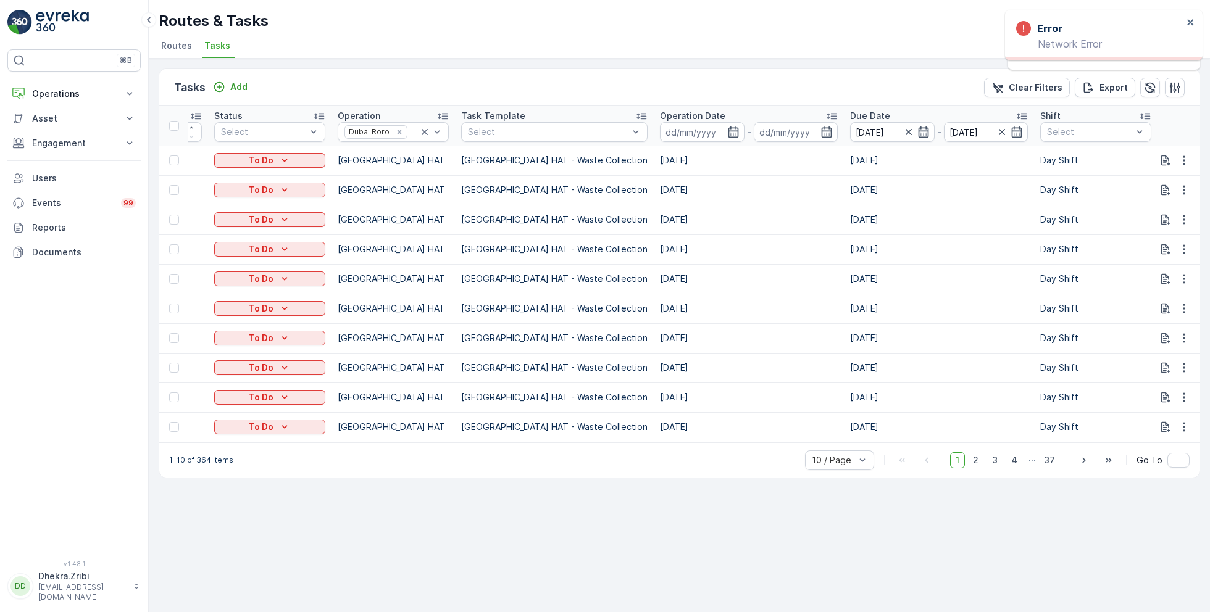
scroll to position [0, 98]
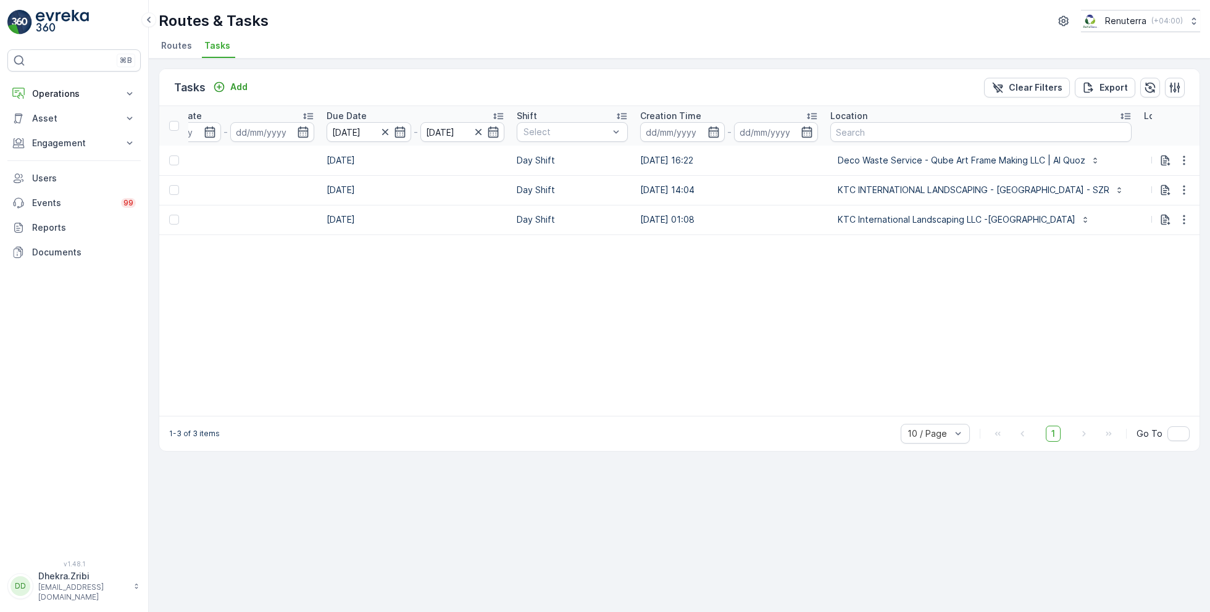
scroll to position [0, 608]
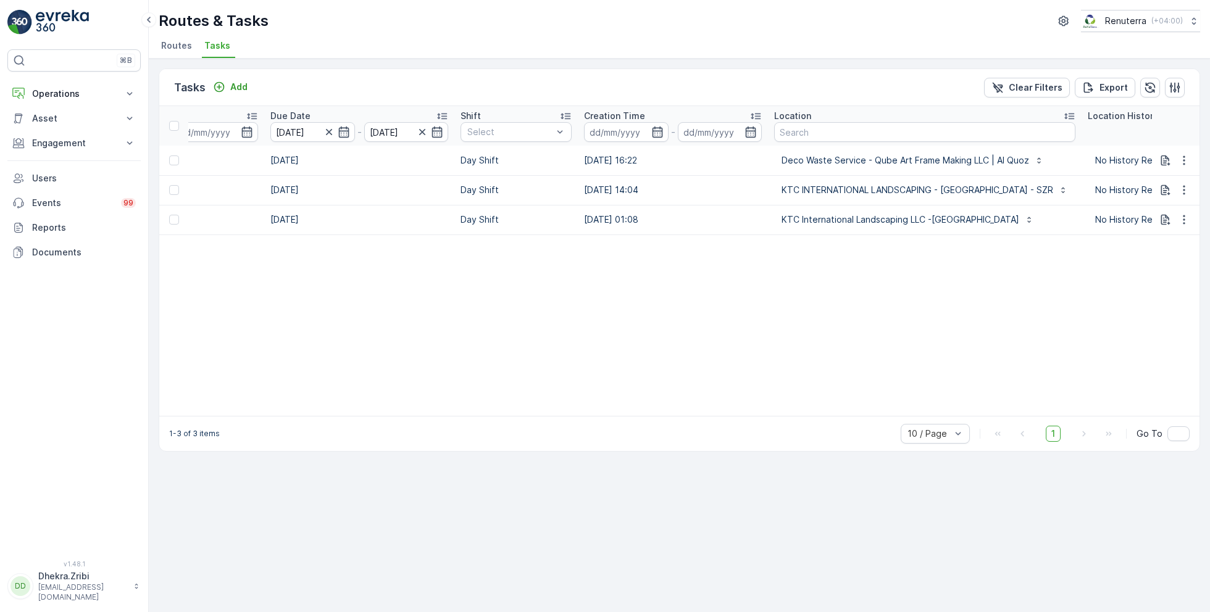
click at [180, 188] on div at bounding box center [175, 190] width 13 height 10
click at [169, 185] on input "checkbox" at bounding box center [169, 185] width 0 height 0
click at [177, 217] on div at bounding box center [174, 220] width 10 height 10
click at [169, 215] on input "checkbox" at bounding box center [169, 215] width 0 height 0
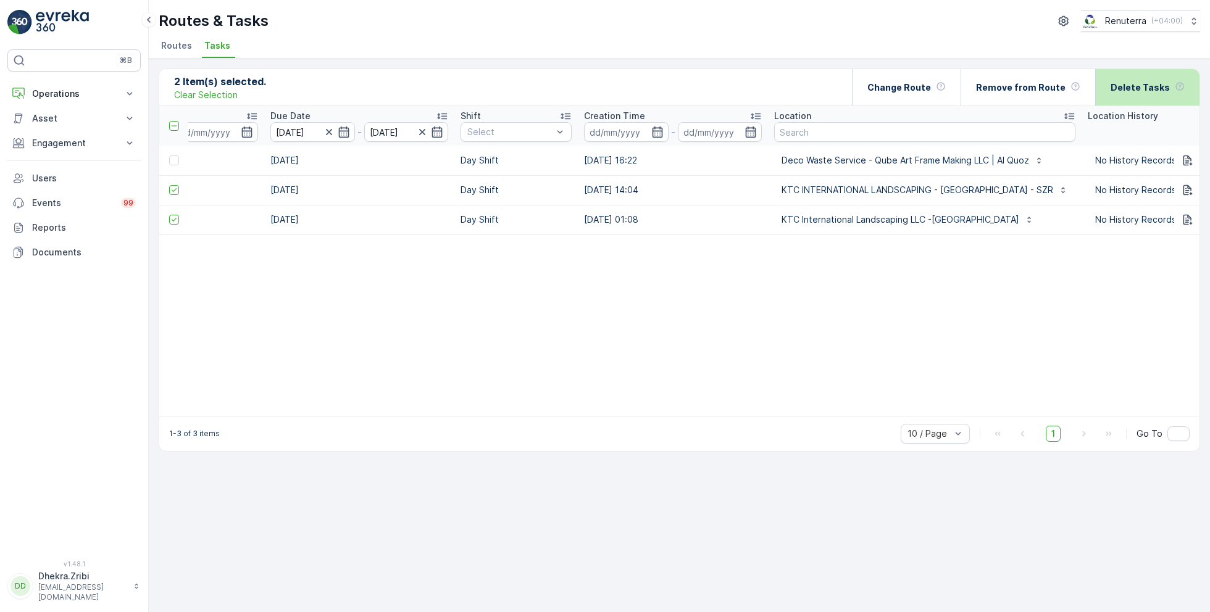
click at [1122, 98] on div "Delete Tasks" at bounding box center [1148, 87] width 74 height 36
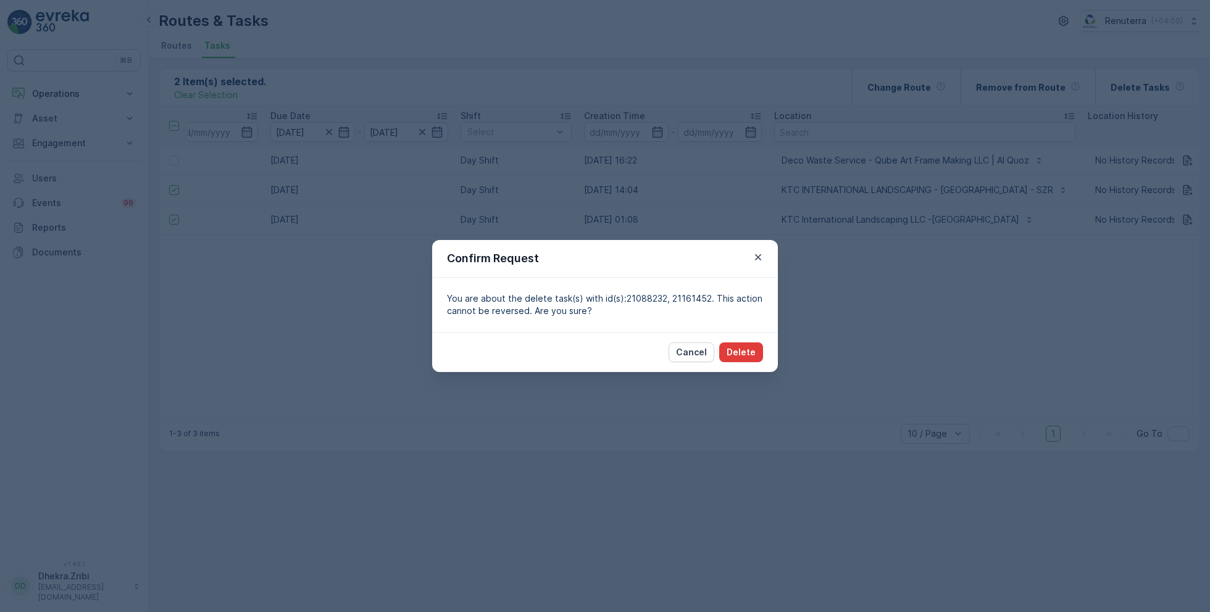
click at [751, 356] on p "Delete" at bounding box center [741, 352] width 29 height 12
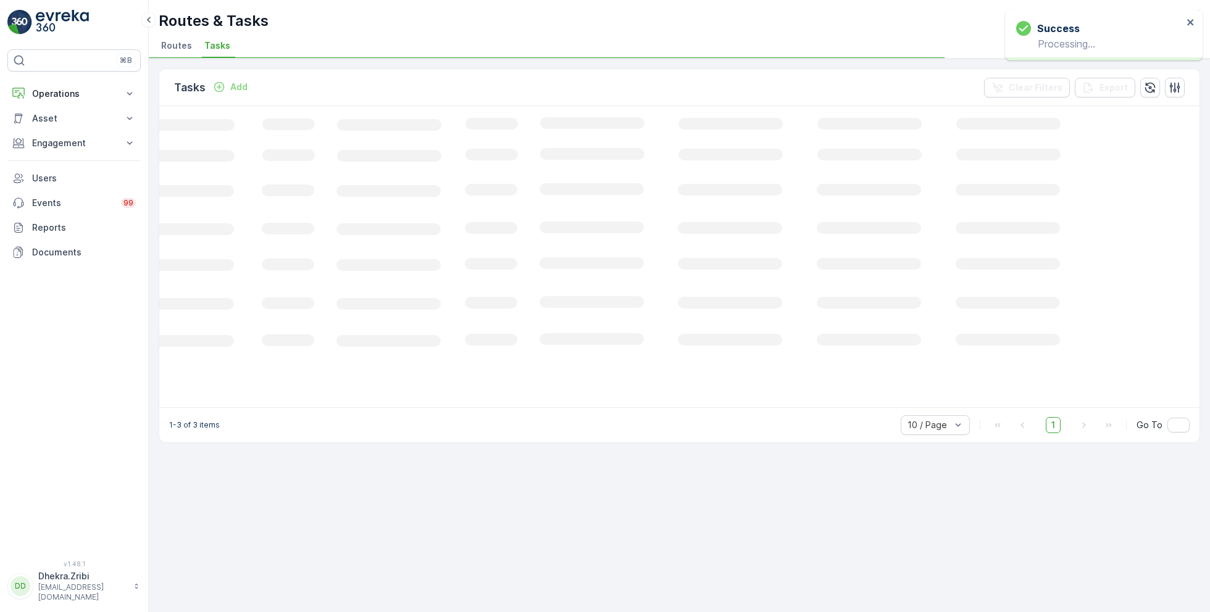
scroll to position [0, 144]
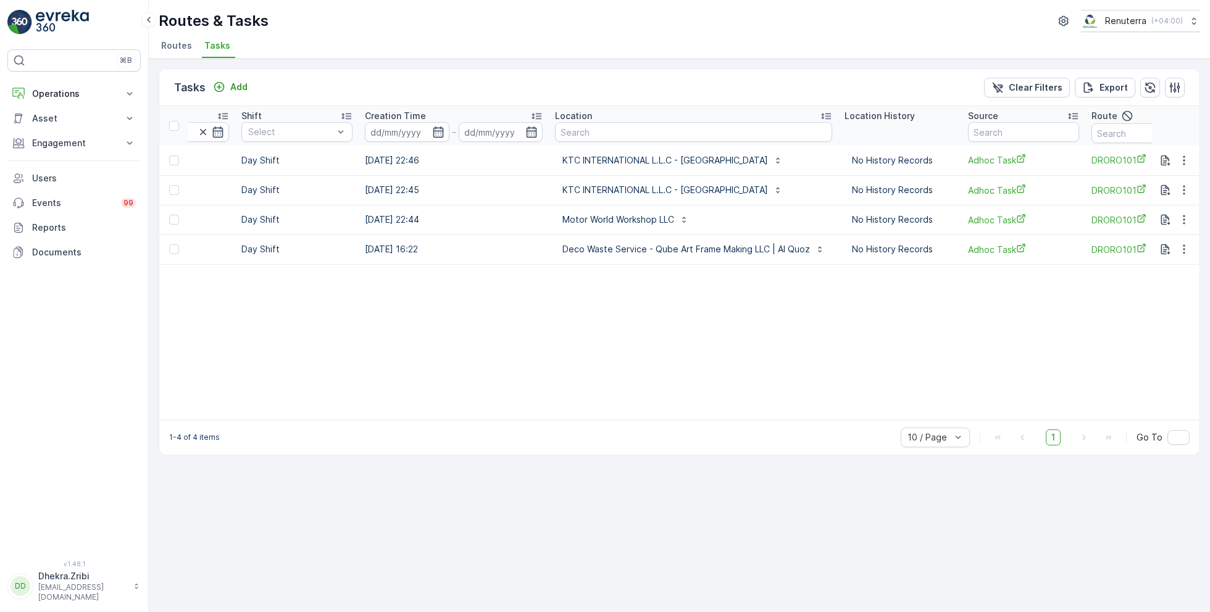
scroll to position [0, 856]
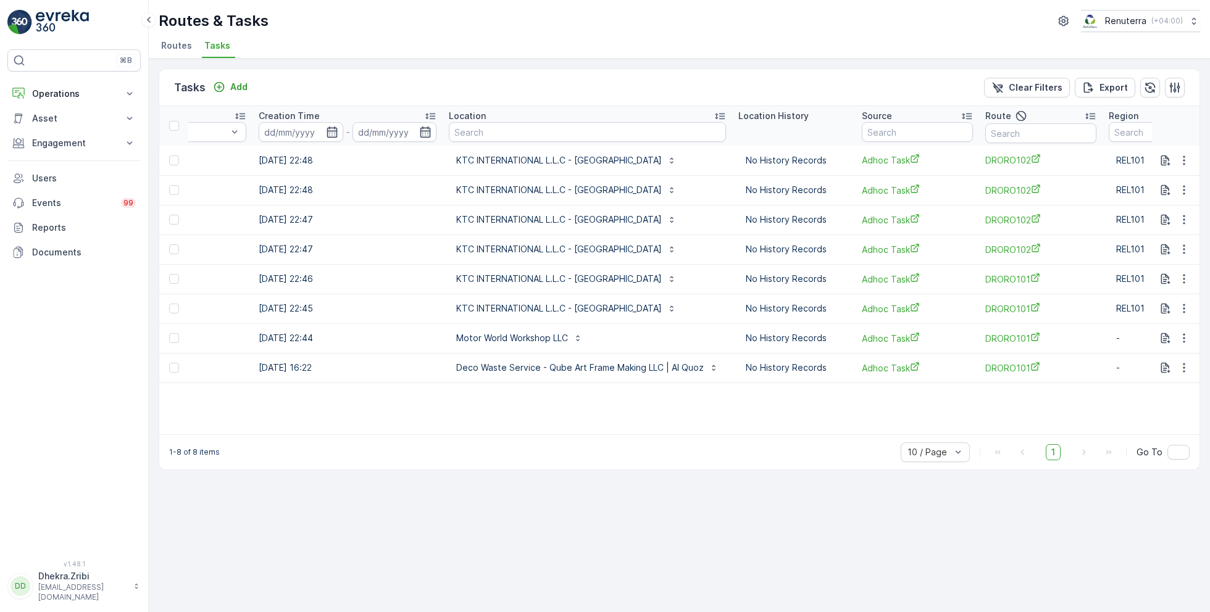
scroll to position [0, 937]
click at [933, 135] on input "text" at bounding box center [913, 132] width 111 height 20
click at [1040, 123] on input "text" at bounding box center [1037, 133] width 111 height 20
type input "DORO102"
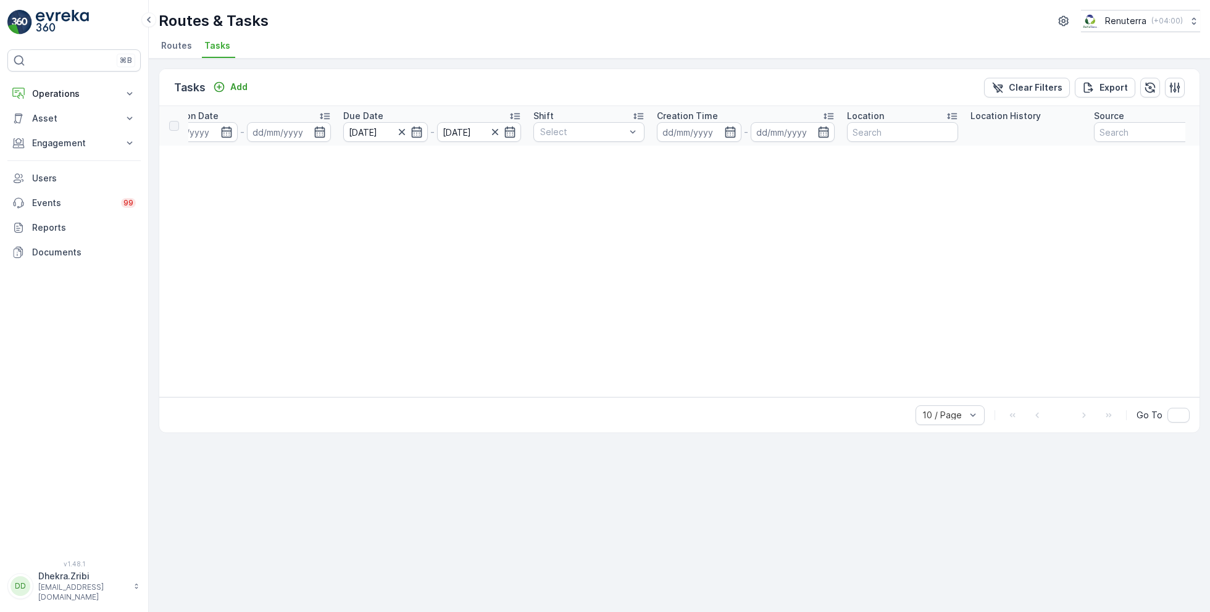
scroll to position [0, 737]
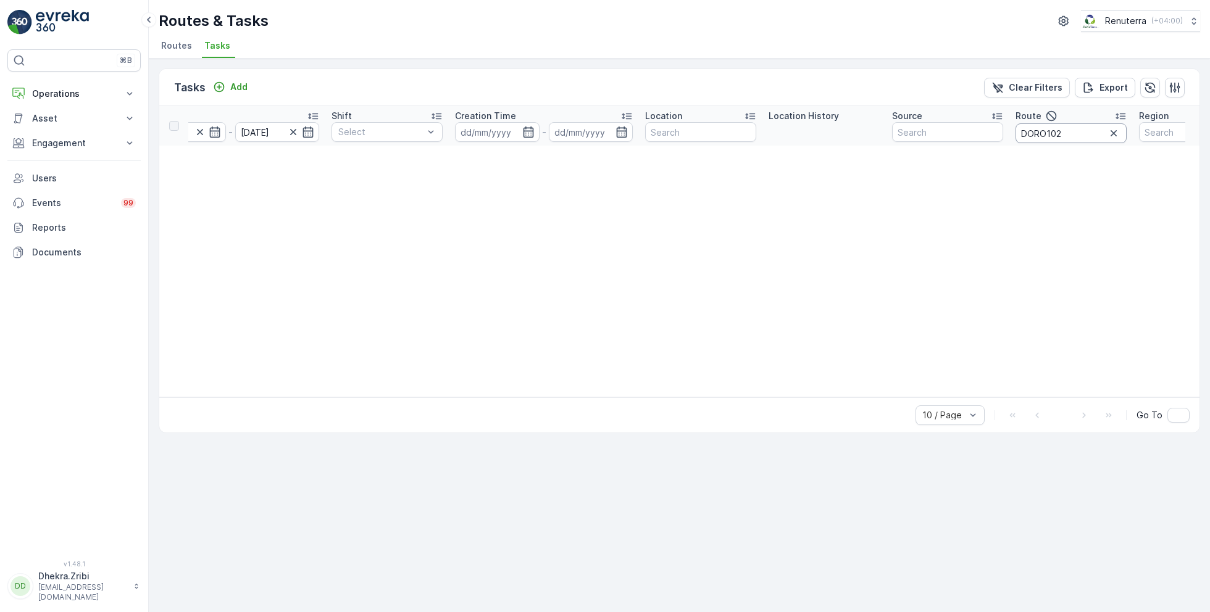
click at [1035, 130] on input "DORO102" at bounding box center [1070, 133] width 111 height 20
type input "DRO102"
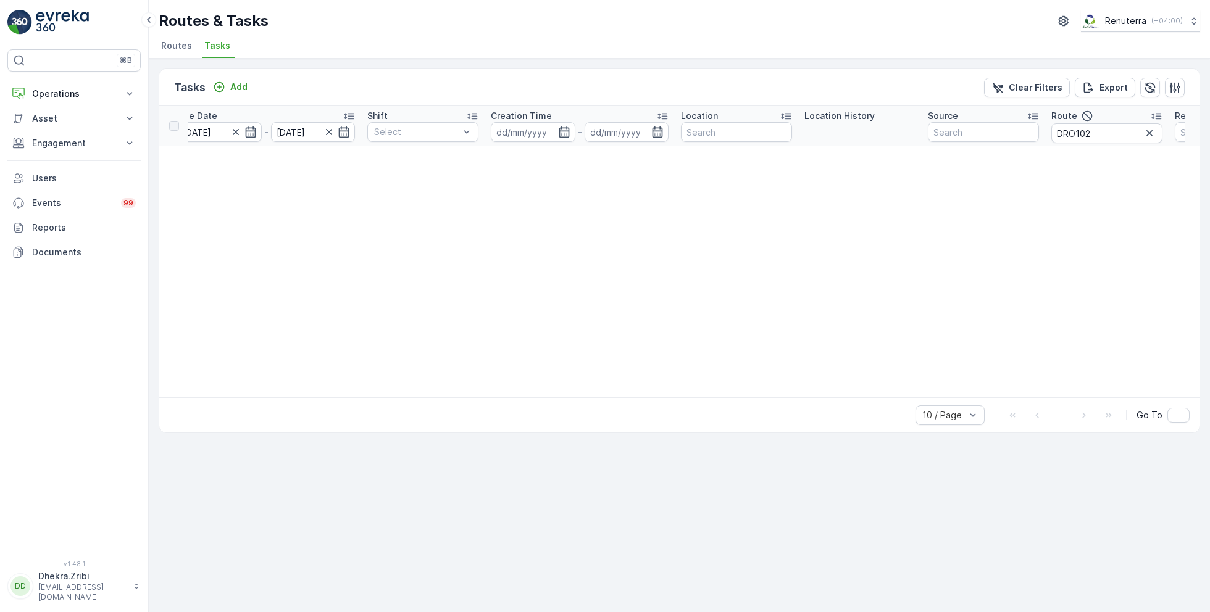
scroll to position [0, 808]
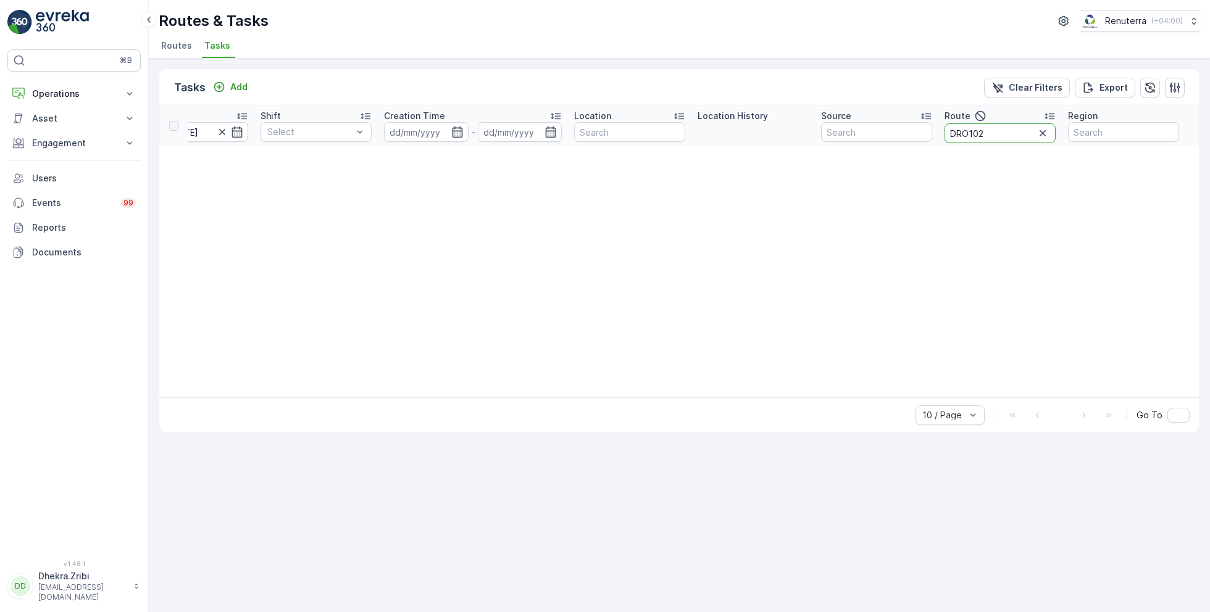
click at [969, 132] on input "DRO102" at bounding box center [1000, 133] width 111 height 20
type input "DROro102"
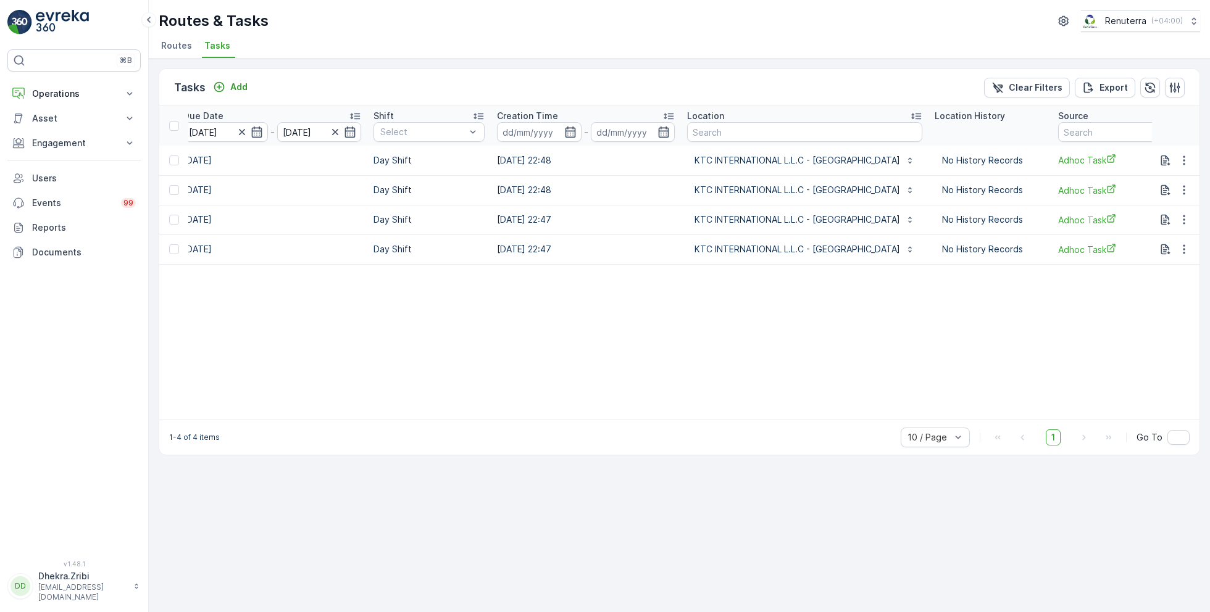
scroll to position [0, 956]
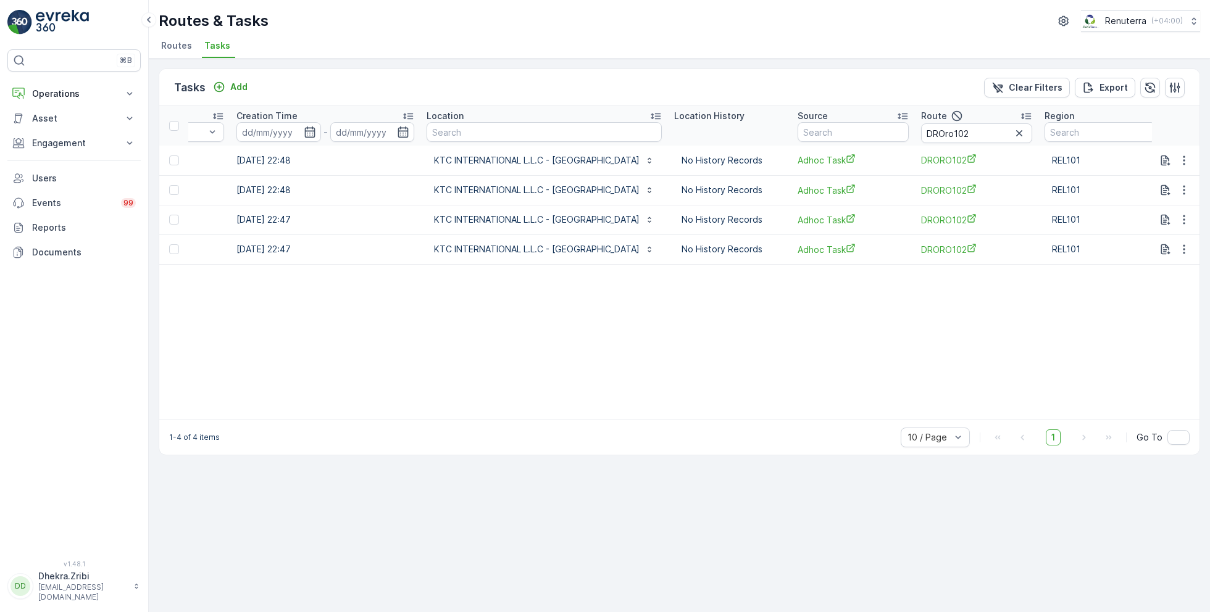
click at [174, 47] on span "Routes" at bounding box center [176, 46] width 31 height 12
